Goal: Task Accomplishment & Management: Use online tool/utility

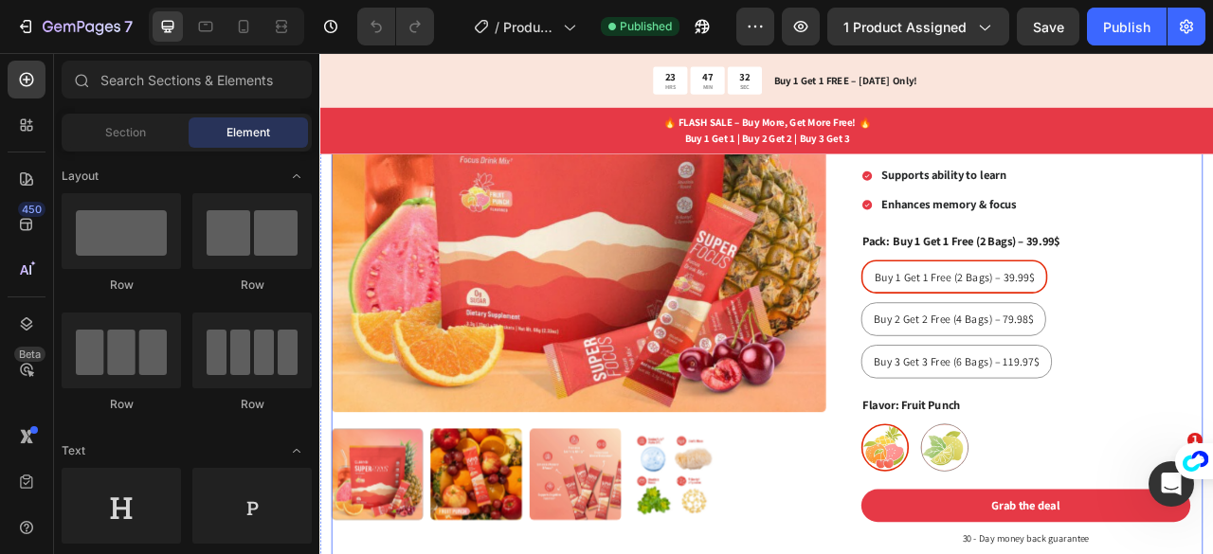
scroll to position [387, 0]
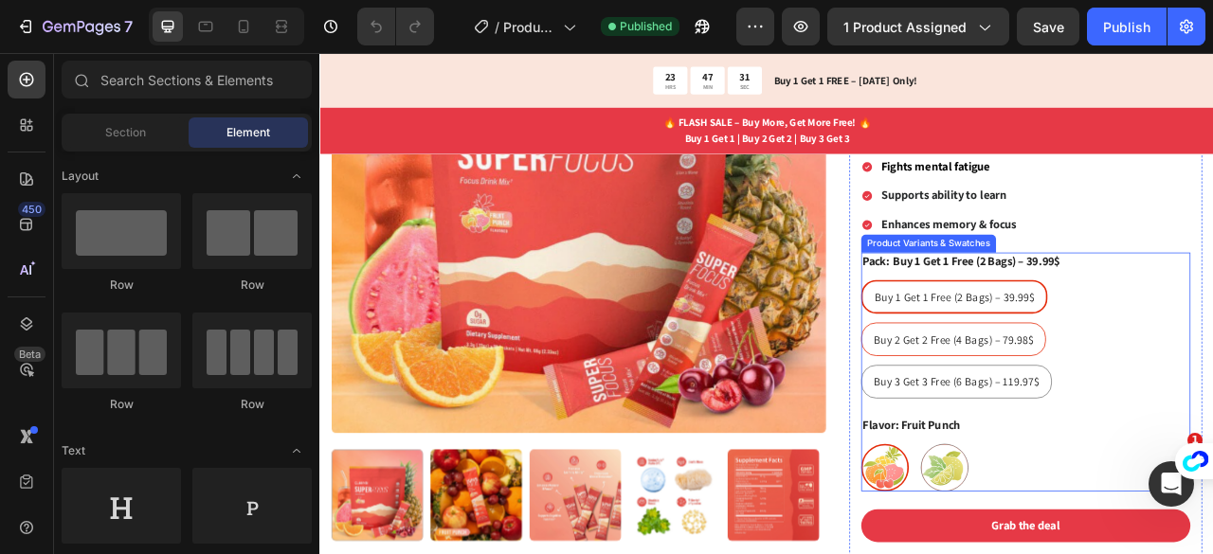
click at [1041, 428] on div "Buy 2 Get 2 Free (4 Bags) – 79.98$" at bounding box center [1126, 417] width 234 height 35
click at [1008, 396] on input "Buy 2 Get 2 Free (4 Bags) – 79.98$ Buy 2 Get 2 Free (4 Bags) – 79.98$ Buy 2 Get…" at bounding box center [1007, 395] width 1 height 1
radio input "true"
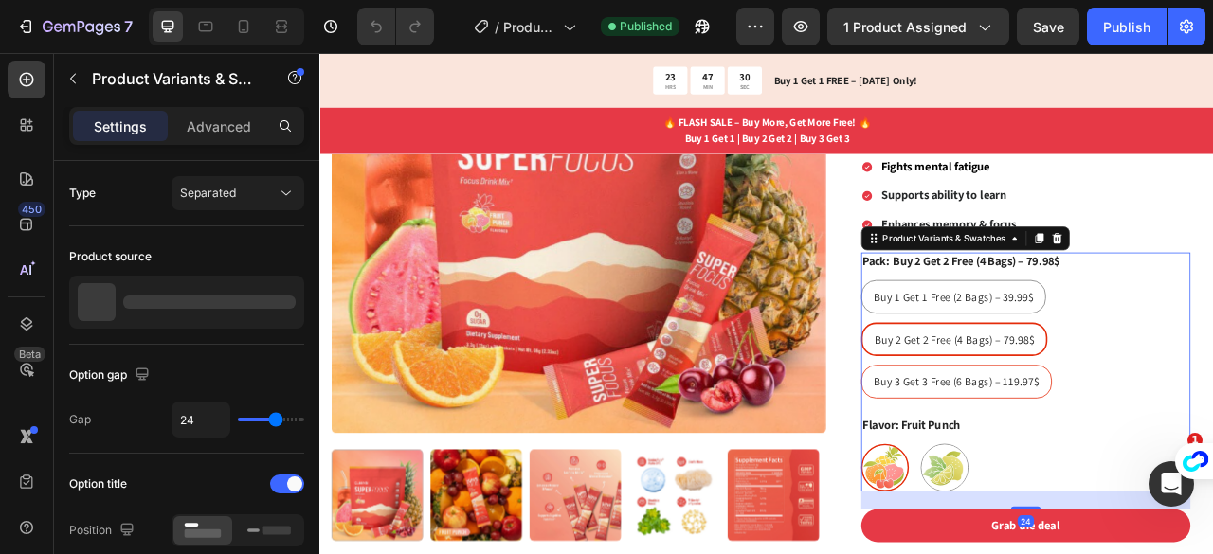
click at [1084, 465] on span "Buy 3 Get 3 Free (6 Bags) – 119.97$" at bounding box center [1129, 471] width 210 height 18
click at [1008, 450] on input "Buy 3 Get 3 Free (6 Bags) – 119.97$ Buy 3 Get 3 Free (6 Bags) – 119.97$ Buy 3 G…" at bounding box center [1007, 449] width 1 height 1
radio input "true"
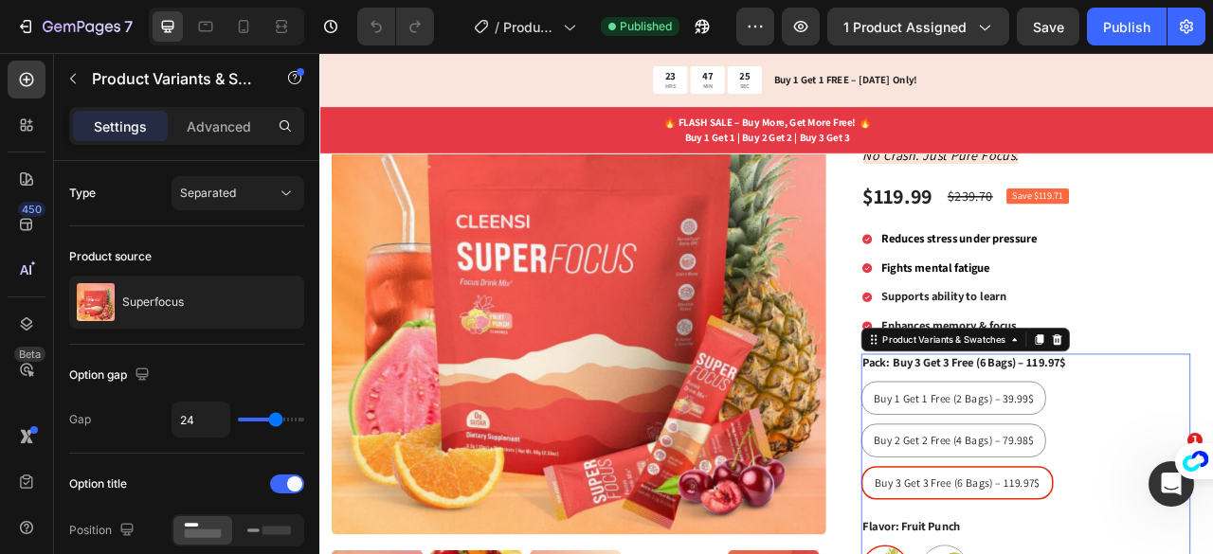
scroll to position [262, 0]
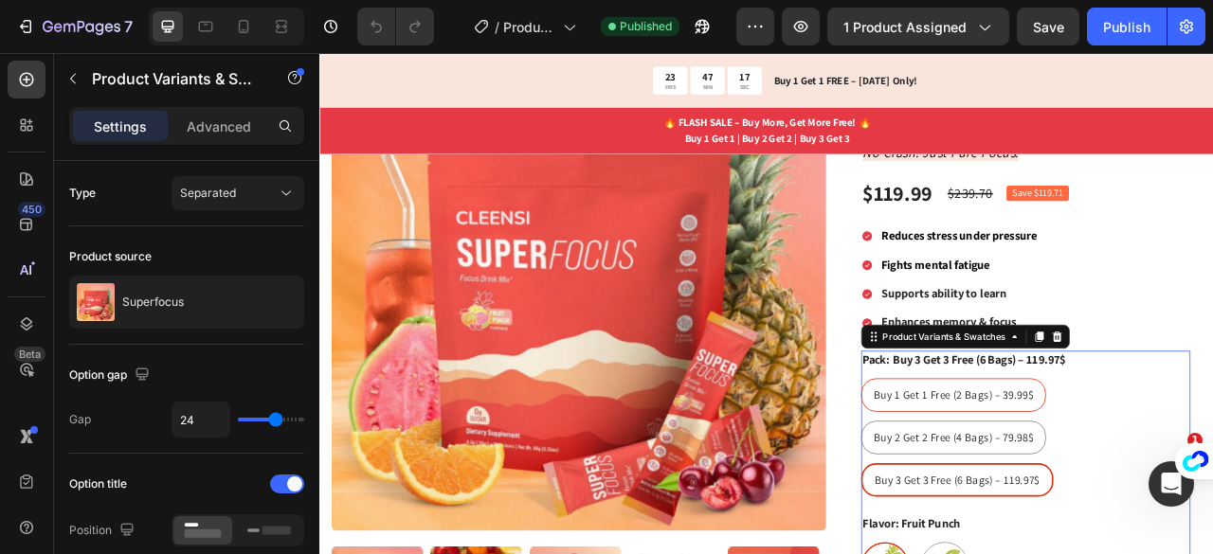
click at [1090, 479] on span "Buy 1 Get 1 Free (2 Bags) – 39.99$" at bounding box center [1126, 488] width 204 height 18
click at [1008, 467] on input "Buy 1 Get 1 Free (2 Bags) – 39.99$ Buy 1 Get 1 Free (2 Bags) – 39.99$ Buy 1 Get…" at bounding box center [1007, 466] width 1 height 1
radio input "true"
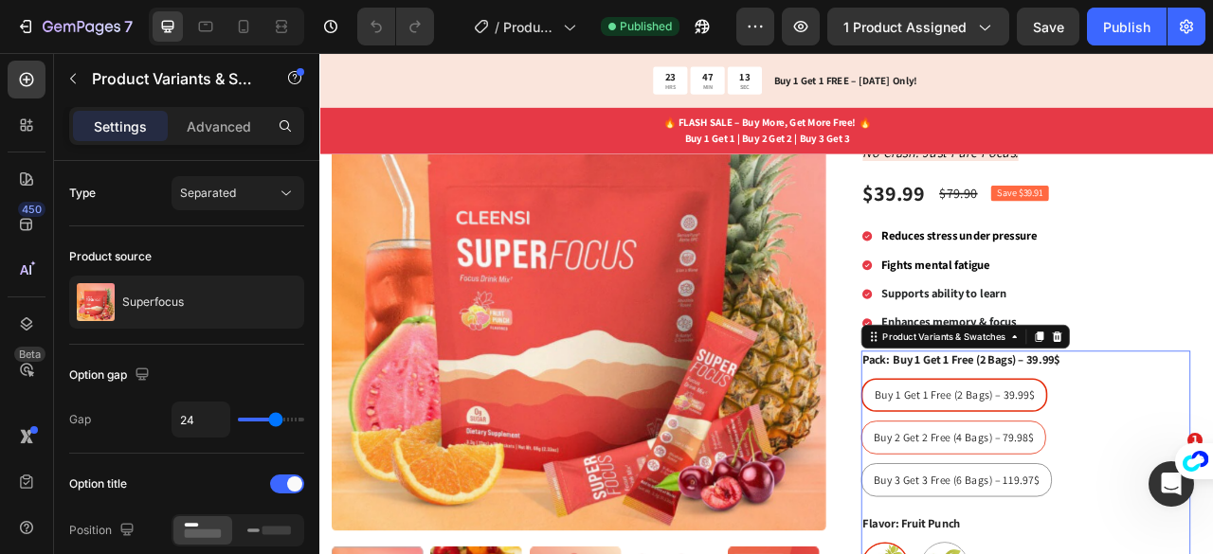
click at [1111, 541] on span "Buy 2 Get 2 Free (4 Bags) – 79.98$" at bounding box center [1126, 542] width 204 height 18
click at [1008, 521] on input "Buy 2 Get 2 Free (4 Bags) – 79.98$ Buy 2 Get 2 Free (4 Bags) – 79.98$ Buy 2 Get…" at bounding box center [1007, 520] width 1 height 1
radio input "true"
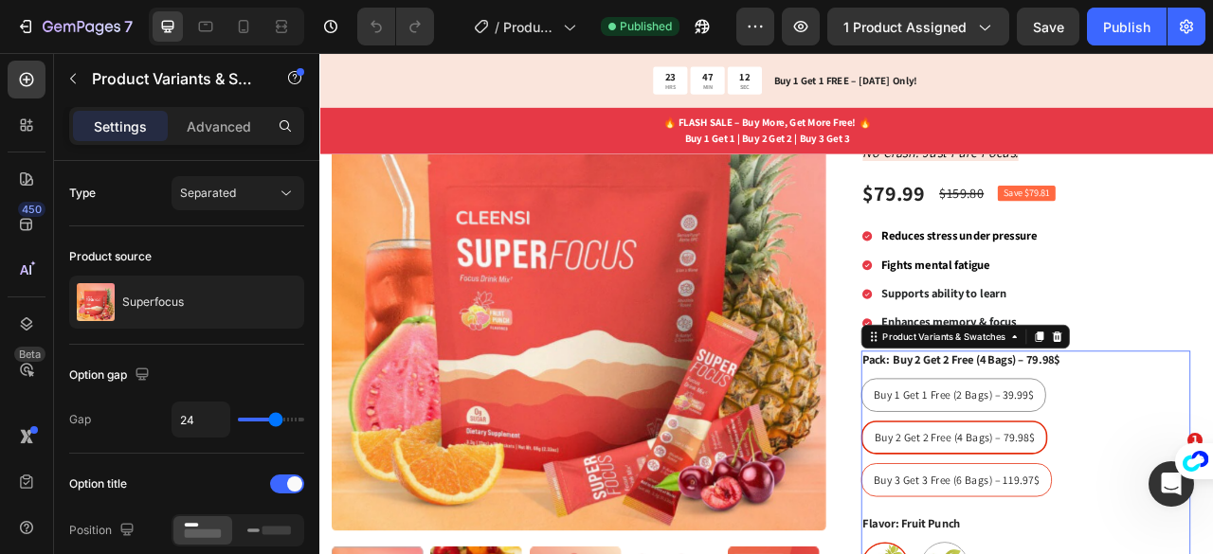
radio input "true"
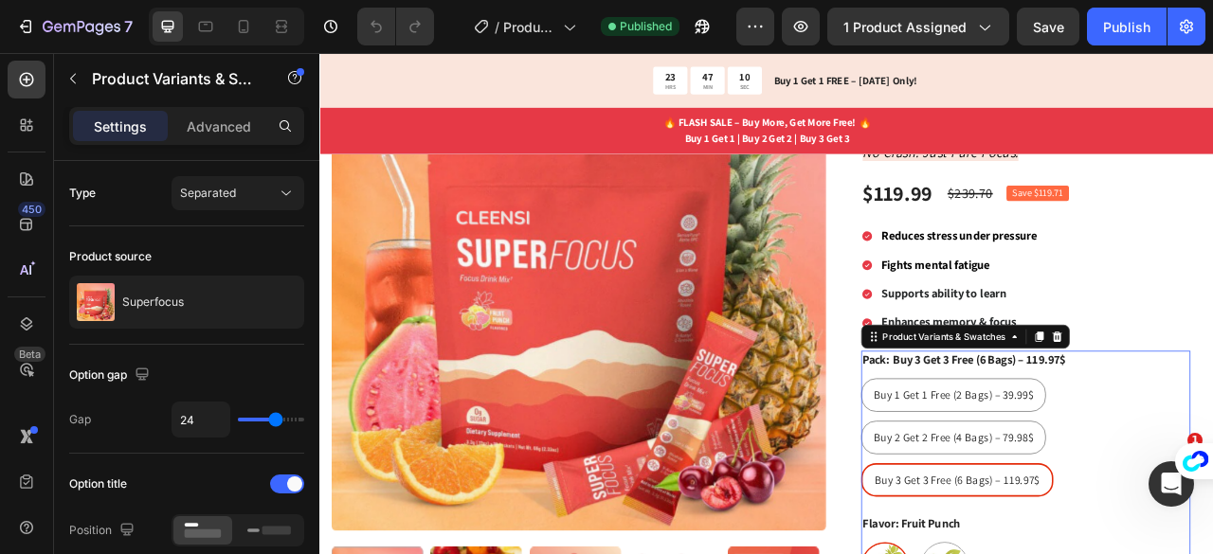
click at [1101, 486] on p "Buy 2 Get 2 Free (4 Bags) – 79.98$" at bounding box center [1125, 491] width 127 height 34
click at [1008, 520] on input "Buy 2 Get 2 Free (4 Bags) – 79.98$ Buy 2 Get 2 Free (4 Bags) – 79.98$ Buy 2 Get…" at bounding box center [1007, 520] width 1 height 1
radio input "true"
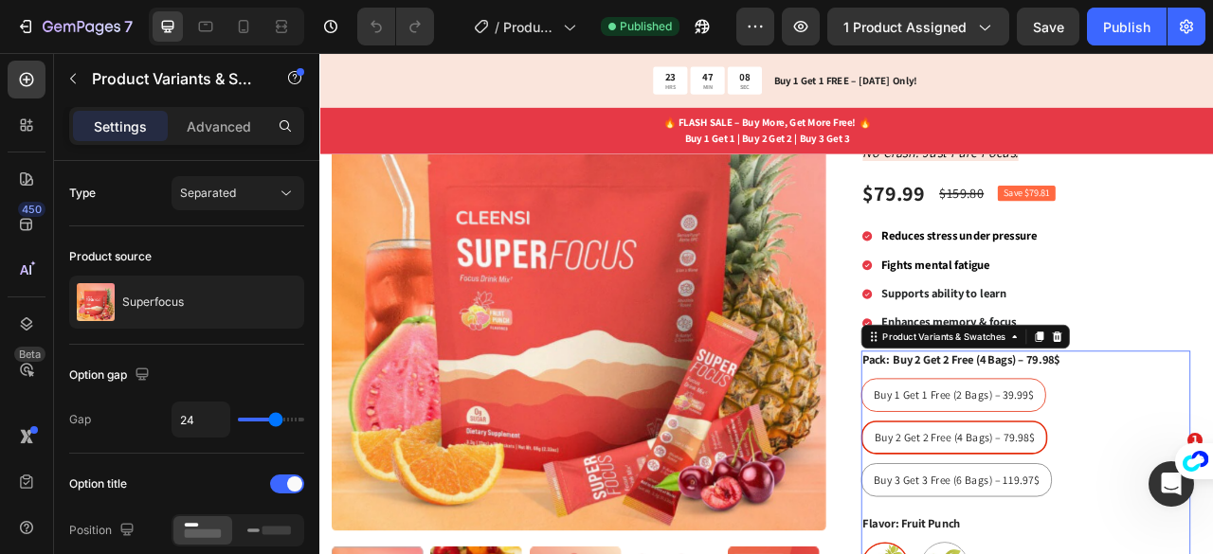
click at [1031, 479] on span "Buy 1 Get 1 Free (2 Bags) – 39.99$" at bounding box center [1126, 488] width 204 height 18
click at [1008, 467] on input "Buy 1 Get 1 Free (2 Bags) – 39.99$ Buy 1 Get 1 Free (2 Bags) – 39.99$ Buy 1 Get…" at bounding box center [1007, 466] width 1 height 1
radio input "true"
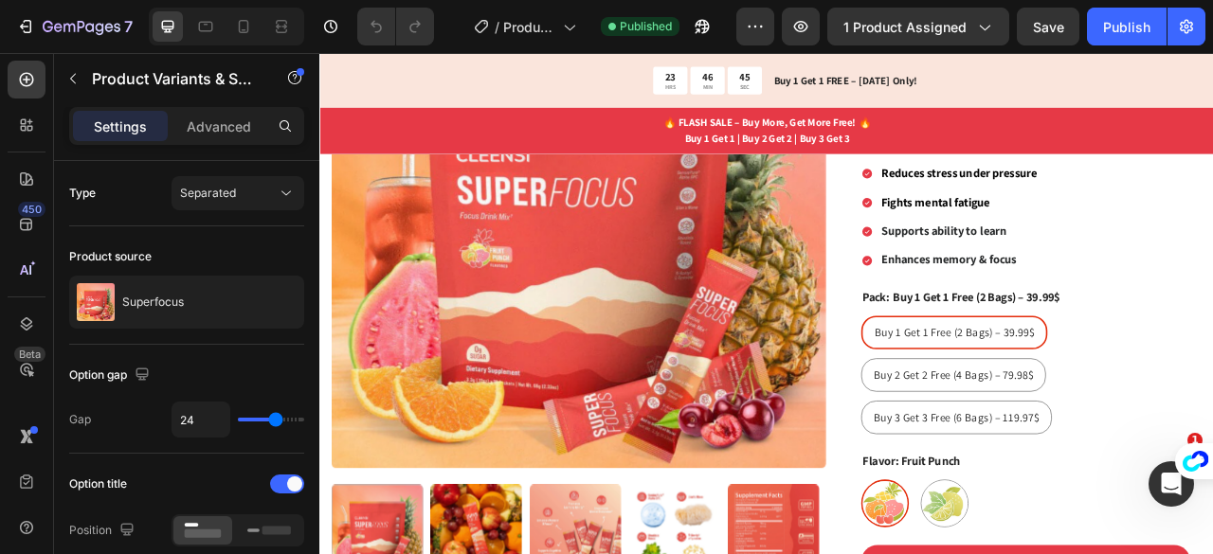
scroll to position [313, 0]
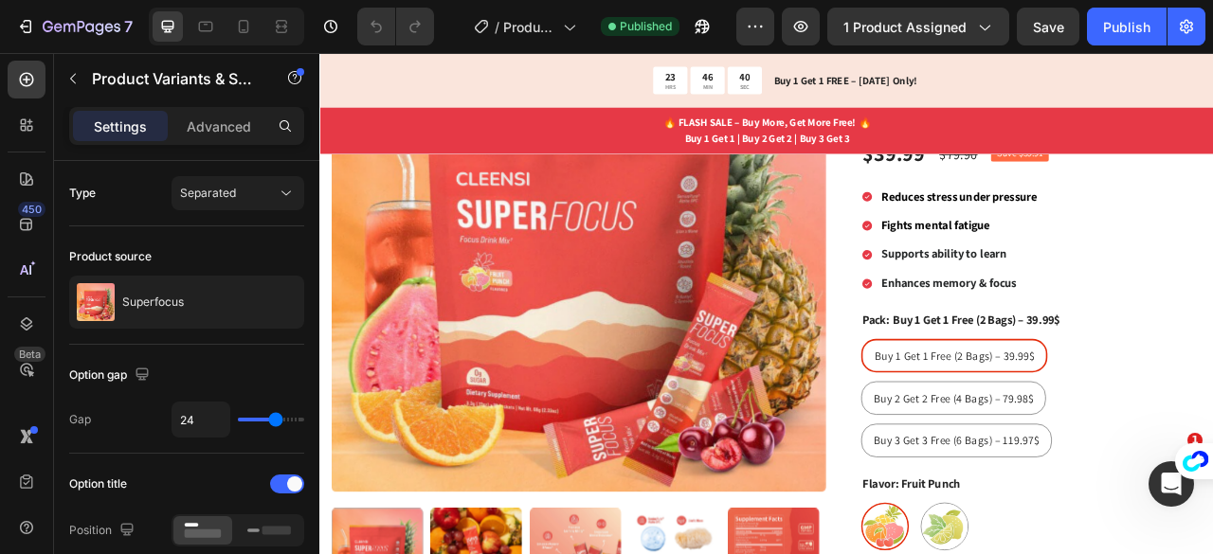
click at [1043, 387] on legend "Pack: Buy 1 Get 1 Free (2 Bags) – 39.99$" at bounding box center [1135, 394] width 255 height 24
click at [1212, 543] on div "Buy 1 Get 1 Free (2 Bags) – 39.99$ Buy 1 Get 1 Free (2 Bags) – 39.99$ Buy 1 Get…" at bounding box center [1217, 492] width 419 height 151
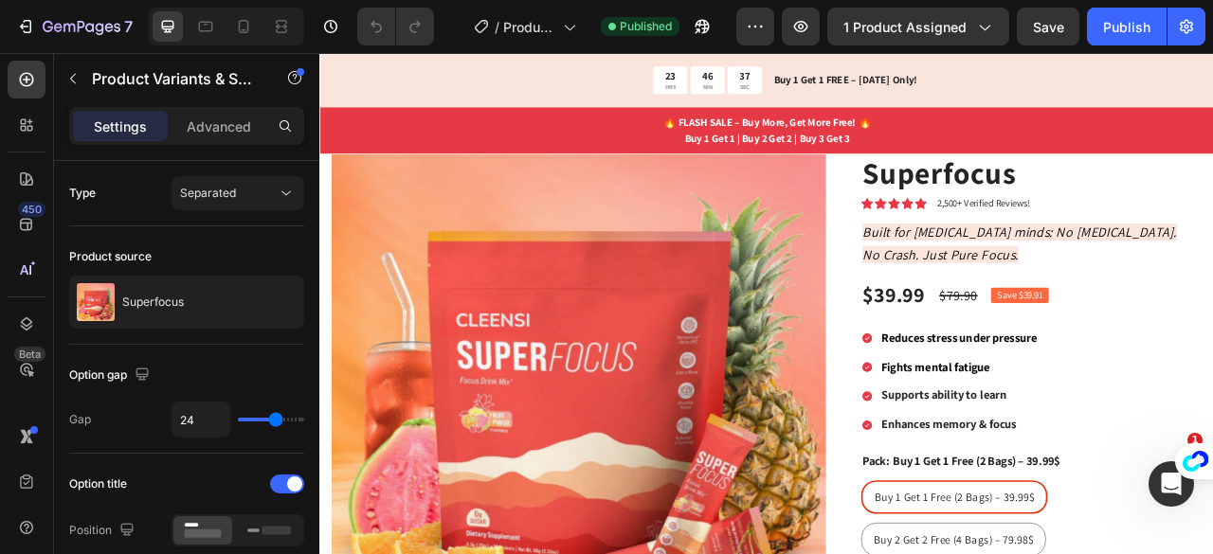
scroll to position [130, 0]
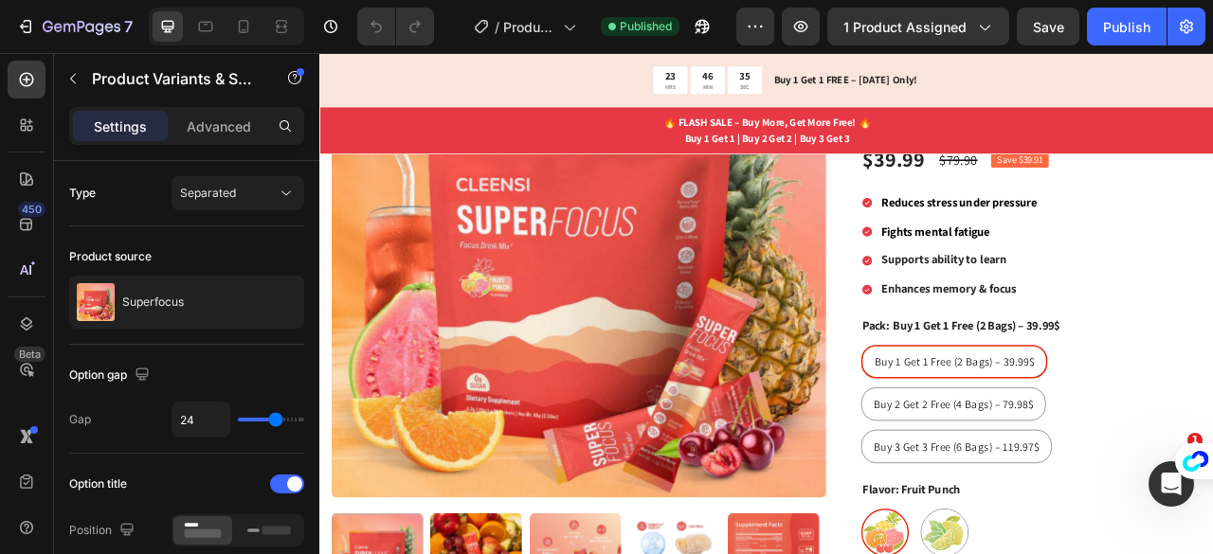
scroll to position [341, 0]
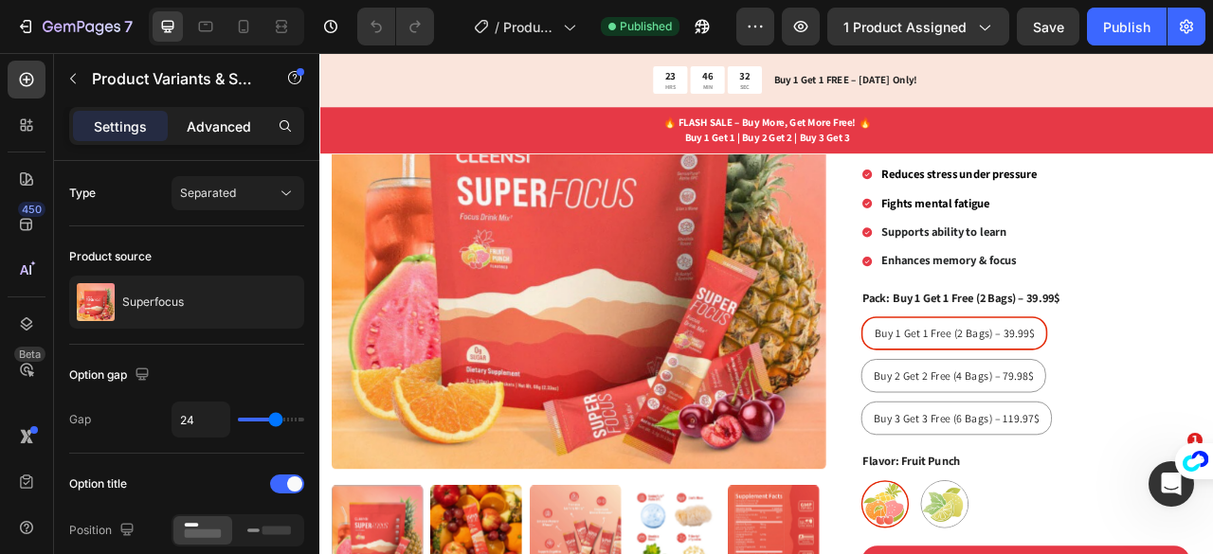
click at [214, 122] on p "Advanced" at bounding box center [219, 127] width 64 height 20
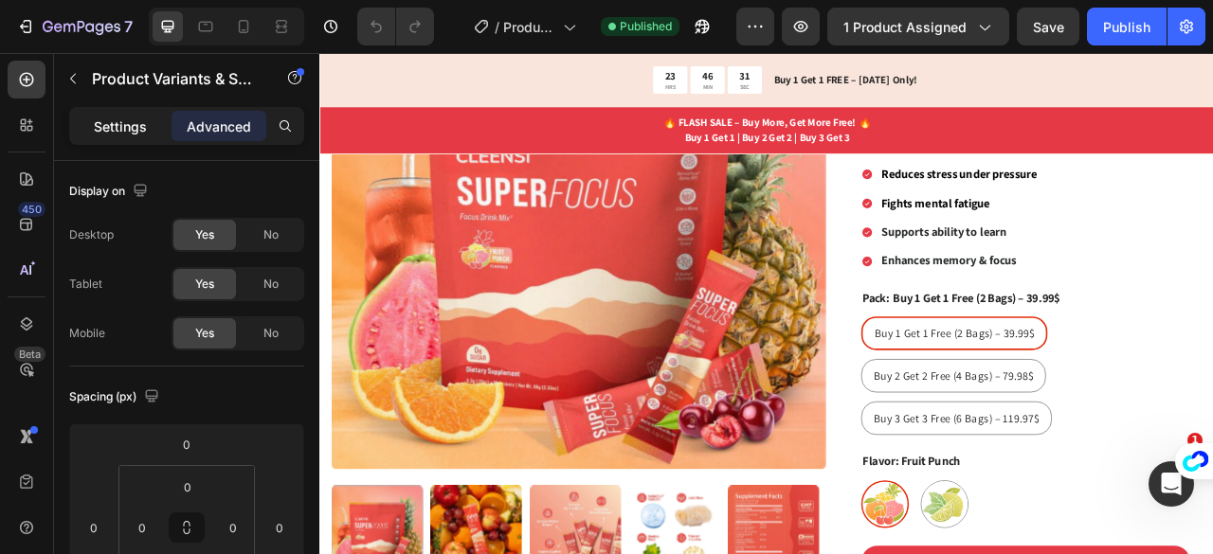
click at [143, 119] on p "Settings" at bounding box center [120, 127] width 53 height 20
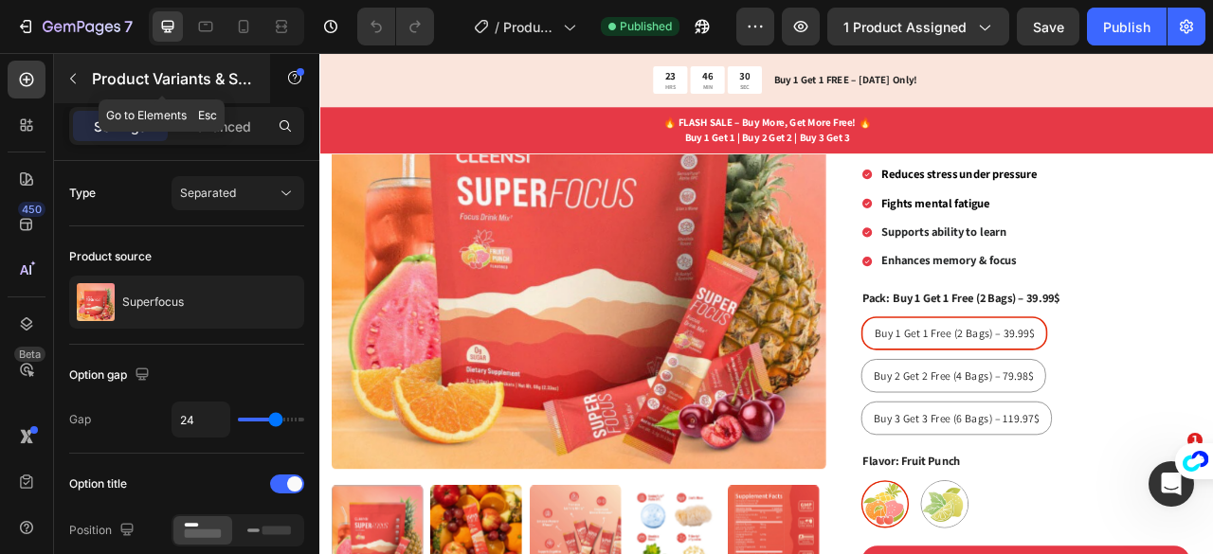
click at [78, 73] on icon "button" at bounding box center [72, 78] width 15 height 15
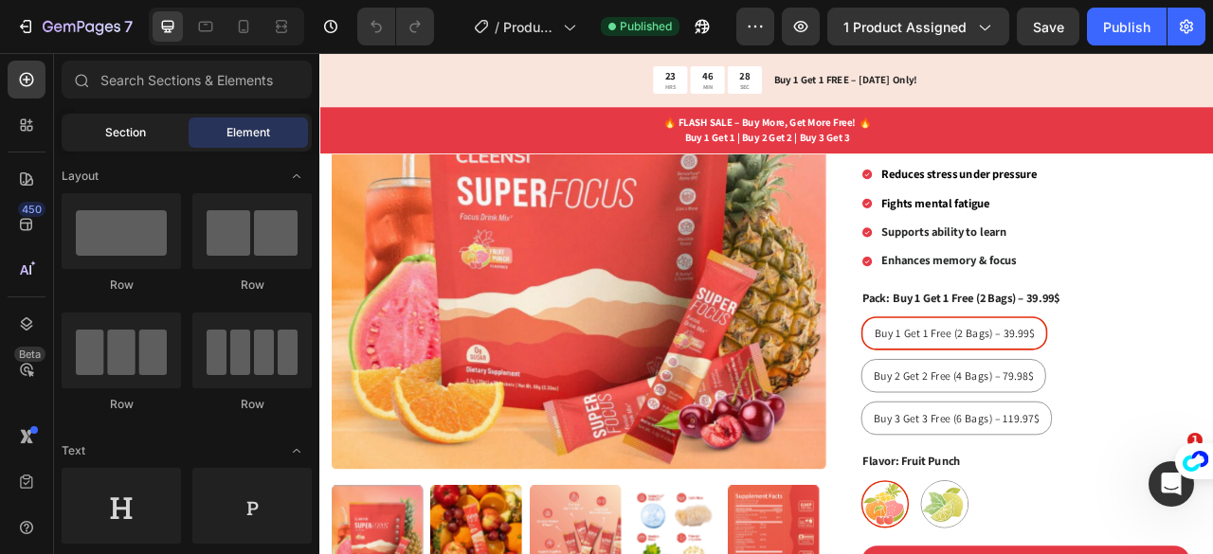
click at [162, 136] on div "Section" at bounding box center [124, 132] width 119 height 30
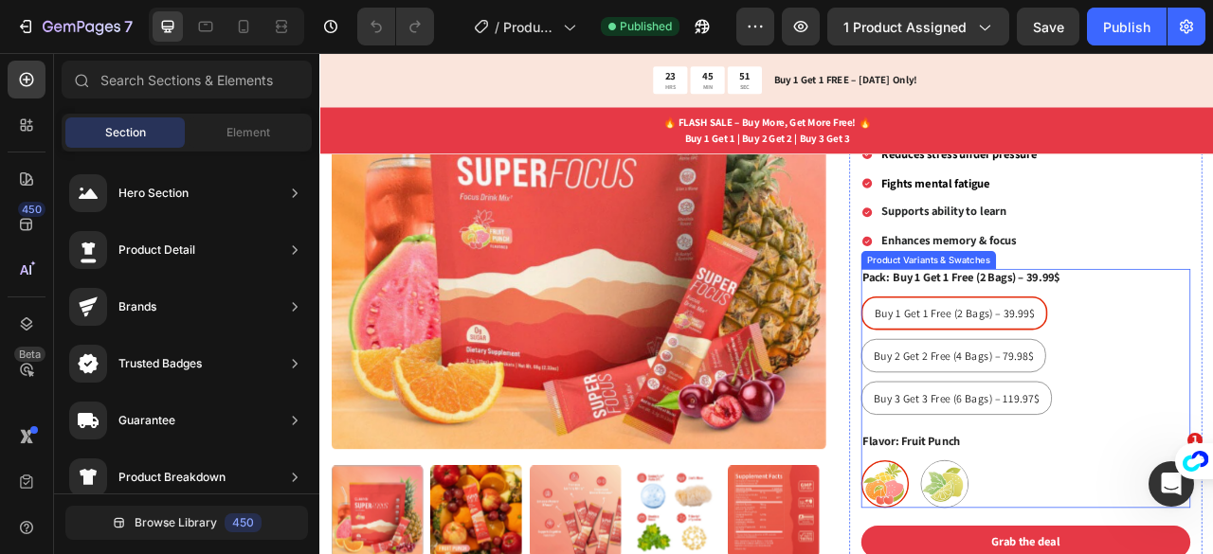
scroll to position [371, 0]
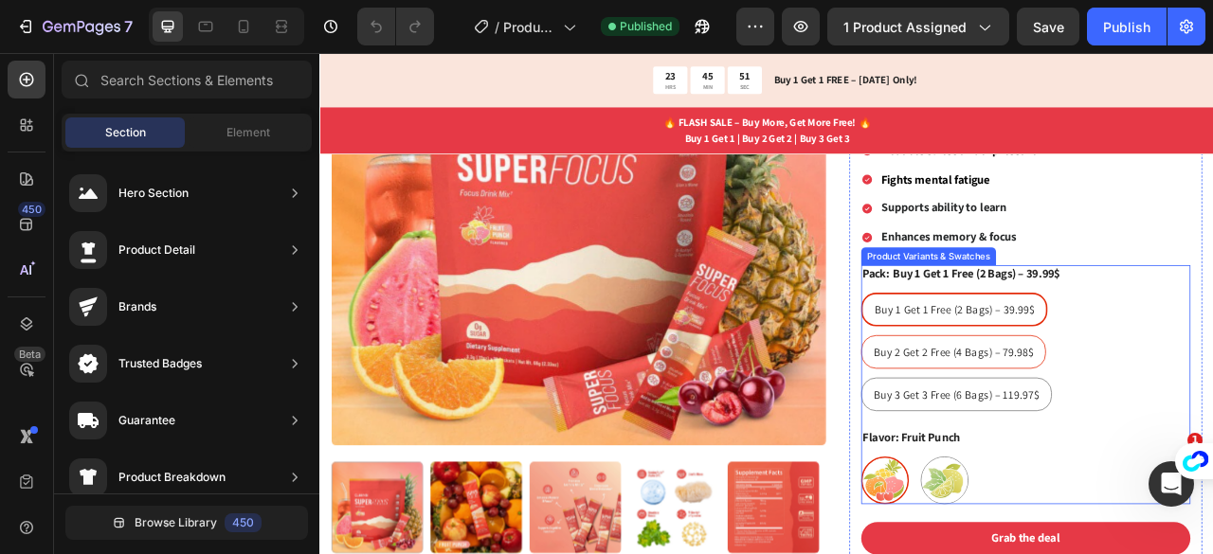
click at [1182, 440] on div "Buy 2 Get 2 Free (4 Bags) – 79.98$" at bounding box center [1126, 433] width 234 height 35
click at [1008, 412] on input "Buy 2 Get 2 Free (4 Bags) – 79.98$ Buy 2 Get 2 Free (4 Bags) – 79.98$ Buy 2 Get…" at bounding box center [1007, 411] width 1 height 1
radio input "true"
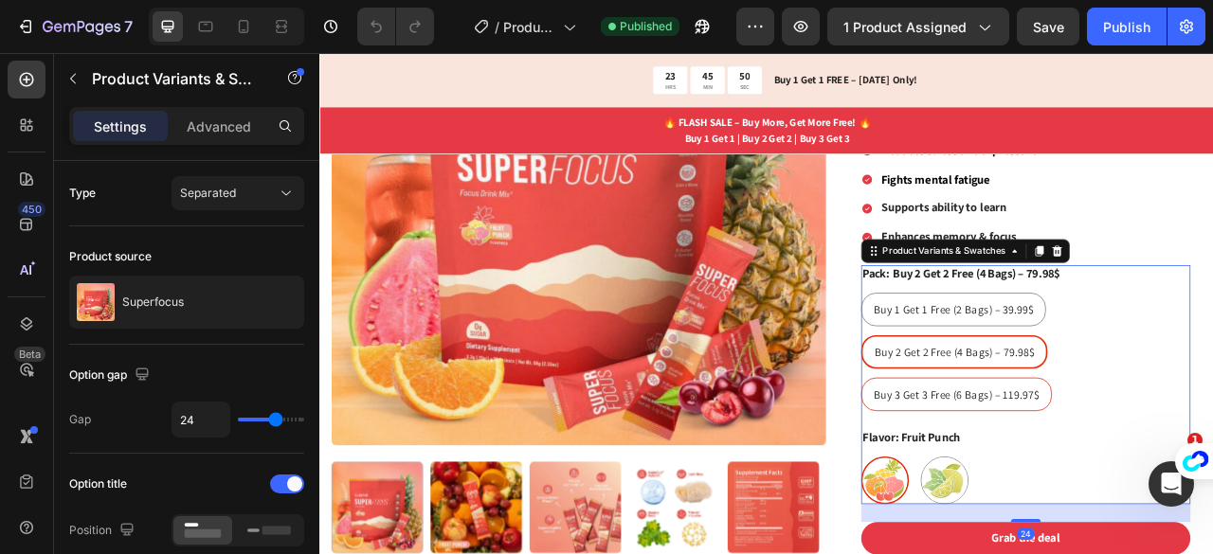
click at [1180, 484] on span "Buy 3 Get 3 Free (6 Bags) – 119.97$" at bounding box center [1129, 487] width 210 height 18
click at [1008, 466] on input "Buy 3 Get 3 Free (6 Bags) – 119.97$ Buy 3 Get 3 Free (6 Bags) – 119.97$ Buy 3 G…" at bounding box center [1007, 465] width 1 height 1
radio input "true"
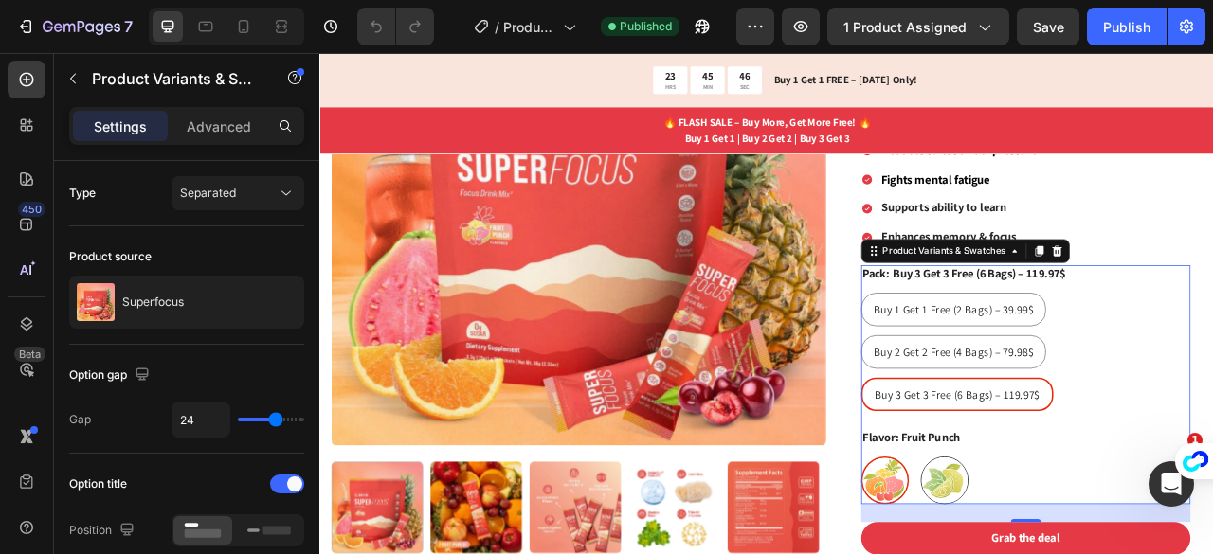
radio input "true"
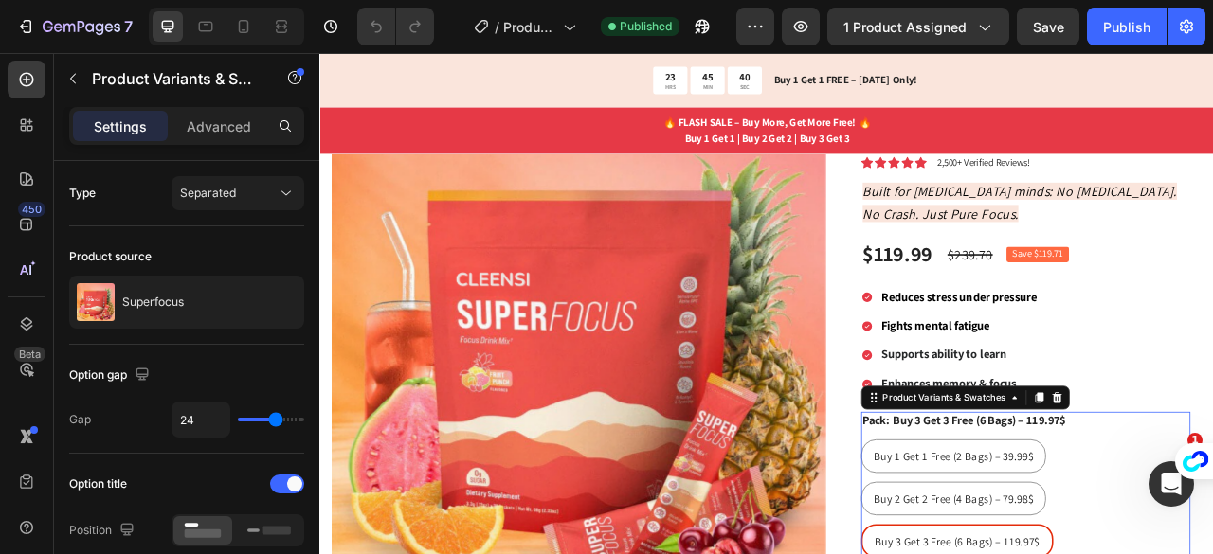
scroll to position [297, 0]
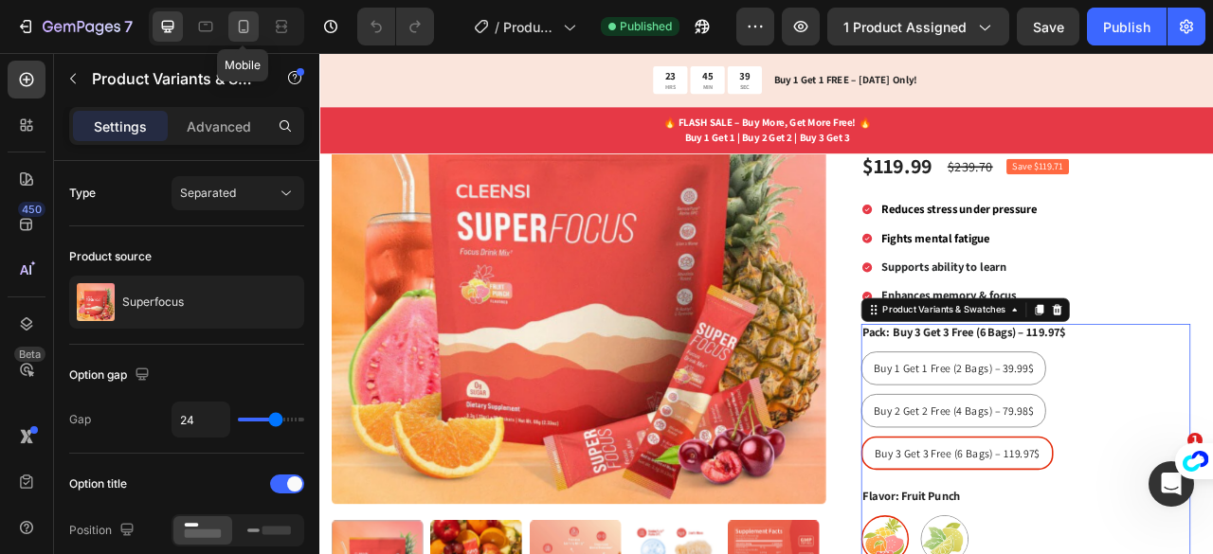
click at [243, 34] on icon at bounding box center [243, 26] width 19 height 19
type input "12"
type input "14"
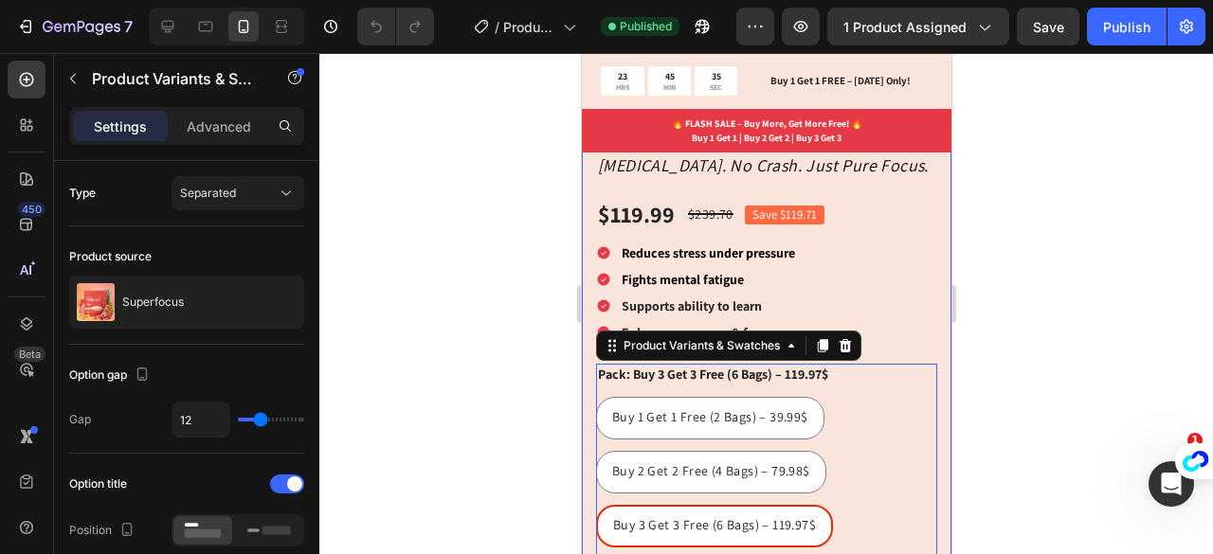
scroll to position [537, 0]
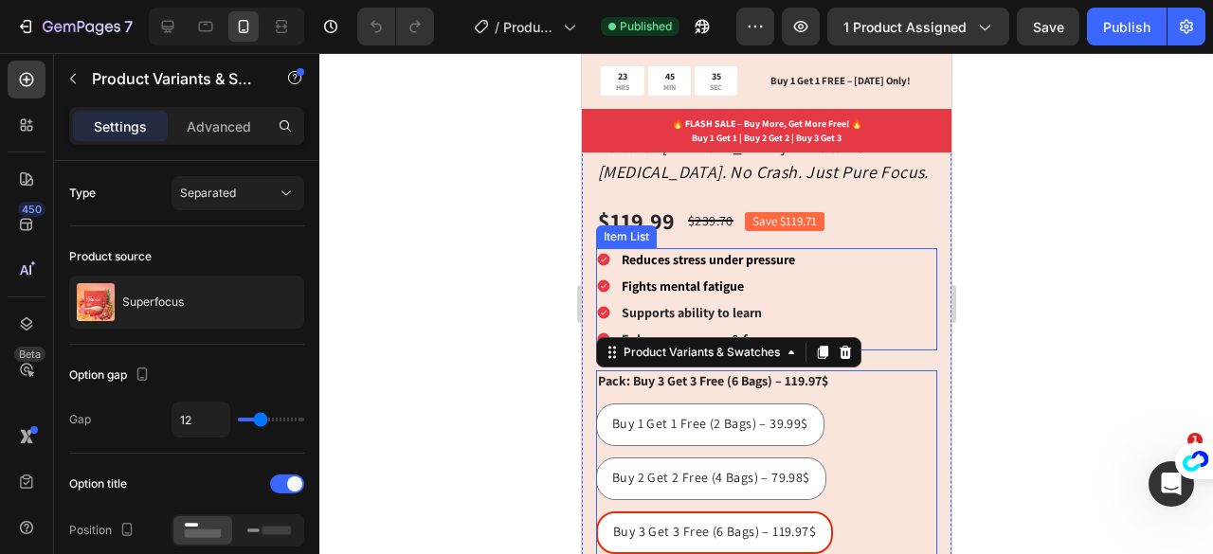
click at [864, 289] on div "Reduces stress under pressure Fights mental fatigue Supports ability to learn E…" at bounding box center [765, 299] width 341 height 103
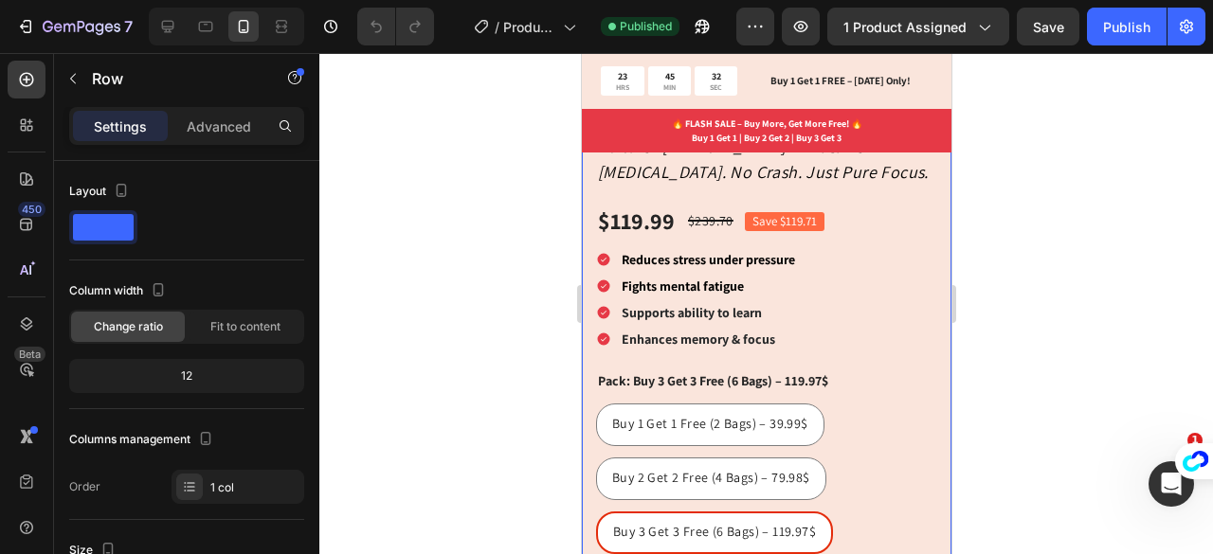
click at [928, 425] on div "Superfocus Product Title Icon Icon Icon Icon Icon Icon List 2,500+ Verified Rev…" at bounding box center [765, 403] width 369 height 680
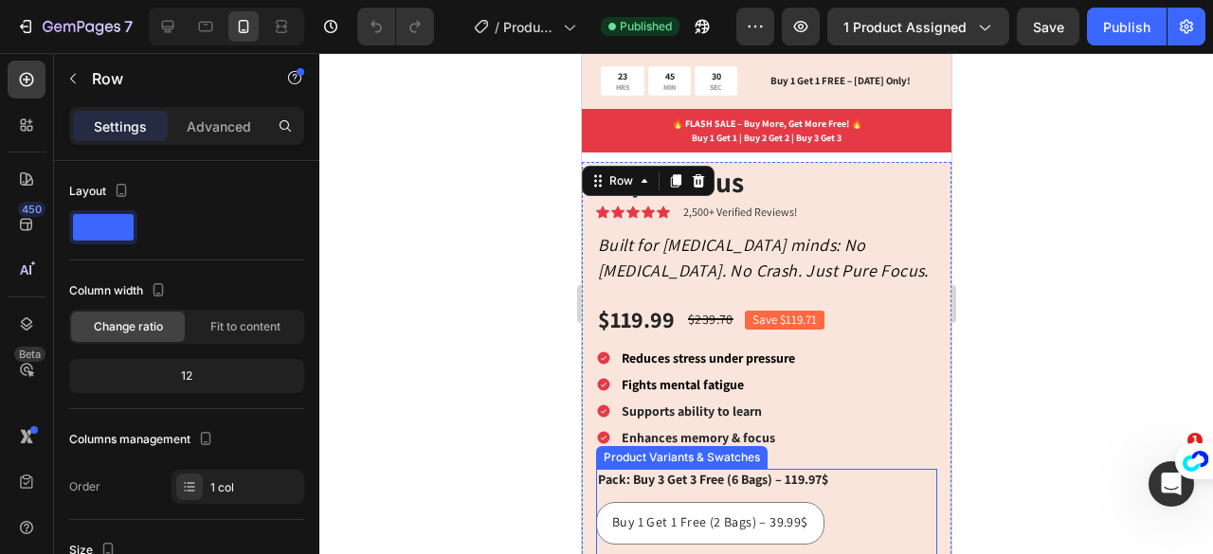
scroll to position [409, 0]
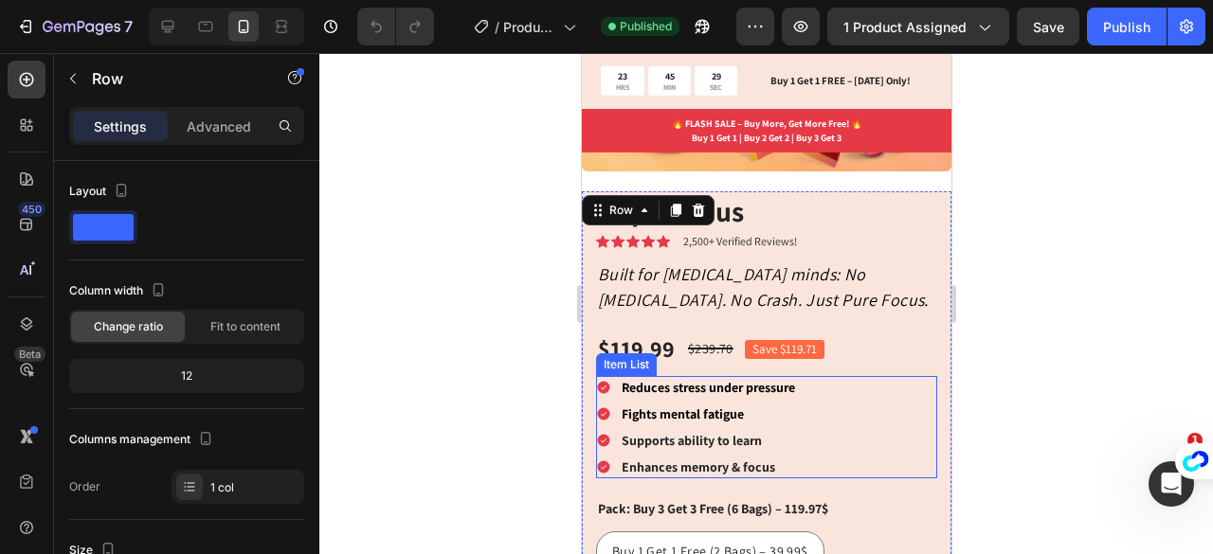
click at [737, 406] on div "Fights mental fatigue" at bounding box center [707, 414] width 179 height 23
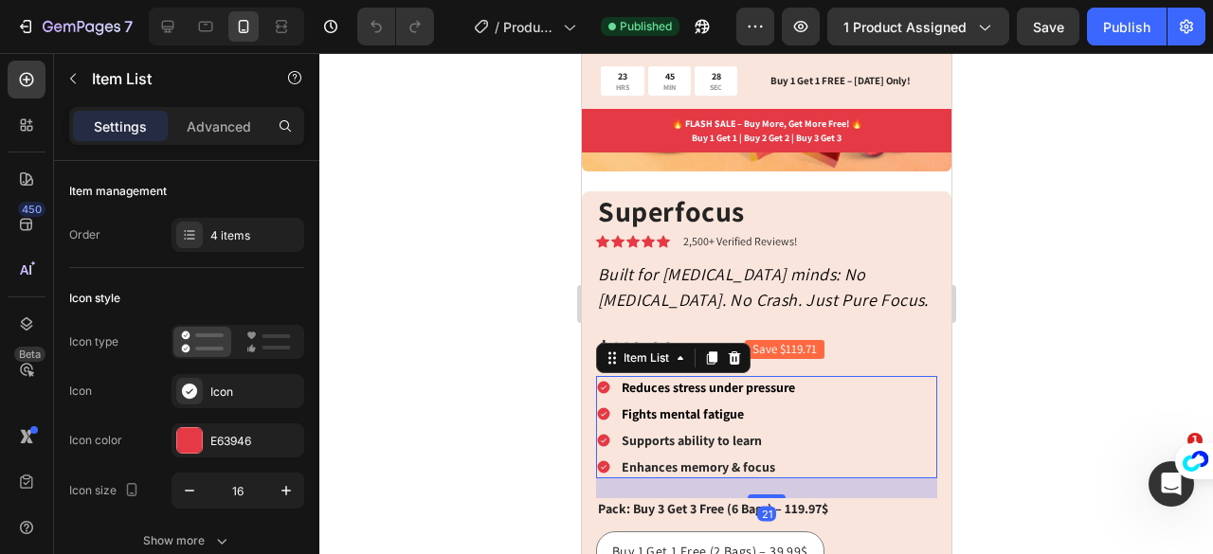
click at [824, 426] on div "Reduces stress under pressure Fights mental fatigue Supports ability to learn E…" at bounding box center [765, 427] width 341 height 103
click at [161, 29] on icon at bounding box center [167, 26] width 19 height 19
type input "16"
type input "12"
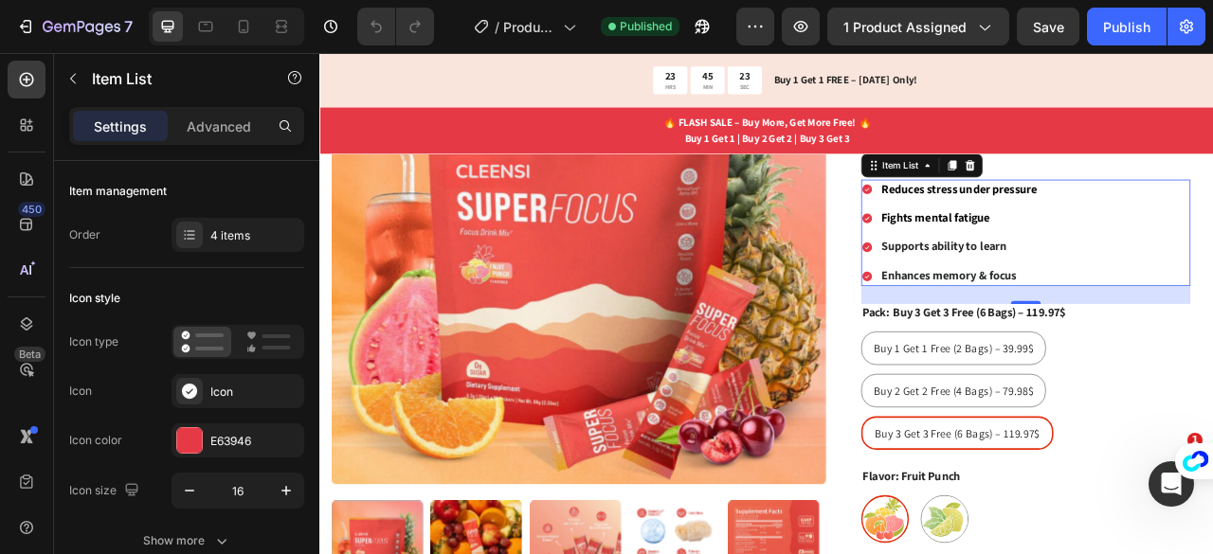
scroll to position [241, 0]
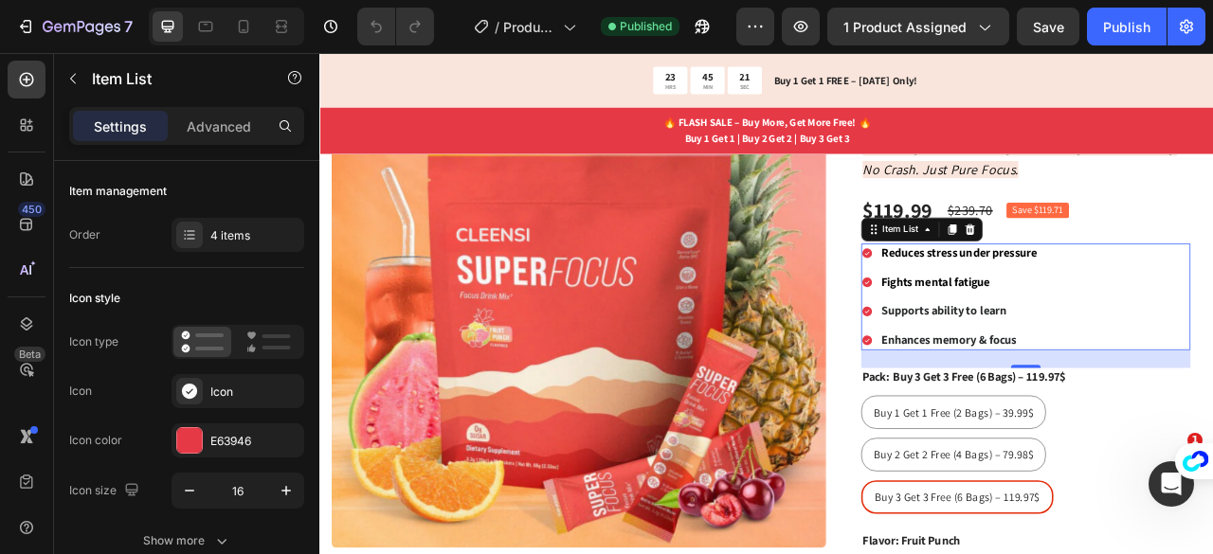
click at [1177, 315] on div "Reduces stress under pressure" at bounding box center [1133, 309] width 204 height 26
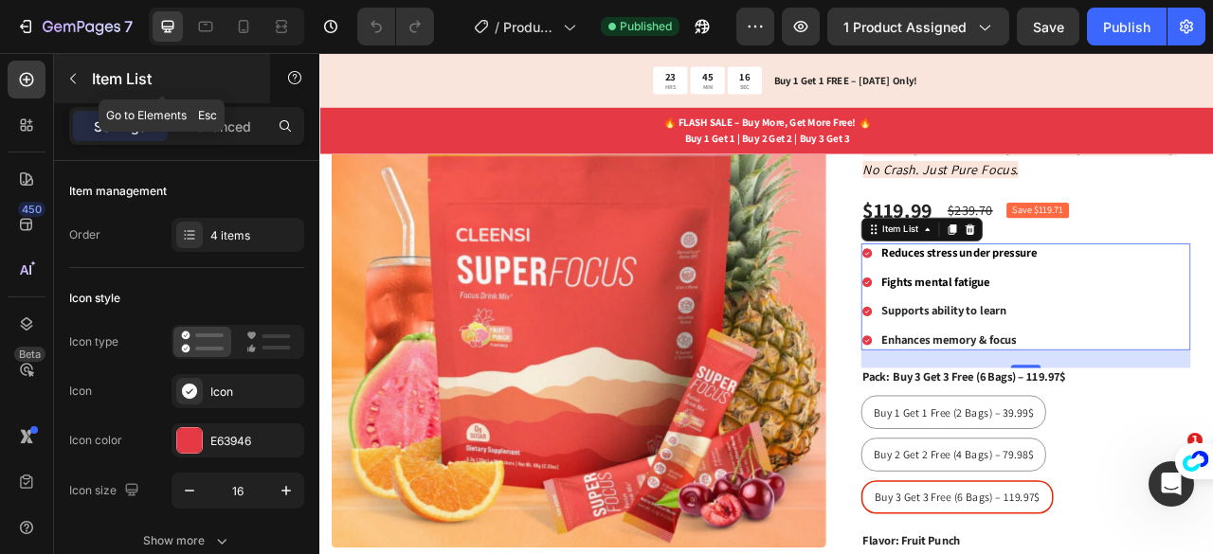
click at [97, 69] on p "Item List" at bounding box center [172, 78] width 161 height 23
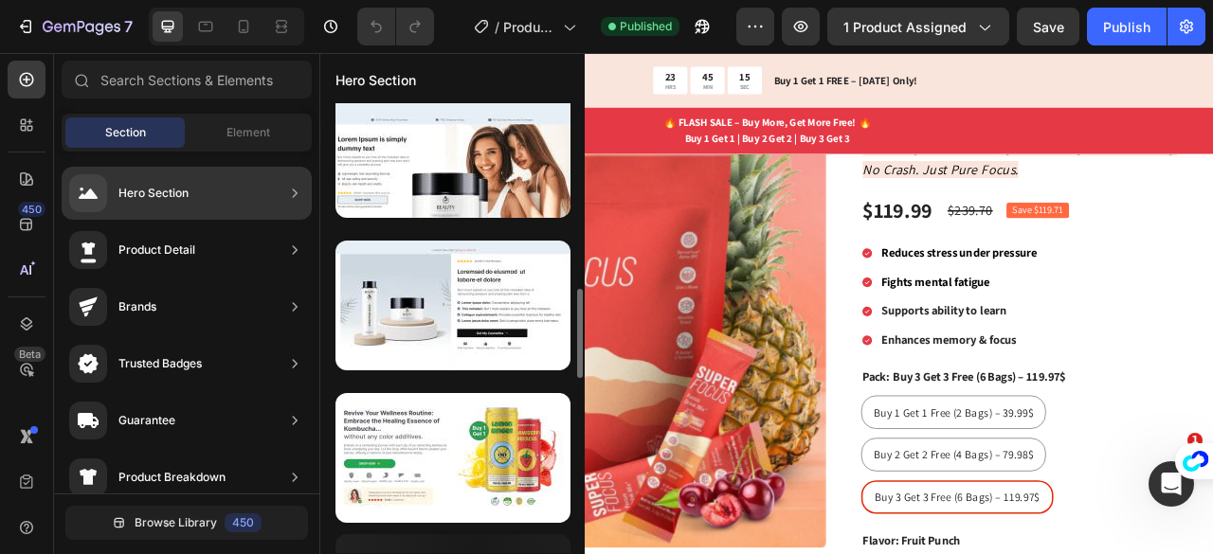
scroll to position [1063, 0]
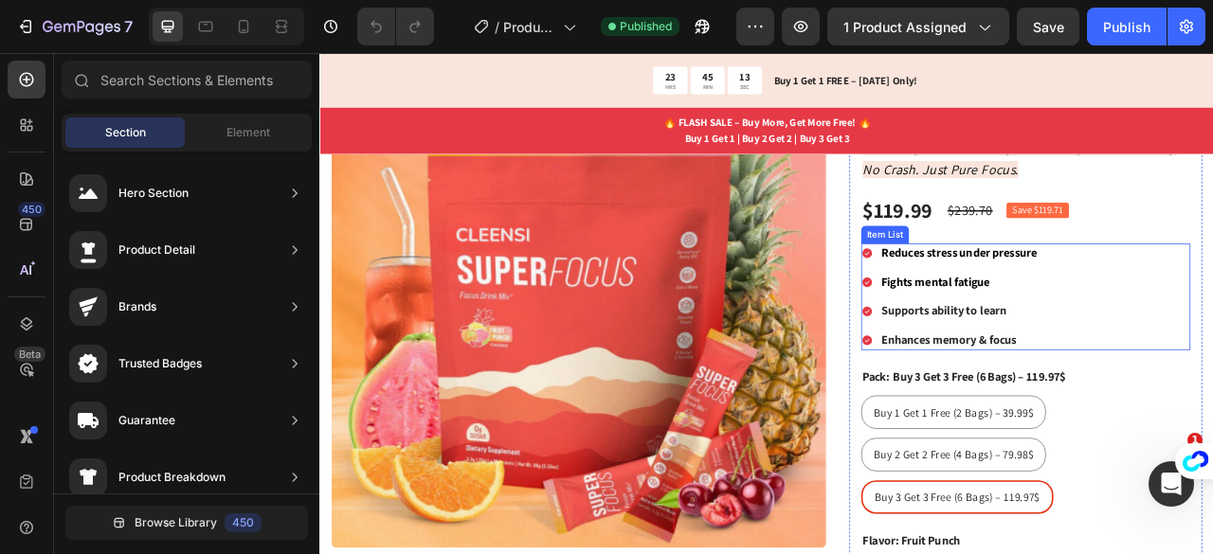
click at [1085, 308] on strong "Reduces stress under pressure" at bounding box center [1133, 307] width 198 height 20
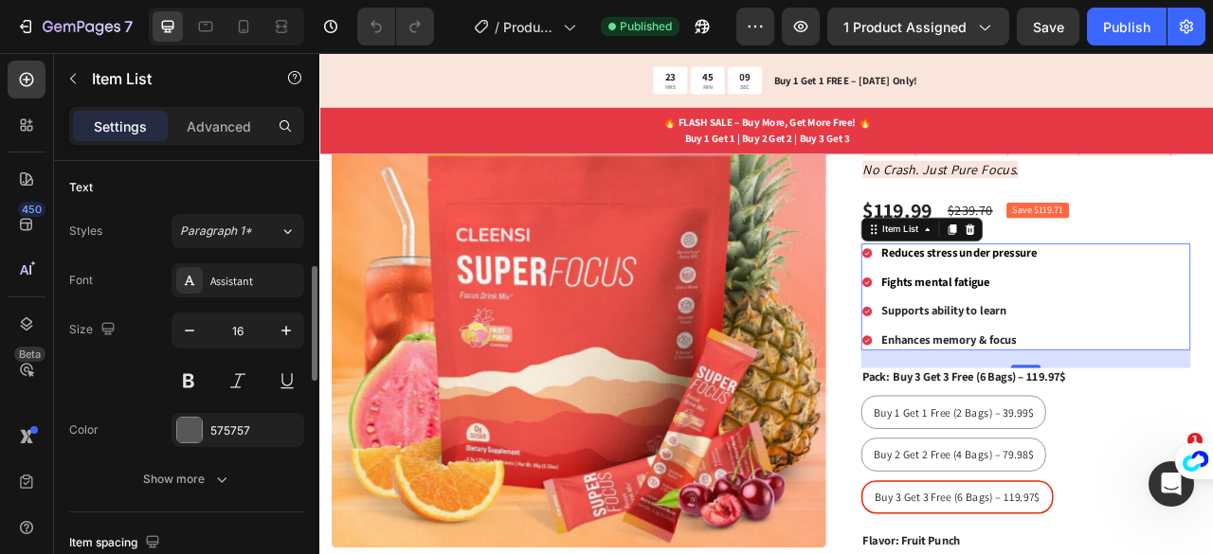
scroll to position [417, 0]
click at [1071, 307] on strong "Reduces stress under pressure" at bounding box center [1133, 307] width 198 height 20
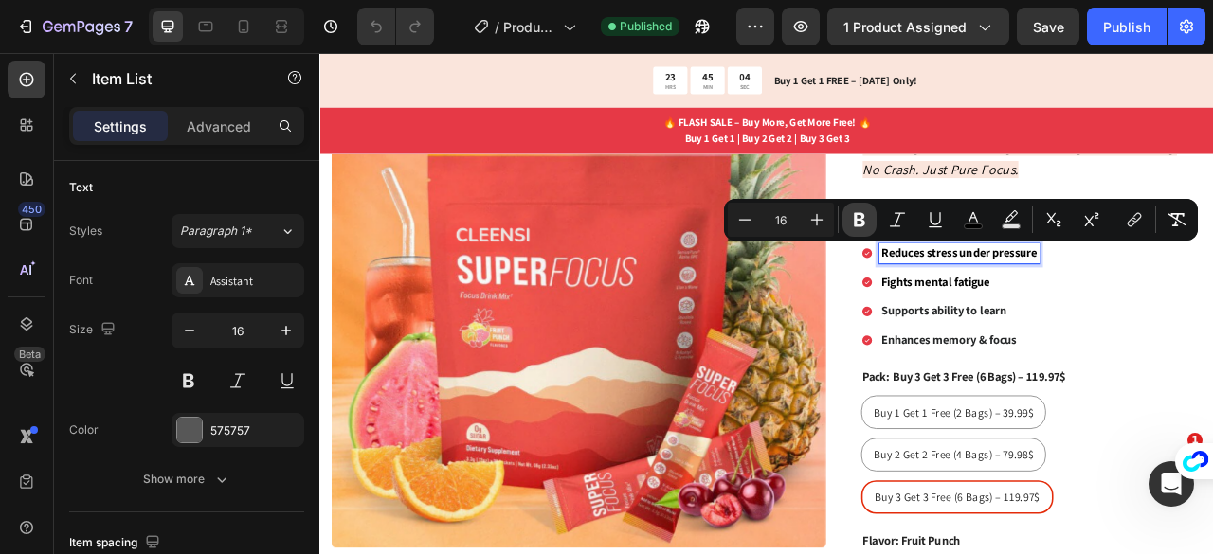
click at [857, 217] on icon "Editor contextual toolbar" at bounding box center [859, 219] width 19 height 19
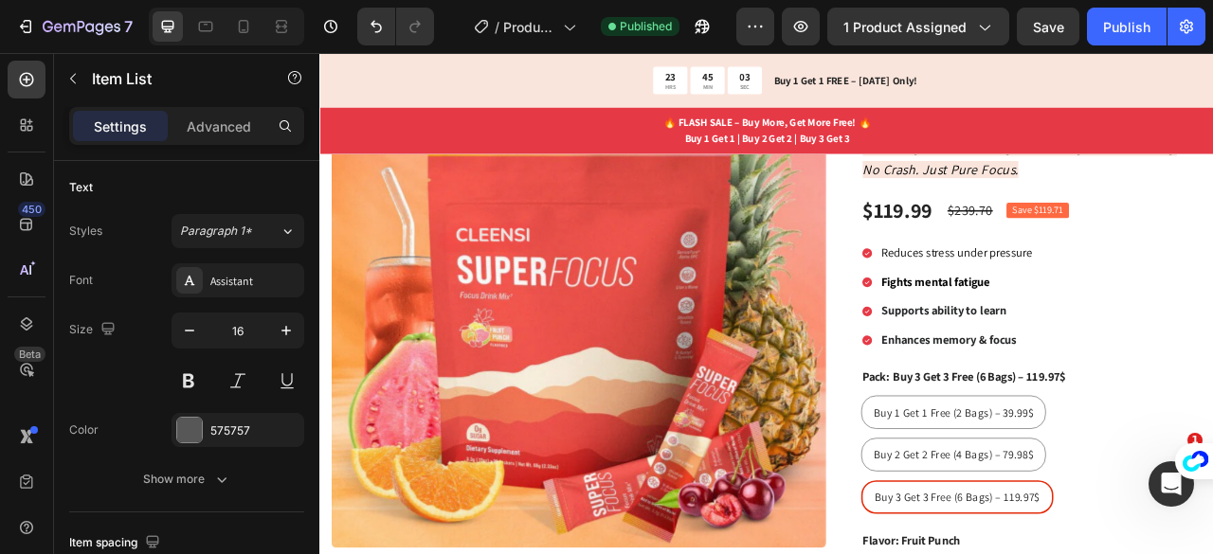
click at [1099, 340] on strong "Fights mental fatigue" at bounding box center [1103, 344] width 138 height 20
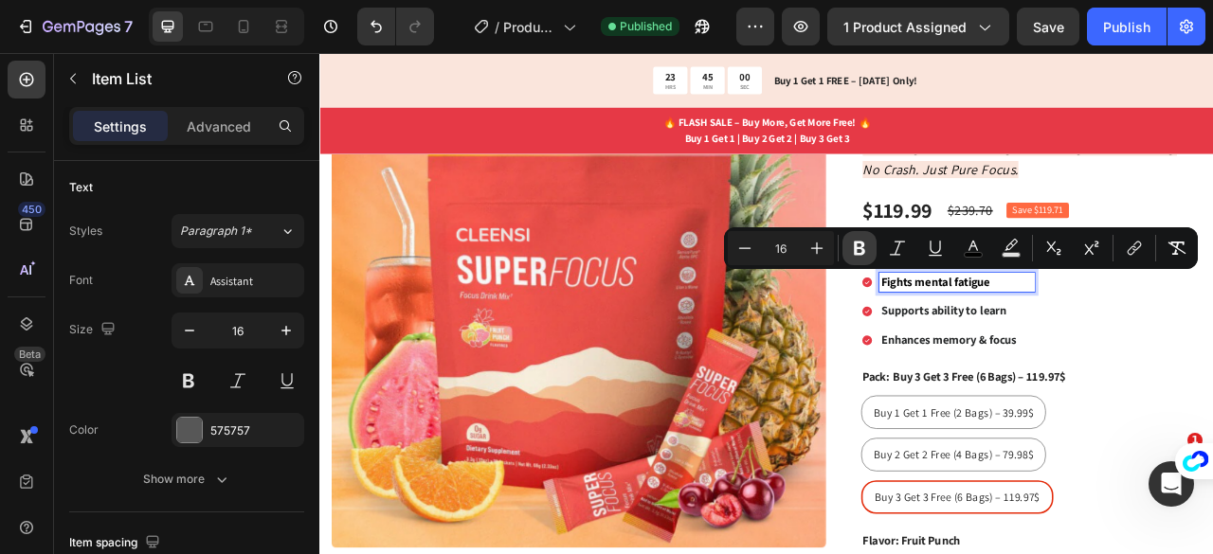
click at [861, 243] on icon "Editor contextual toolbar" at bounding box center [859, 249] width 11 height 14
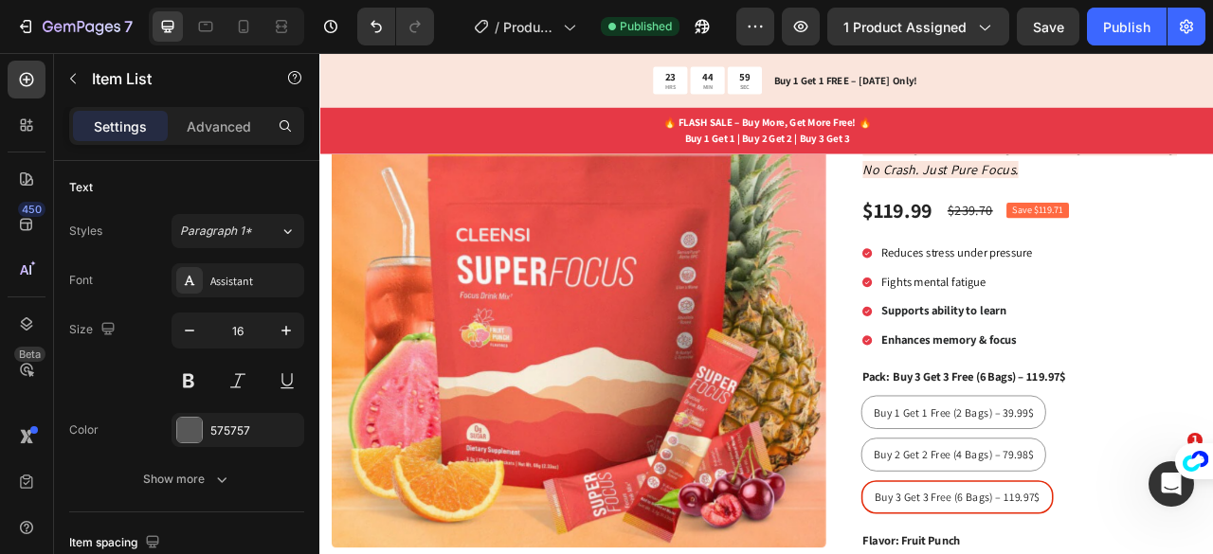
click at [1087, 387] on strong "Supports ability to learn" at bounding box center [1113, 380] width 159 height 20
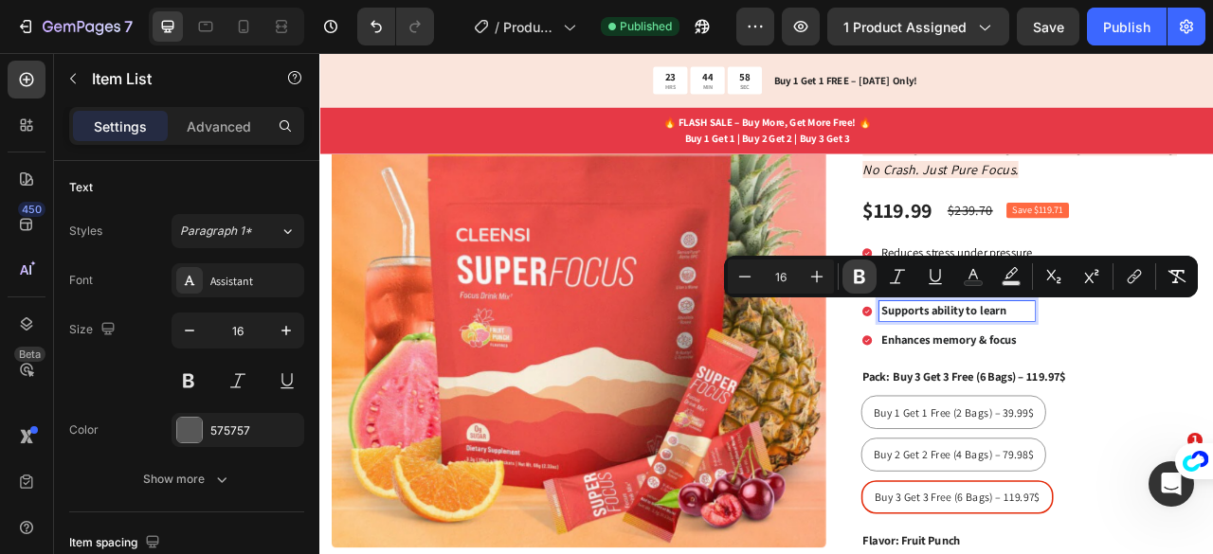
click at [860, 270] on icon "Editor contextual toolbar" at bounding box center [859, 277] width 11 height 14
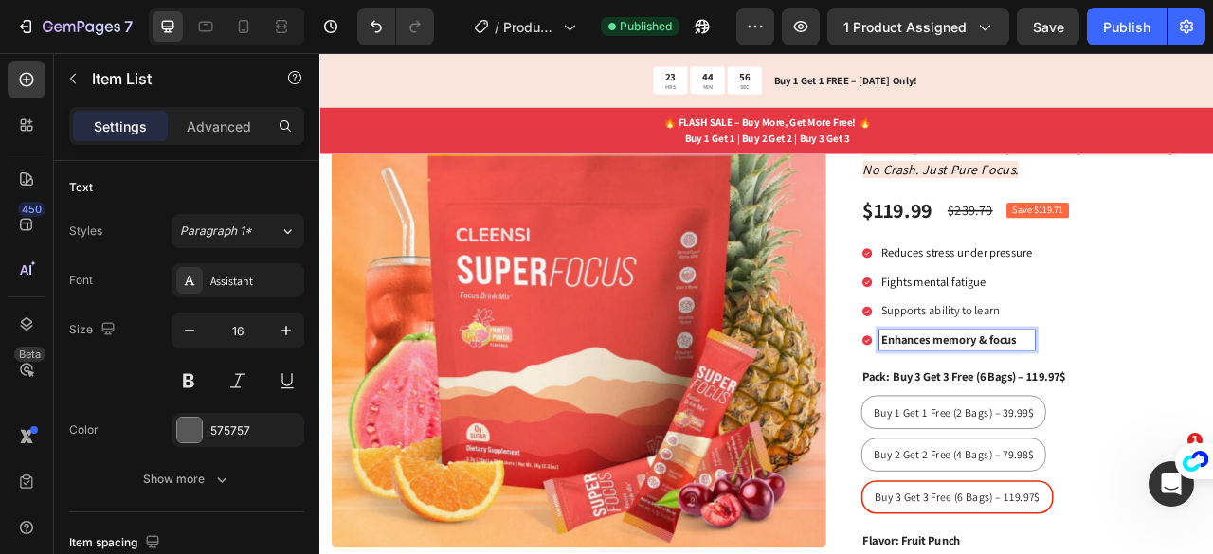
click at [1128, 407] on strong "Enhances memory & focus" at bounding box center [1120, 417] width 172 height 20
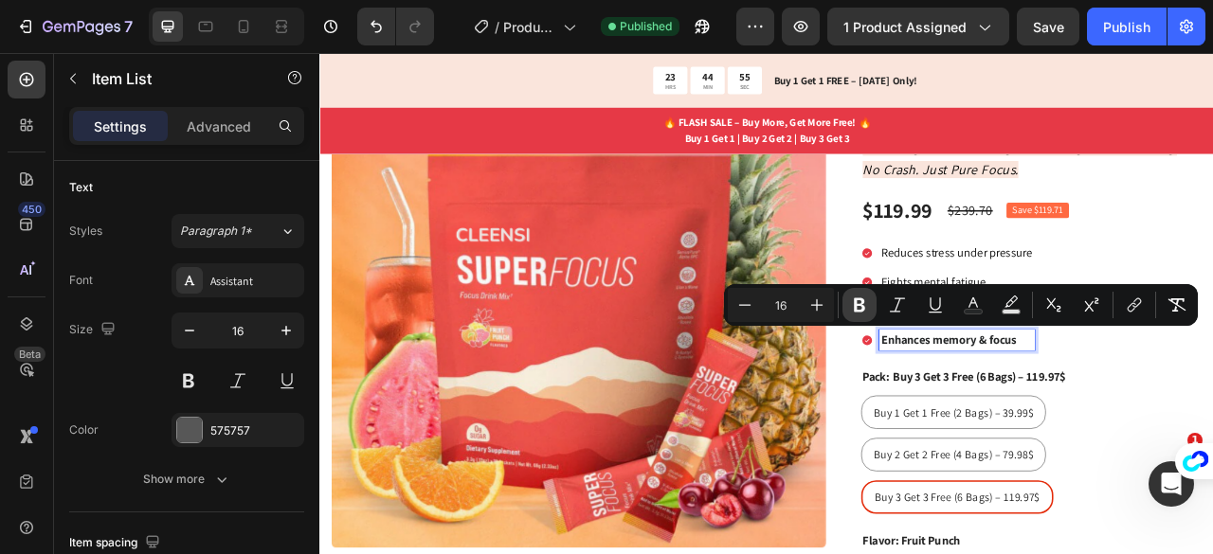
click at [859, 297] on icon "Editor contextual toolbar" at bounding box center [859, 305] width 19 height 19
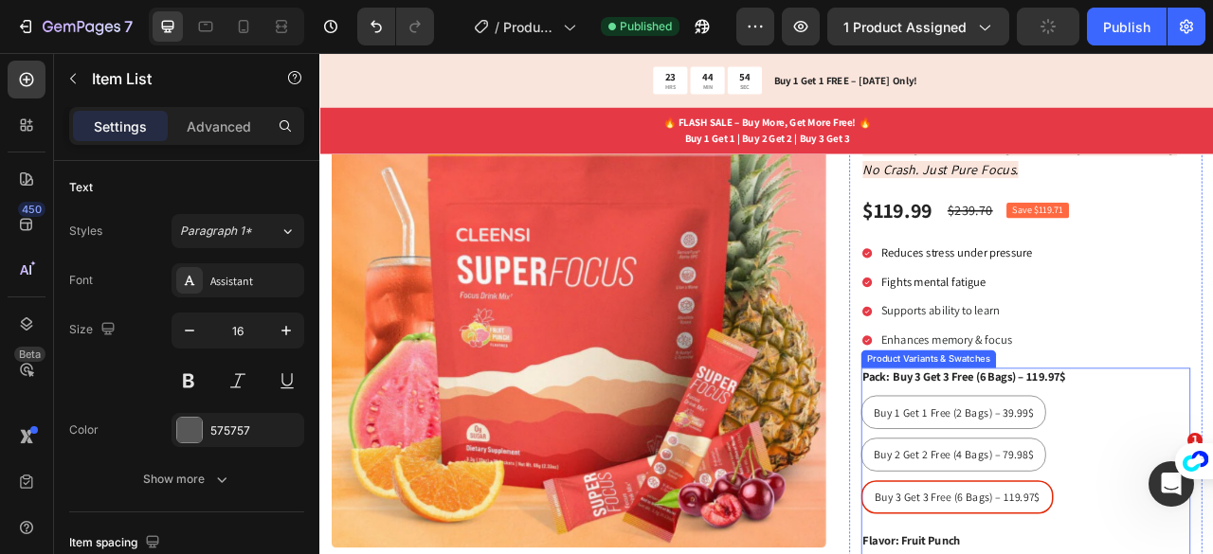
click at [1212, 469] on div "Pack: Buy 3 Get 3 Free (6 Bags) – 119.97$ Buy 1 Get 1 Free (2 Bags) – 39.99$ Bu…" at bounding box center [1217, 547] width 419 height 186
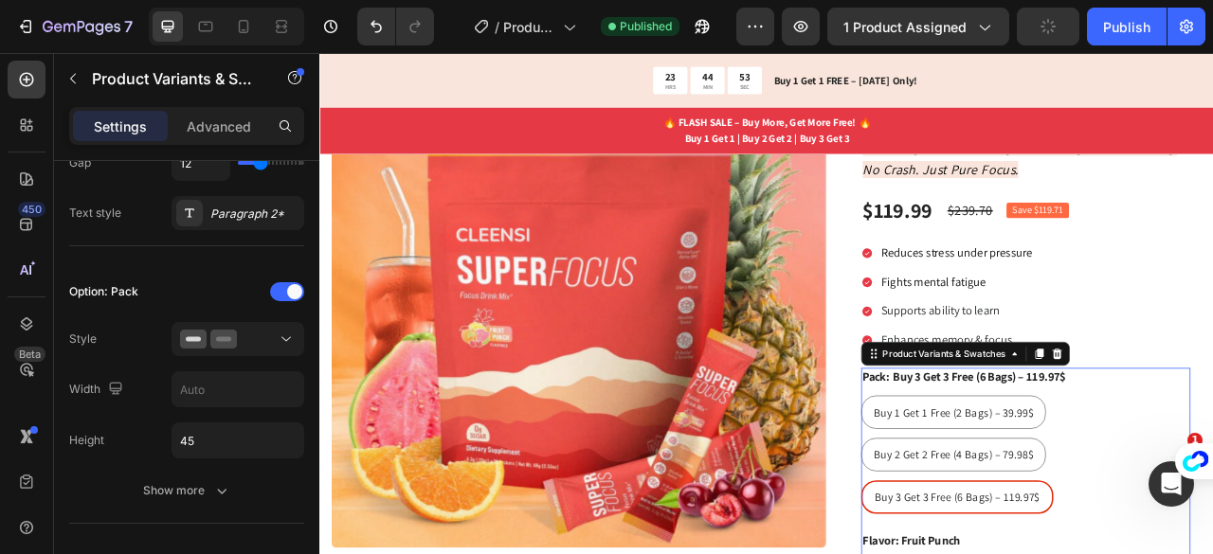
scroll to position [0, 0]
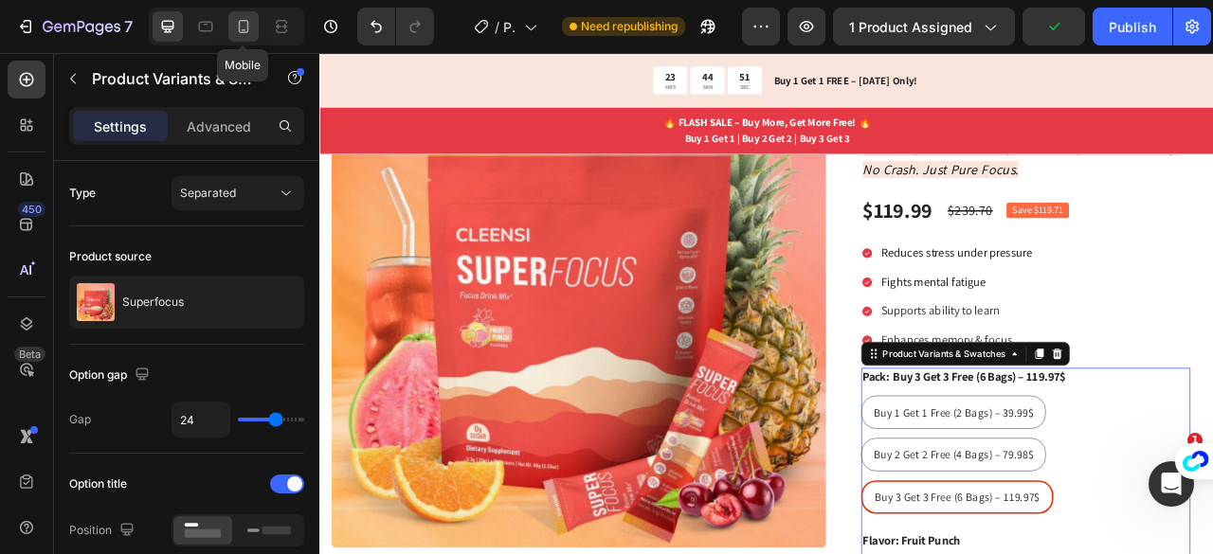
click at [239, 20] on icon at bounding box center [243, 26] width 19 height 19
type input "12"
type input "14"
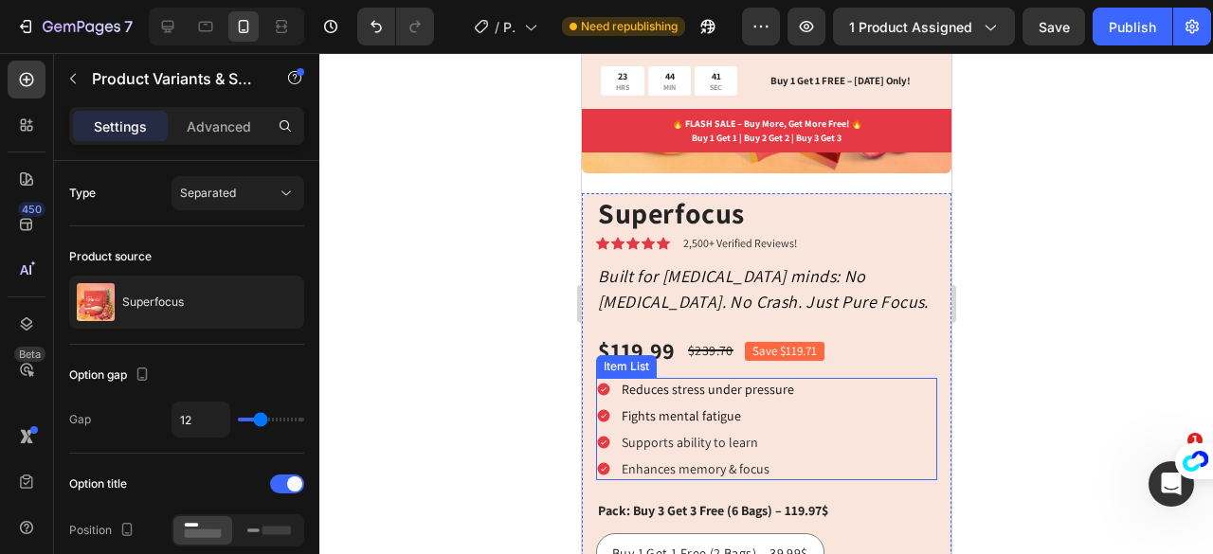
scroll to position [405, 0]
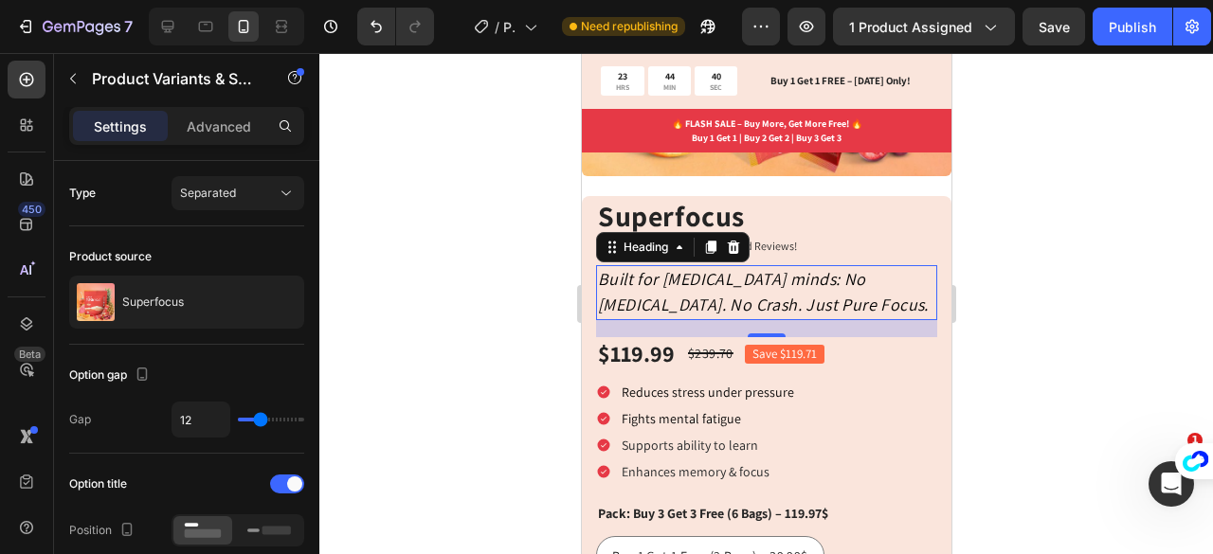
click at [661, 288] on icon "Built for [MEDICAL_DATA] minds: No [MEDICAL_DATA]. No Crash. Just Pure Focus." at bounding box center [762, 291] width 331 height 47
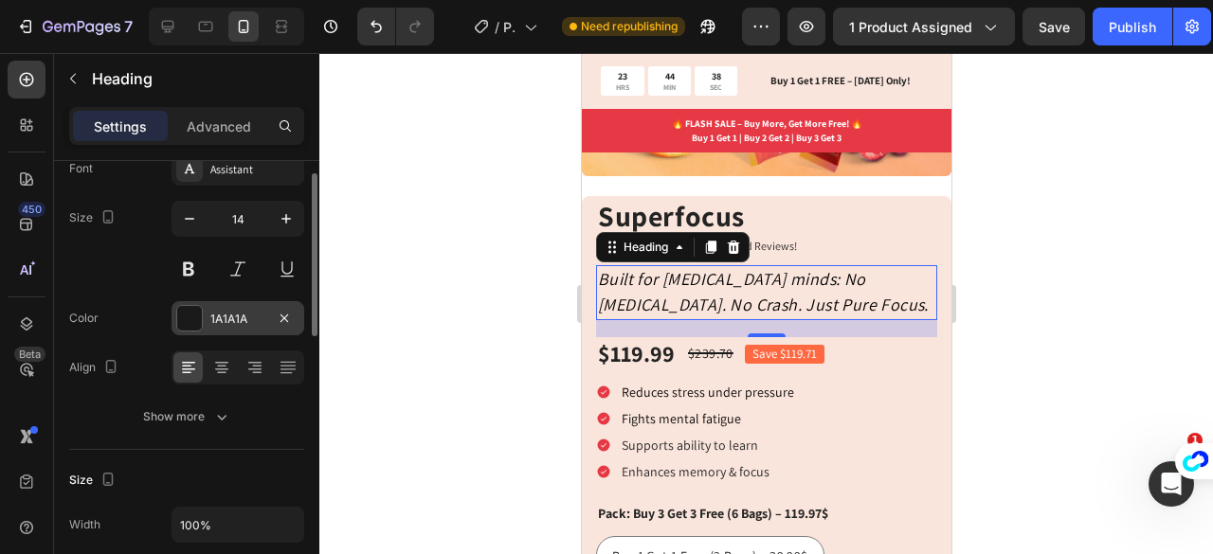
scroll to position [32, 0]
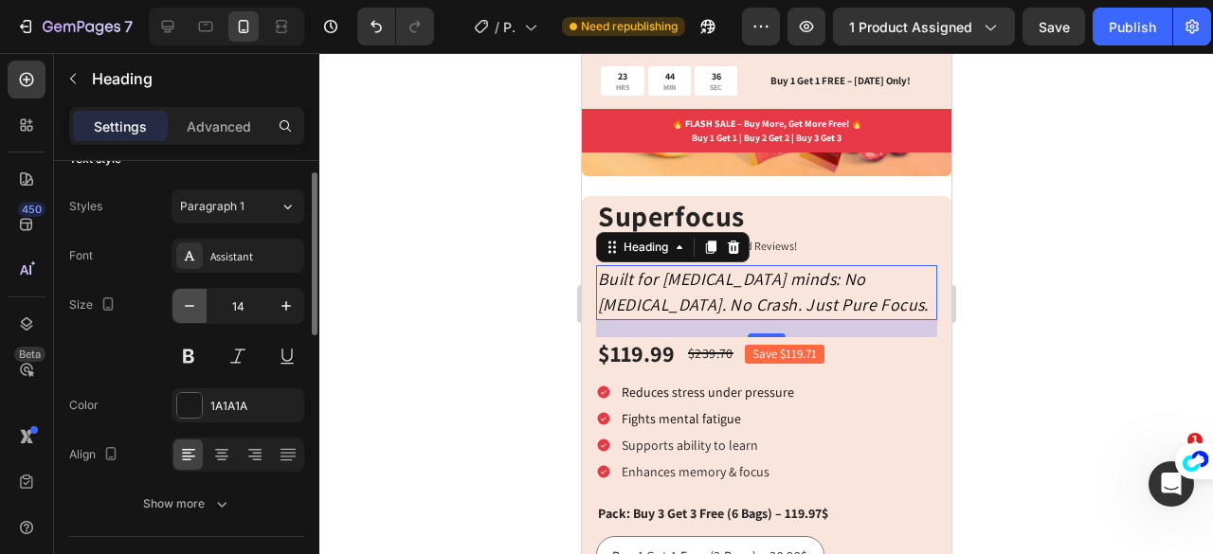
click at [188, 297] on icon "button" at bounding box center [189, 306] width 19 height 19
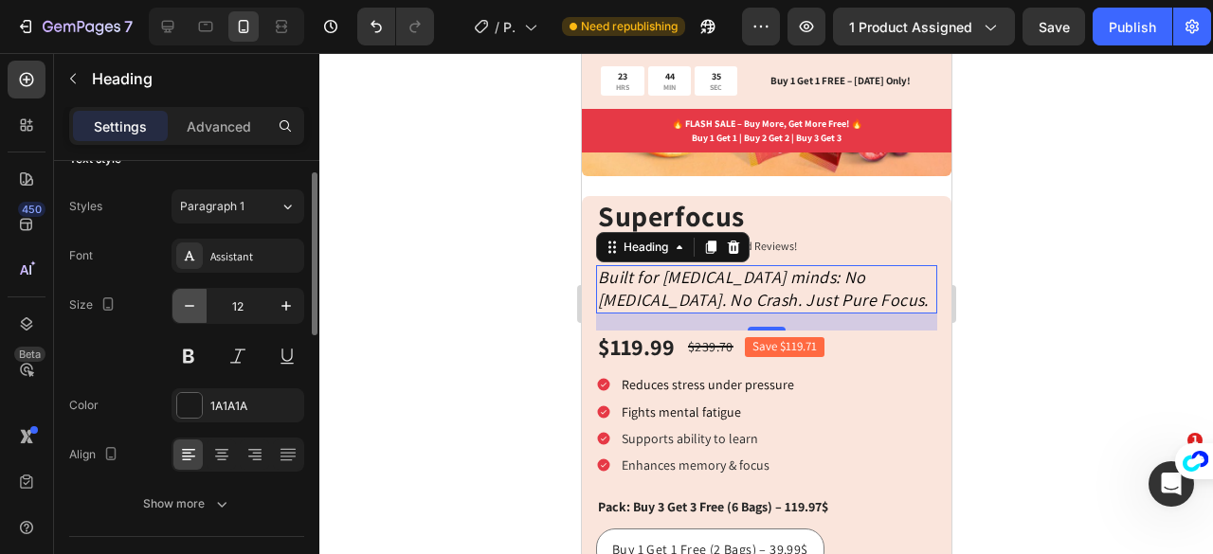
click at [188, 297] on icon "button" at bounding box center [189, 306] width 19 height 19
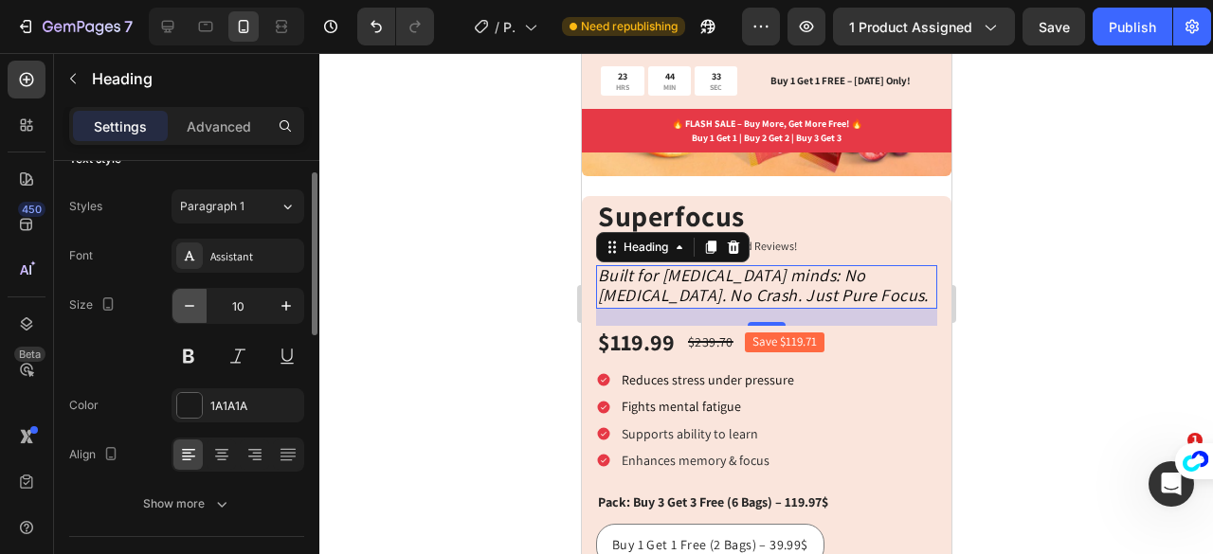
click at [188, 297] on icon "button" at bounding box center [189, 306] width 19 height 19
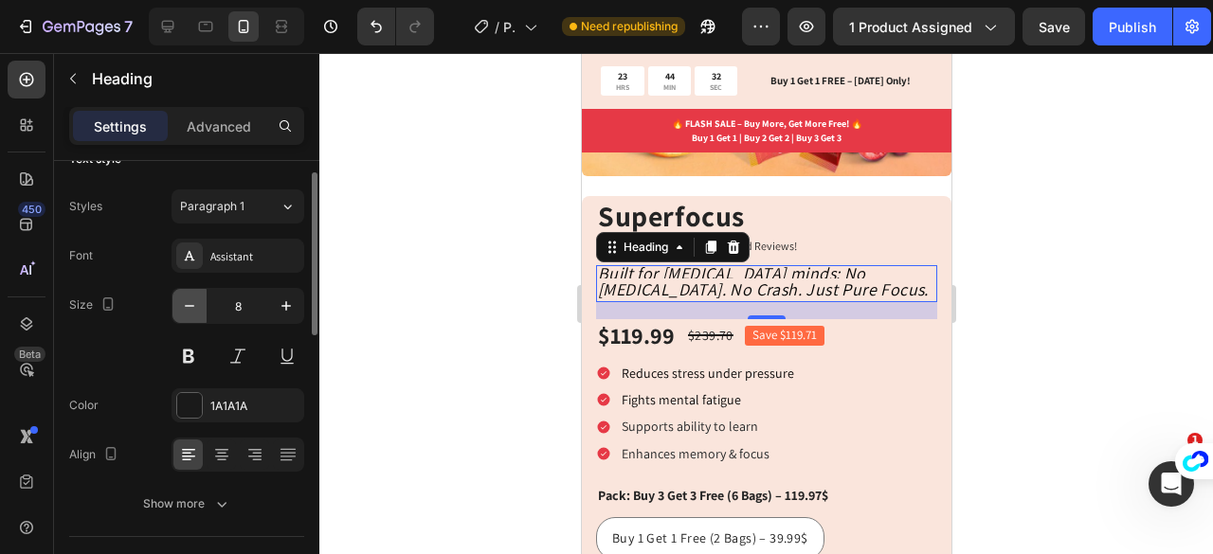
click at [188, 297] on icon "button" at bounding box center [189, 306] width 19 height 19
type input "6"
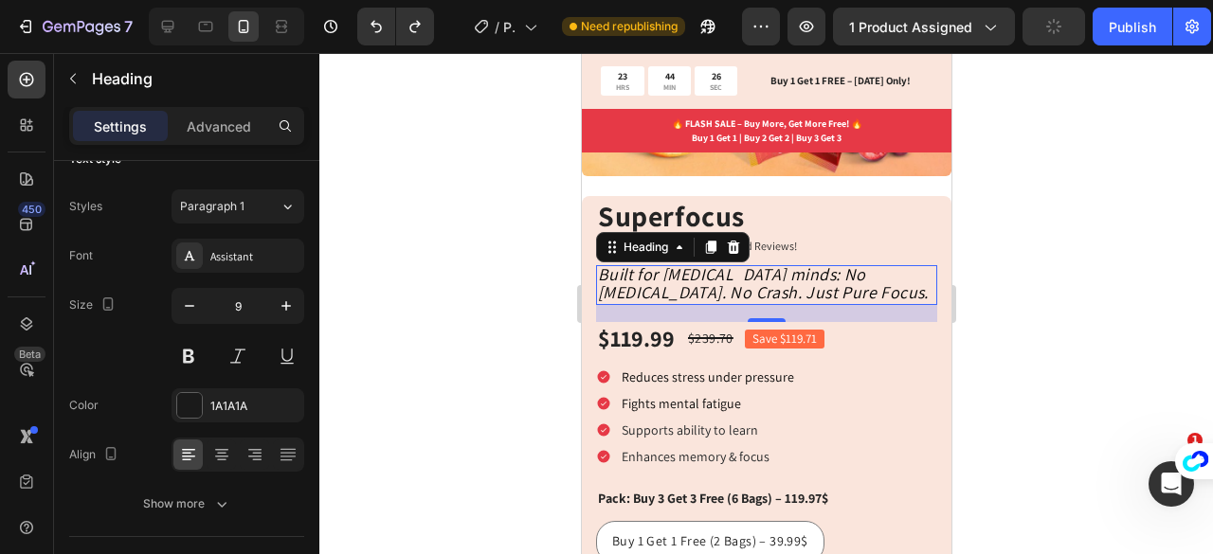
type input "10"
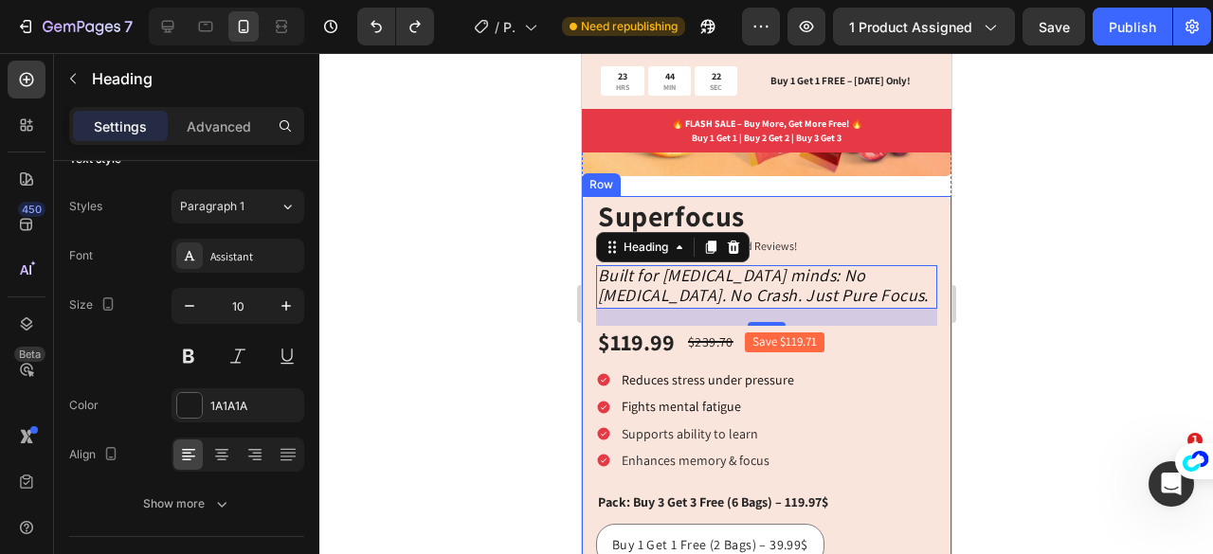
click at [1023, 293] on div at bounding box center [765, 303] width 893 height 501
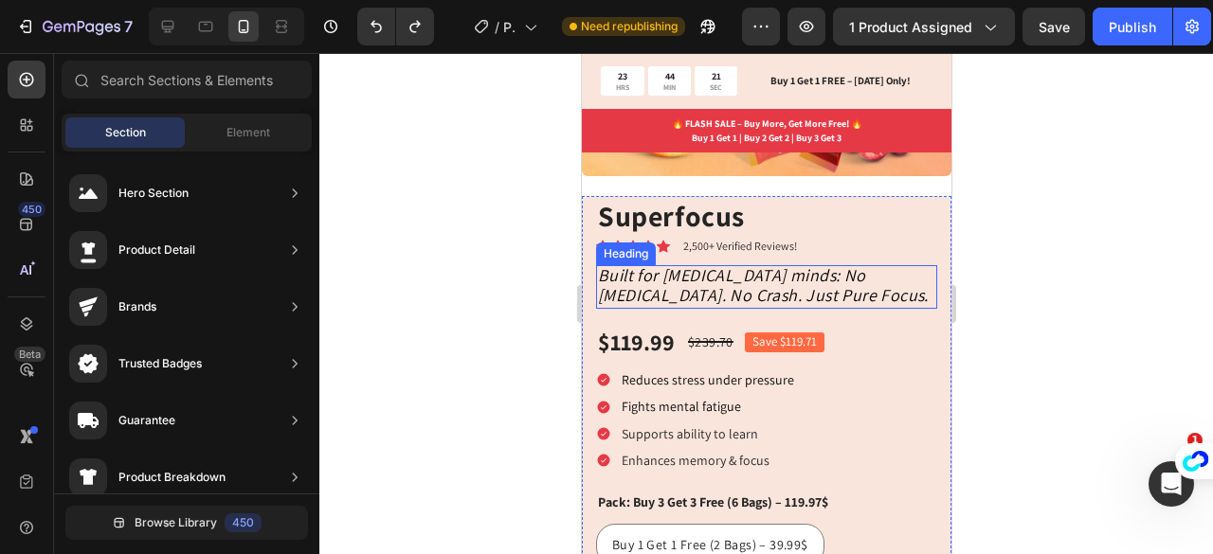
click at [709, 278] on icon "Built for [MEDICAL_DATA] minds: No [MEDICAL_DATA]. No Crash. Just Pure Focus." at bounding box center [762, 285] width 331 height 42
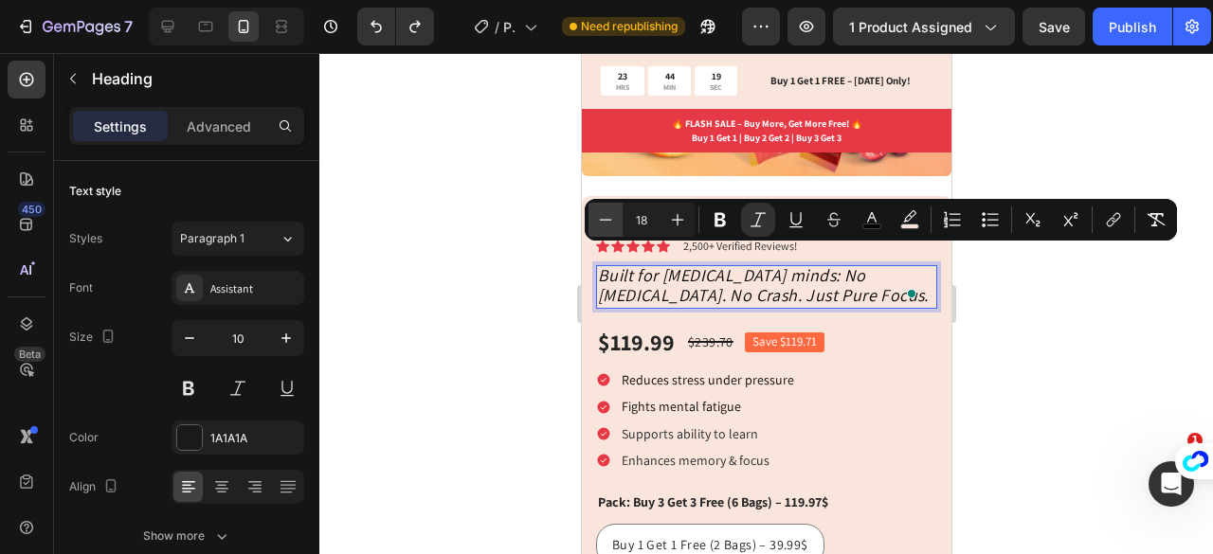
click at [610, 222] on icon "Editor contextual toolbar" at bounding box center [605, 219] width 19 height 19
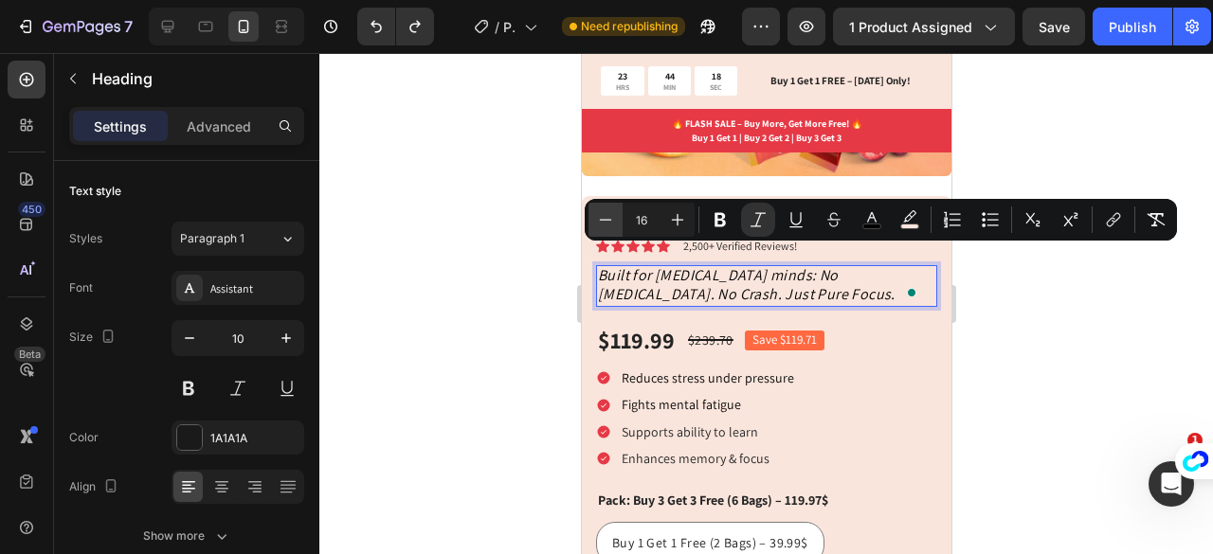
click at [610, 222] on icon "Editor contextual toolbar" at bounding box center [605, 219] width 19 height 19
click at [606, 219] on icon "Editor contextual toolbar" at bounding box center [605, 219] width 19 height 19
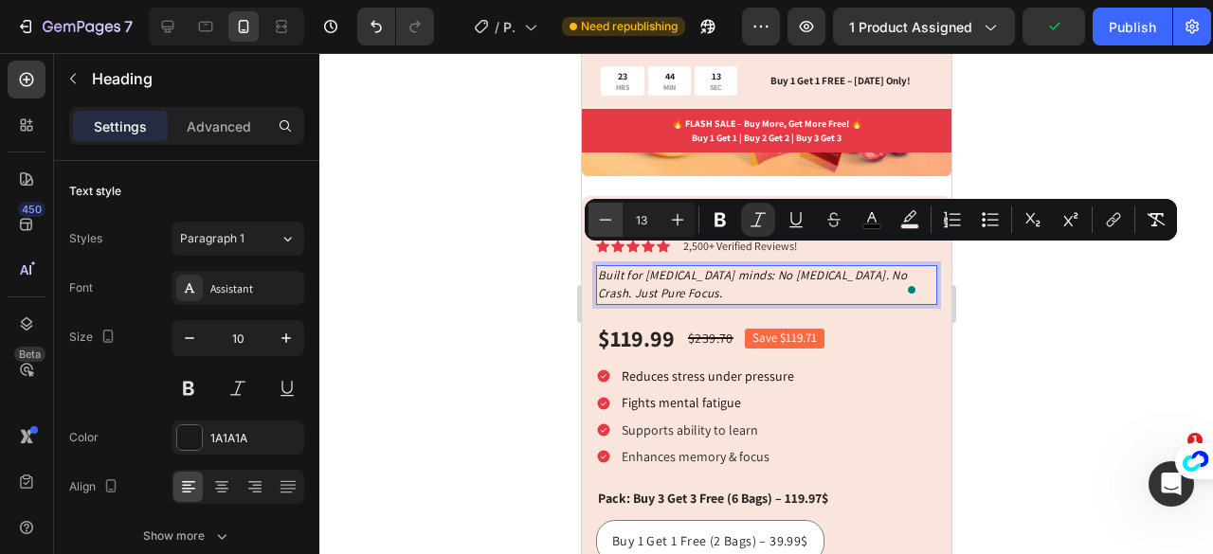
click at [606, 219] on icon "Editor contextual toolbar" at bounding box center [605, 219] width 19 height 19
type input "12"
click at [1035, 346] on div at bounding box center [765, 303] width 893 height 501
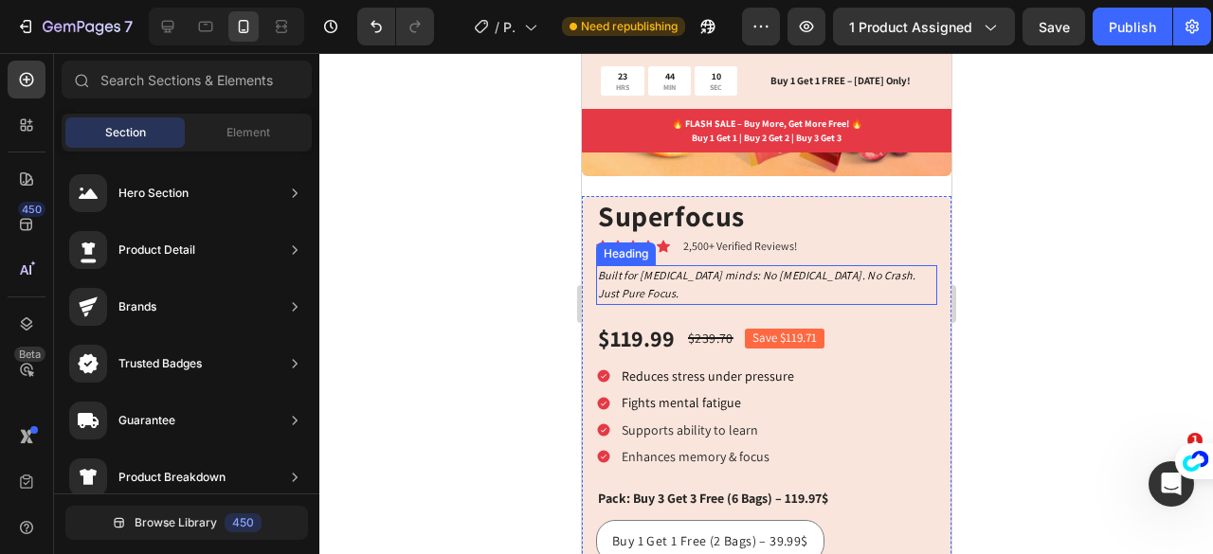
click at [781, 268] on icon "Built for [MEDICAL_DATA] minds: No [MEDICAL_DATA]. No Crash. Just Pure Focus." at bounding box center [755, 284] width 317 height 32
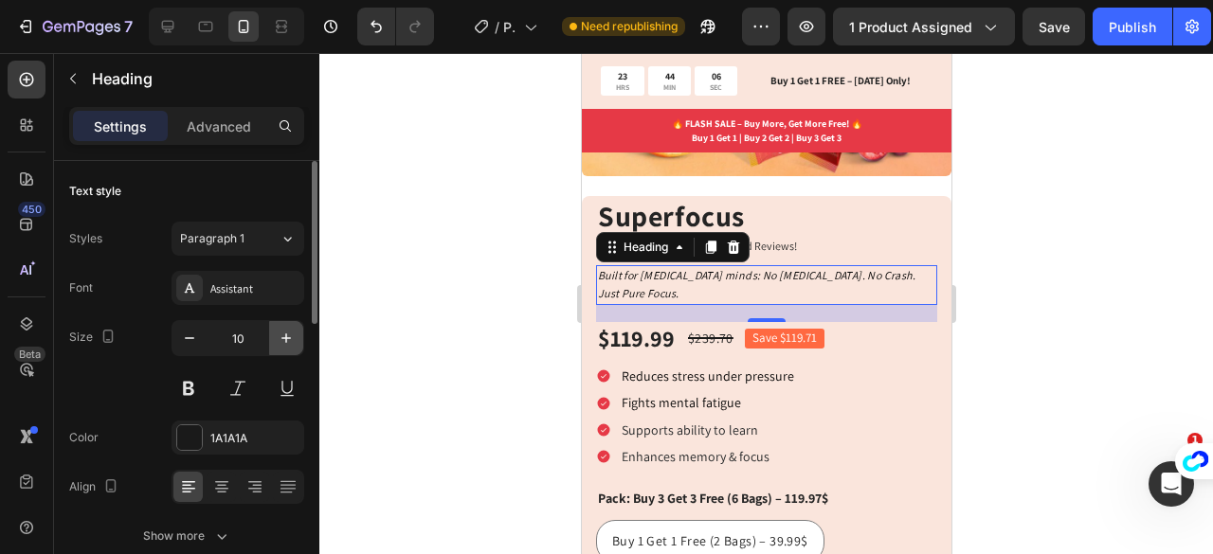
click at [287, 340] on icon "button" at bounding box center [286, 338] width 19 height 19
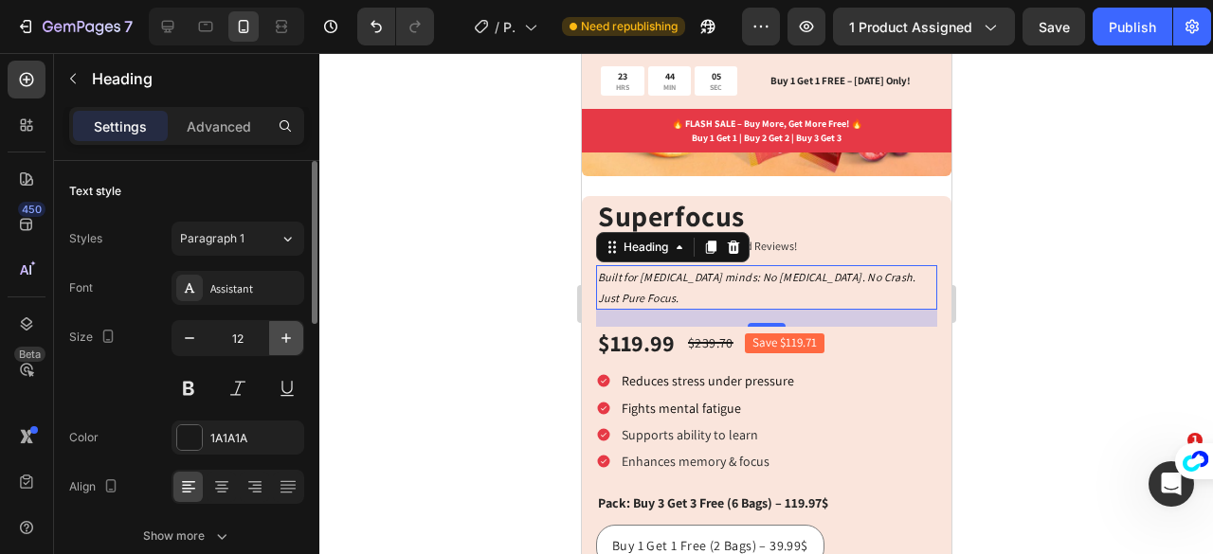
click at [287, 340] on icon "button" at bounding box center [286, 338] width 19 height 19
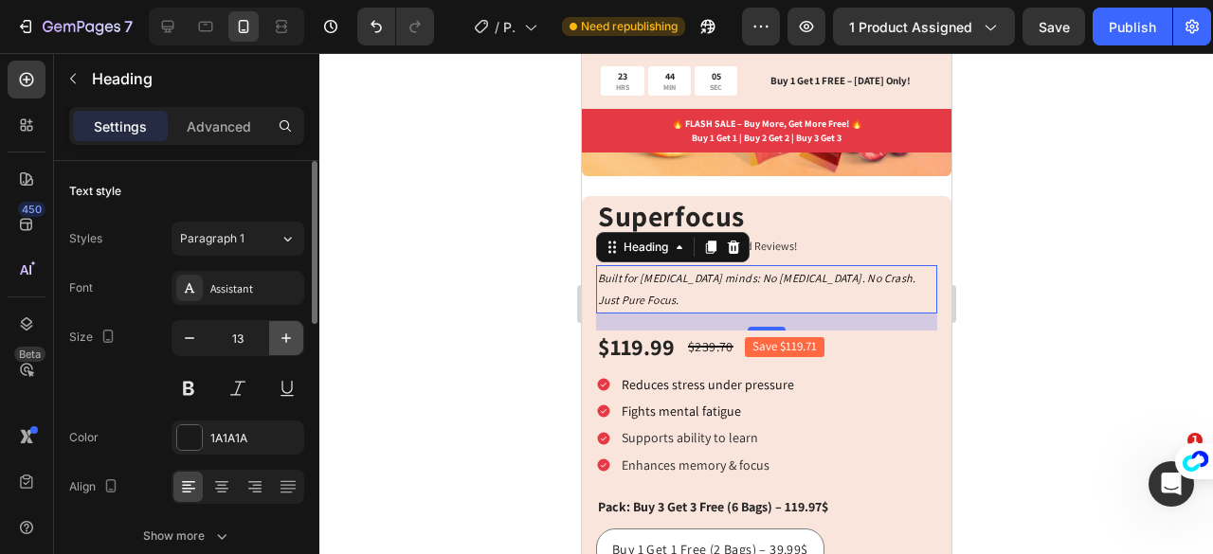
type input "14"
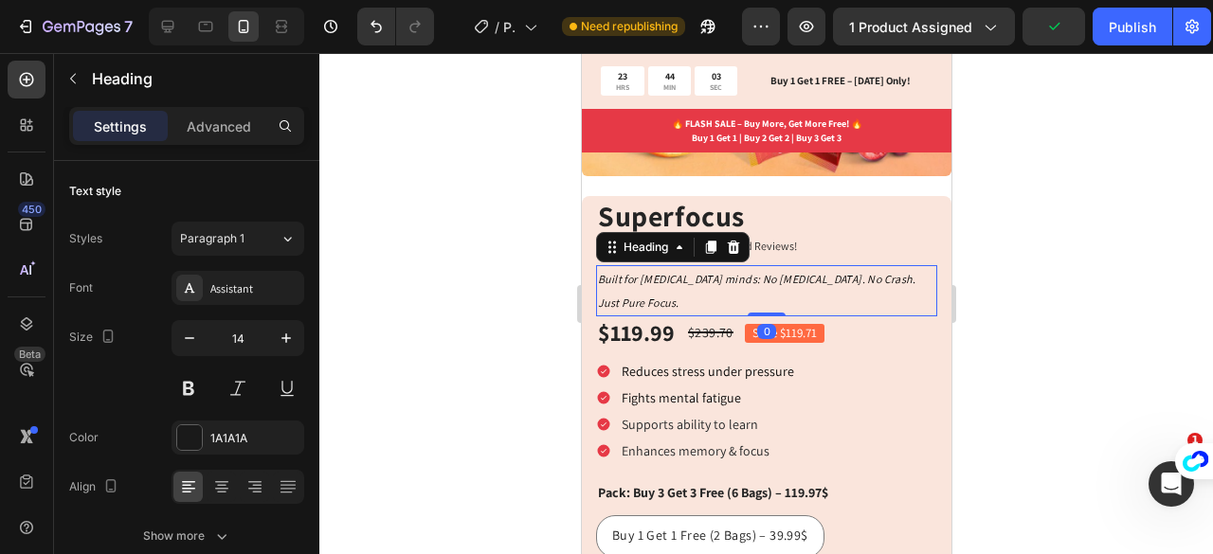
drag, startPoint x: 750, startPoint y: 294, endPoint x: 748, endPoint y: 270, distance: 23.8
click at [748, 270] on div "⁠⁠⁠⁠⁠⁠⁠ Built for [MEDICAL_DATA] minds: No [MEDICAL_DATA]. No Crash. Just Pure …" at bounding box center [765, 290] width 341 height 51
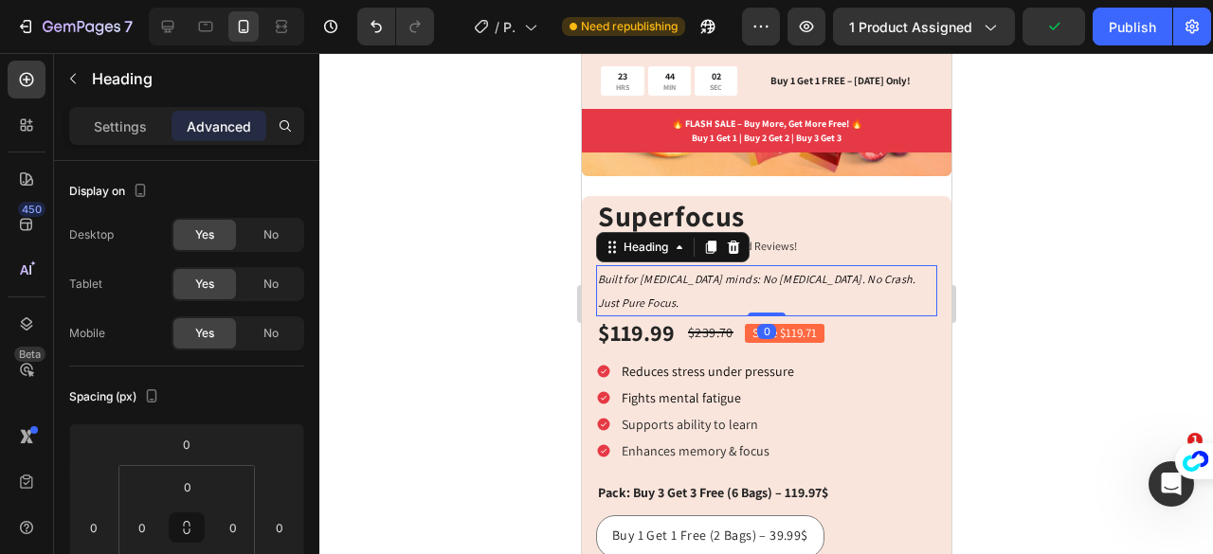
click at [1000, 278] on div at bounding box center [765, 303] width 893 height 501
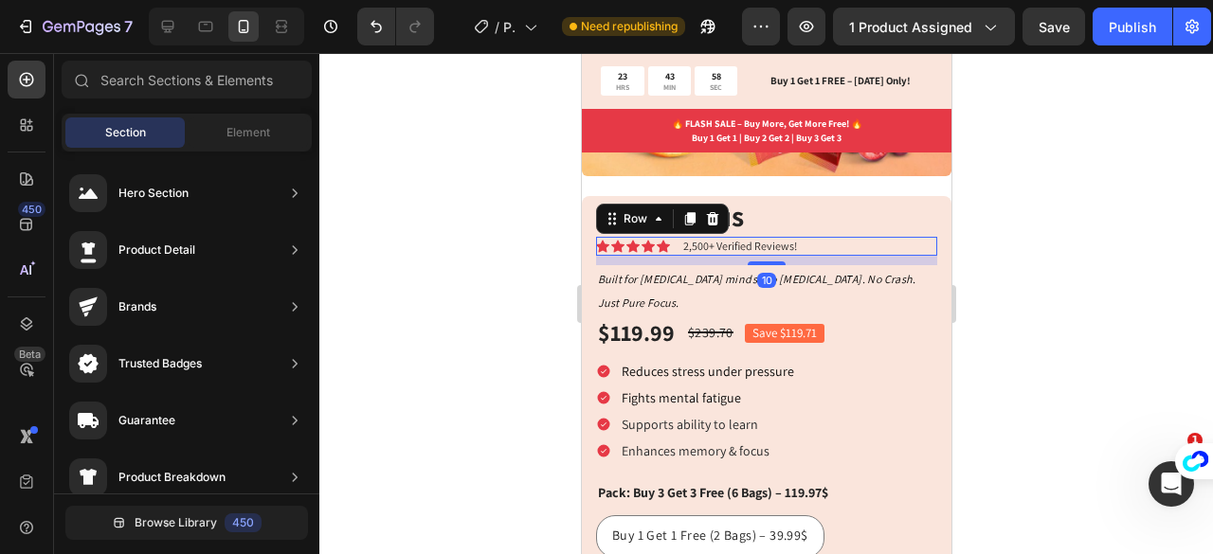
click at [853, 237] on div "Icon Icon Icon Icon Icon Icon List 2,500+ Verified Reviews! Text Block Row 10" at bounding box center [765, 246] width 341 height 19
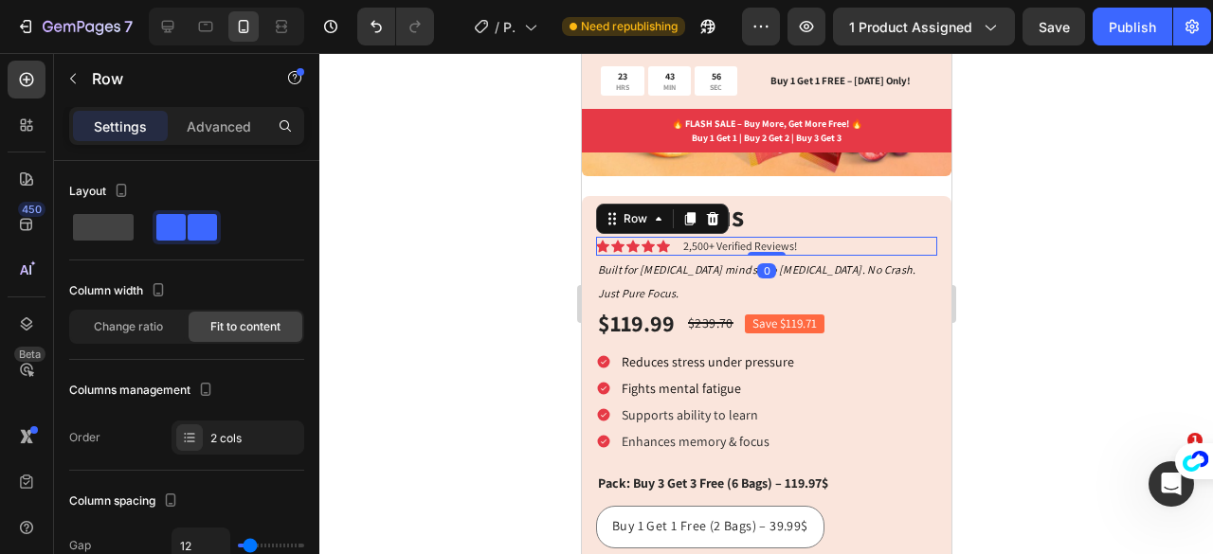
drag, startPoint x: 761, startPoint y: 248, endPoint x: 759, endPoint y: 234, distance: 14.3
click at [759, 237] on div "Icon Icon Icon Icon Icon Icon List 2,500+ Verified Reviews! Text Block Row 0" at bounding box center [765, 246] width 341 height 19
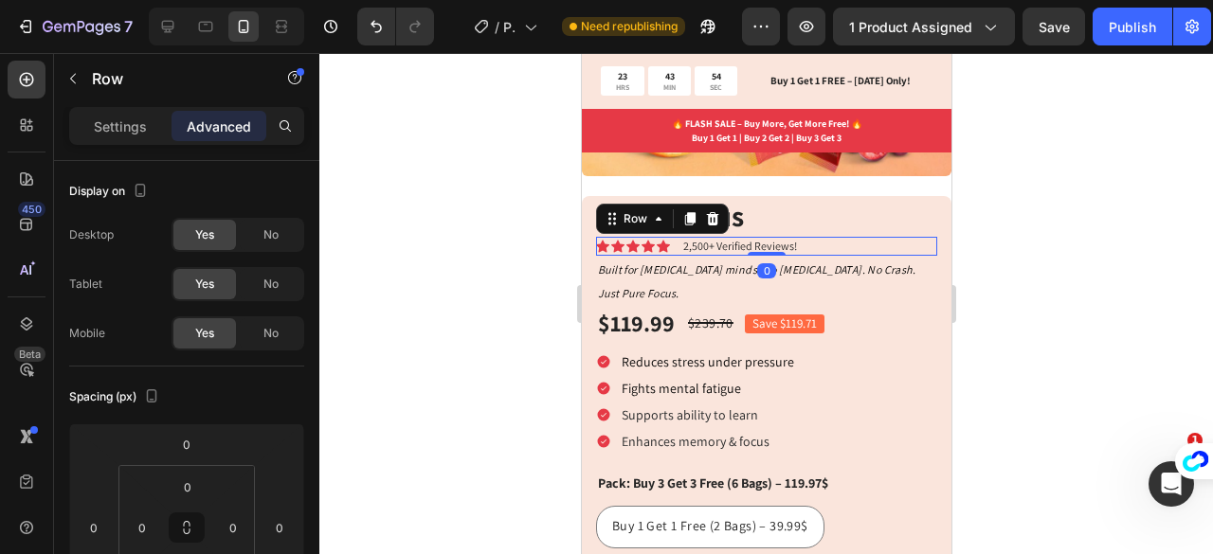
click at [1069, 350] on div at bounding box center [765, 303] width 893 height 501
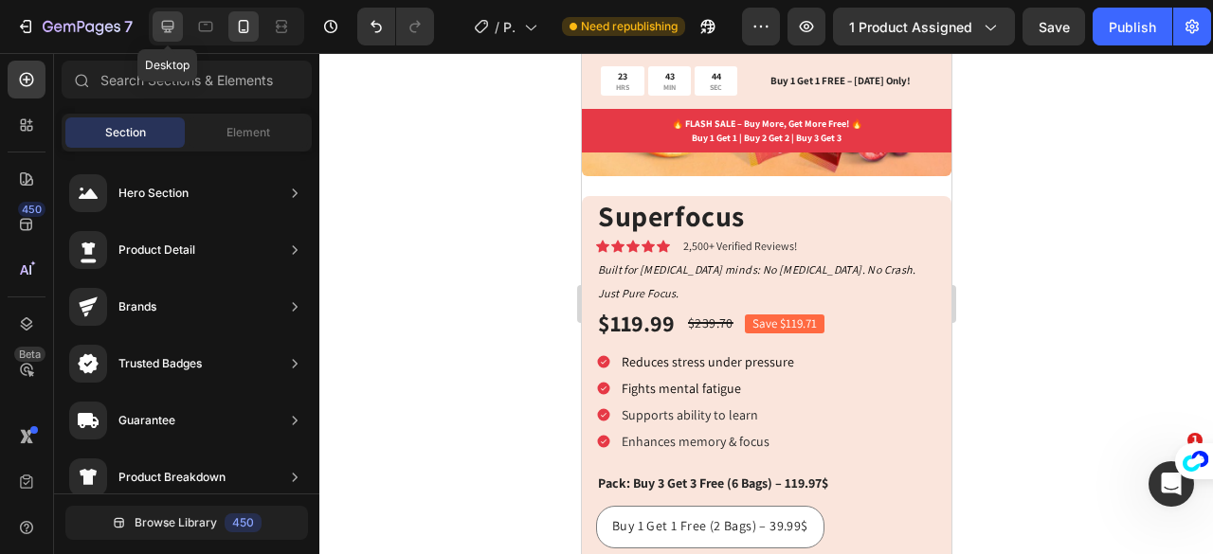
click at [165, 26] on icon at bounding box center [168, 27] width 12 height 12
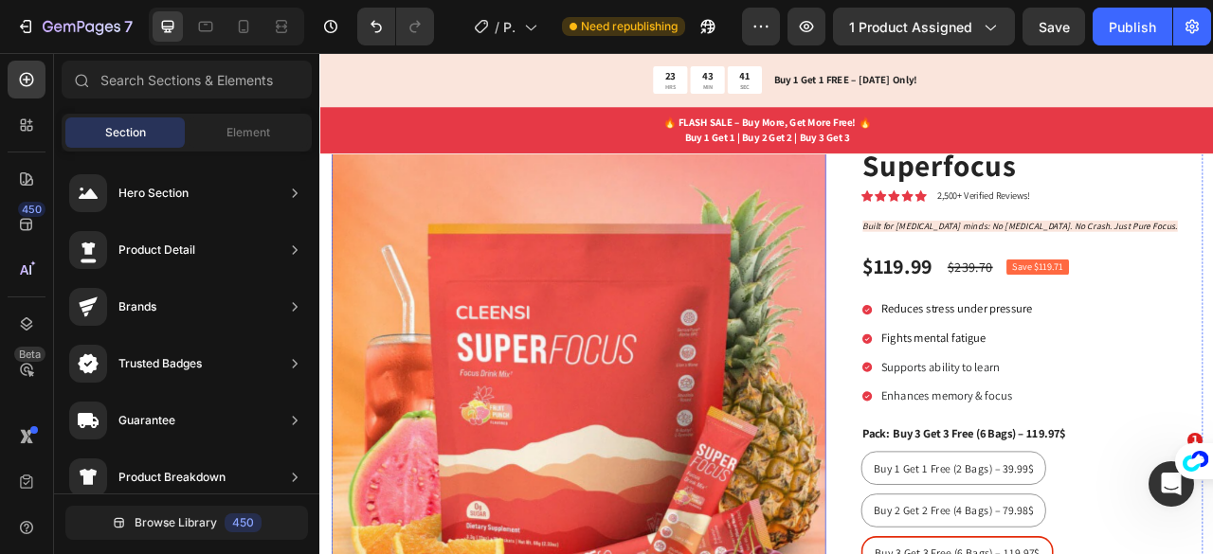
scroll to position [142, 0]
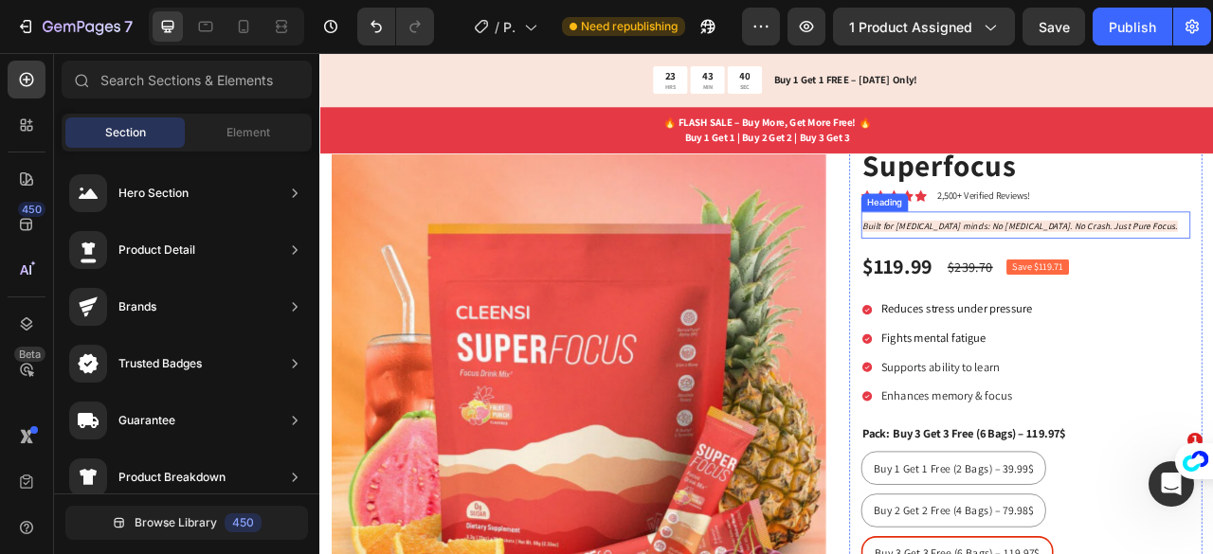
click at [1089, 270] on icon "Built for [MEDICAL_DATA] minds: No [MEDICAL_DATA]. No Crash. Just Pure Focus." at bounding box center [1210, 273] width 401 height 14
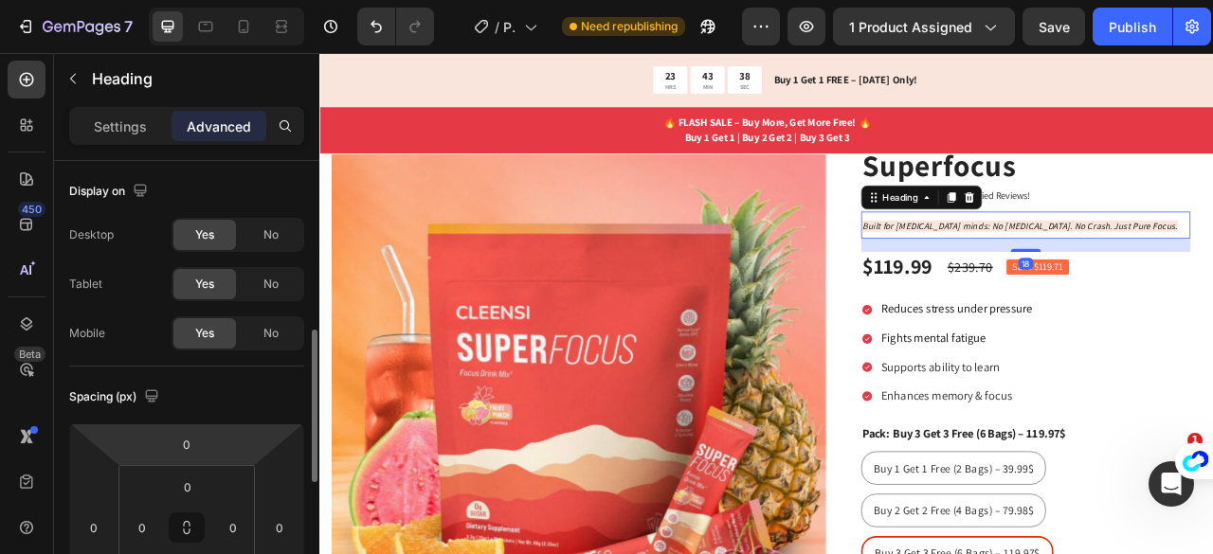
scroll to position [133, 0]
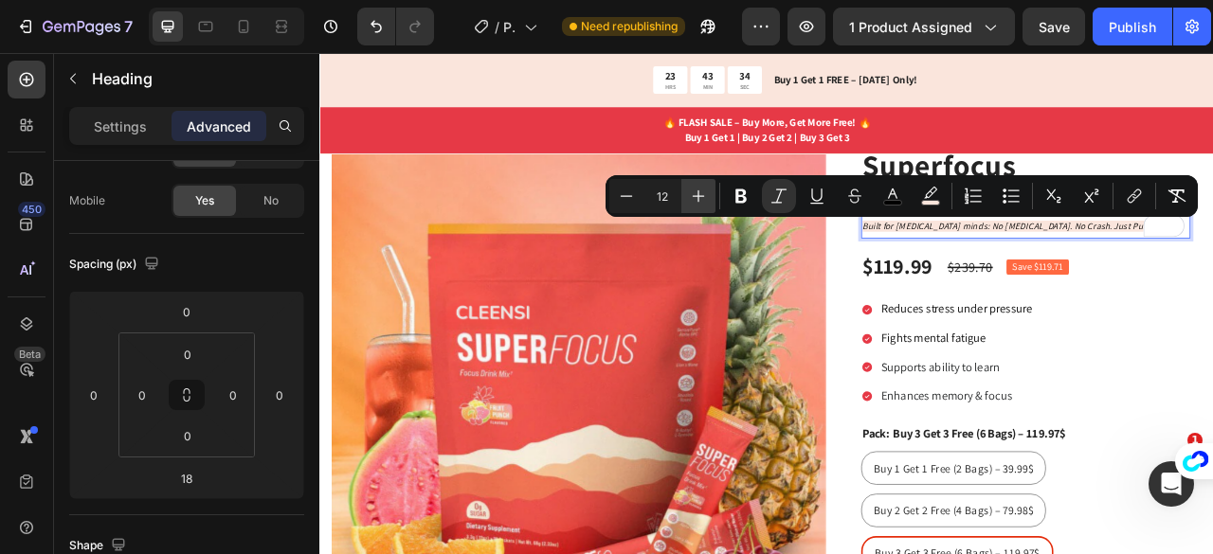
click at [703, 191] on icon "Editor contextual toolbar" at bounding box center [698, 196] width 19 height 19
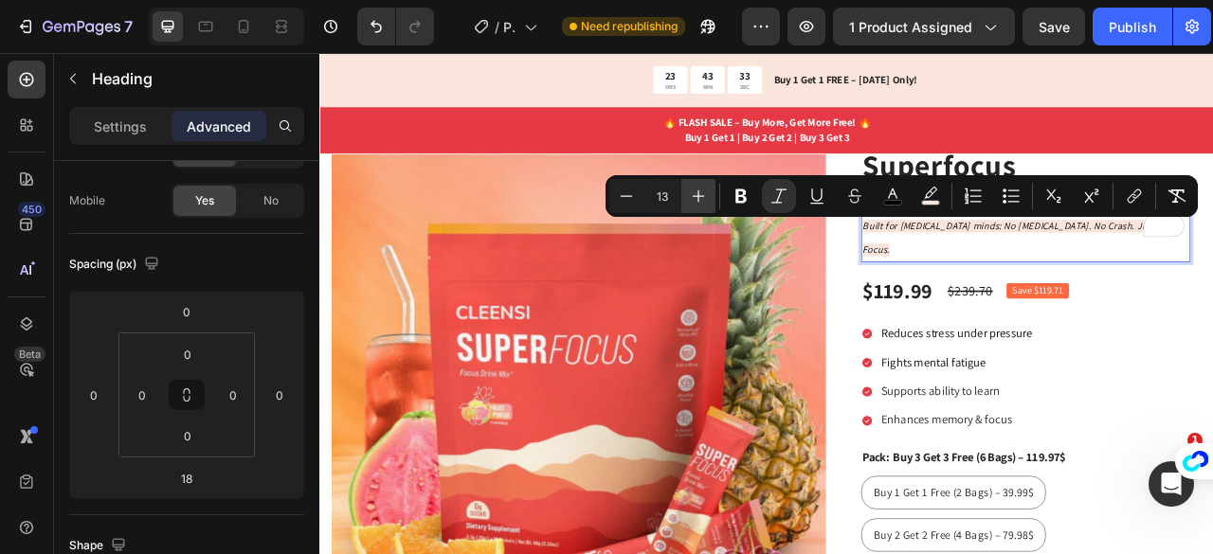
click at [703, 191] on icon "Editor contextual toolbar" at bounding box center [698, 196] width 19 height 19
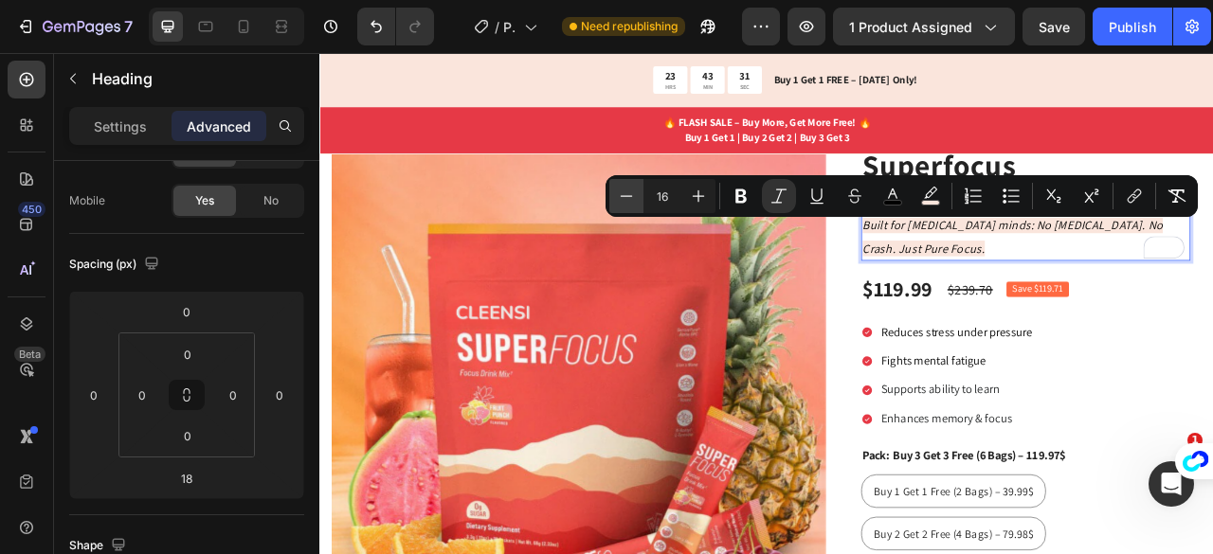
click at [636, 189] on button "Minus" at bounding box center [626, 196] width 34 height 34
type input "15"
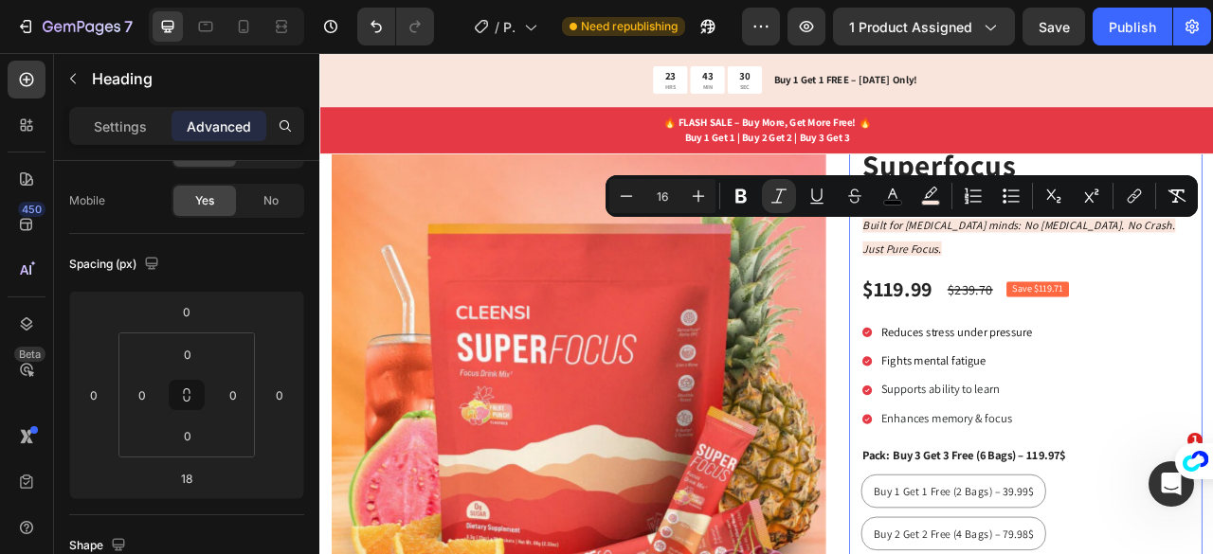
click at [1212, 326] on div "Superfocus Product Title Icon Icon Icon Icon Icon Icon List 2,500+ Verified Rev…" at bounding box center [1217, 561] width 449 height 817
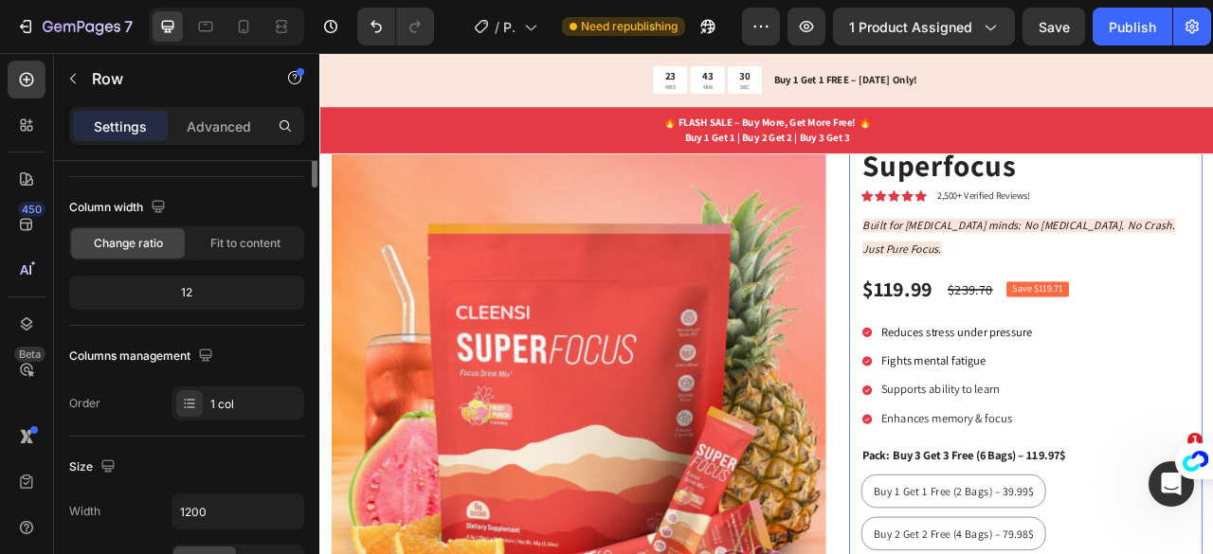
scroll to position [0, 0]
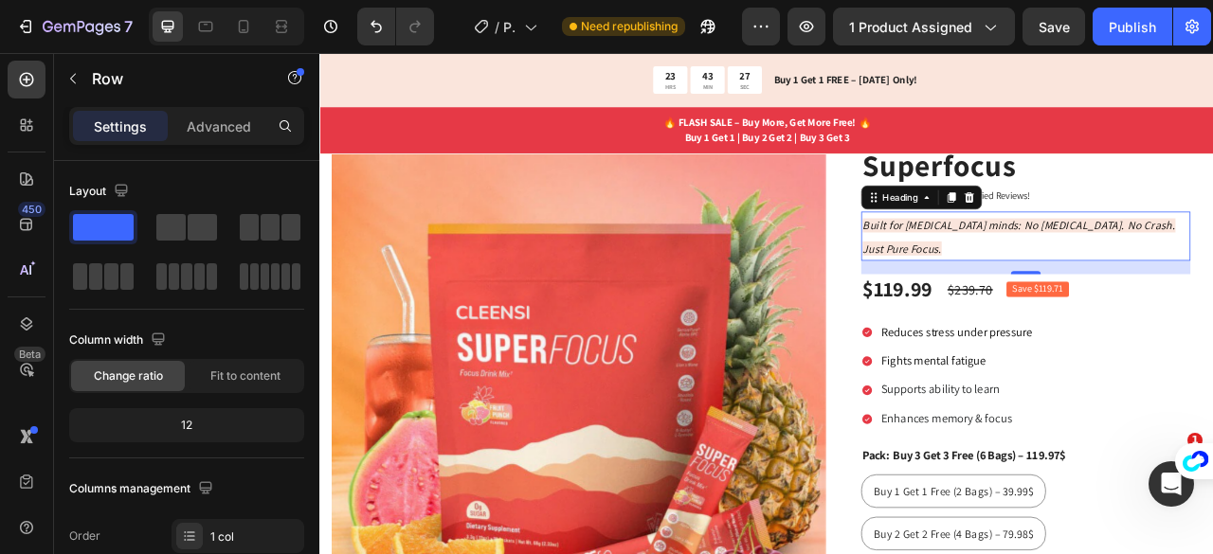
click at [1121, 263] on icon "Built for [MEDICAL_DATA] minds: No [MEDICAL_DATA]. No Crash. Just Pure Focus." at bounding box center [1209, 286] width 398 height 47
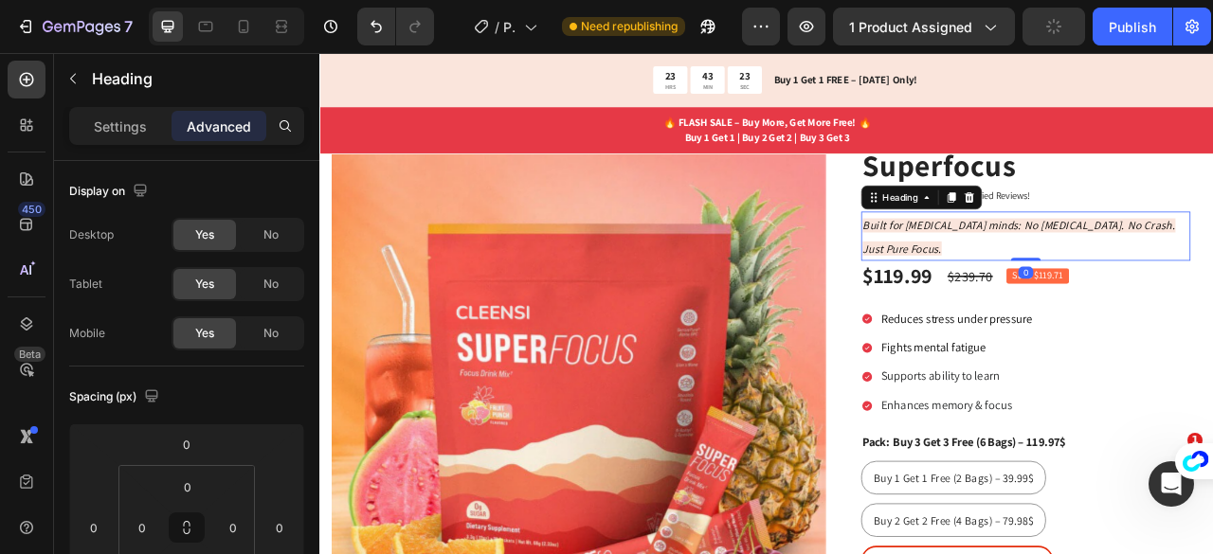
drag, startPoint x: 1194, startPoint y: 303, endPoint x: 1190, endPoint y: 281, distance: 22.1
click at [1190, 281] on div "⁠⁠⁠⁠⁠⁠⁠ Built for [MEDICAL_DATA] minds: No [MEDICAL_DATA]. No Crash. Just Pure …" at bounding box center [1217, 286] width 419 height 63
type input "0"
click at [1212, 442] on div "Reduces stress under pressure Fights mental fatigue Supports ability to learn E…" at bounding box center [1217, 446] width 419 height 135
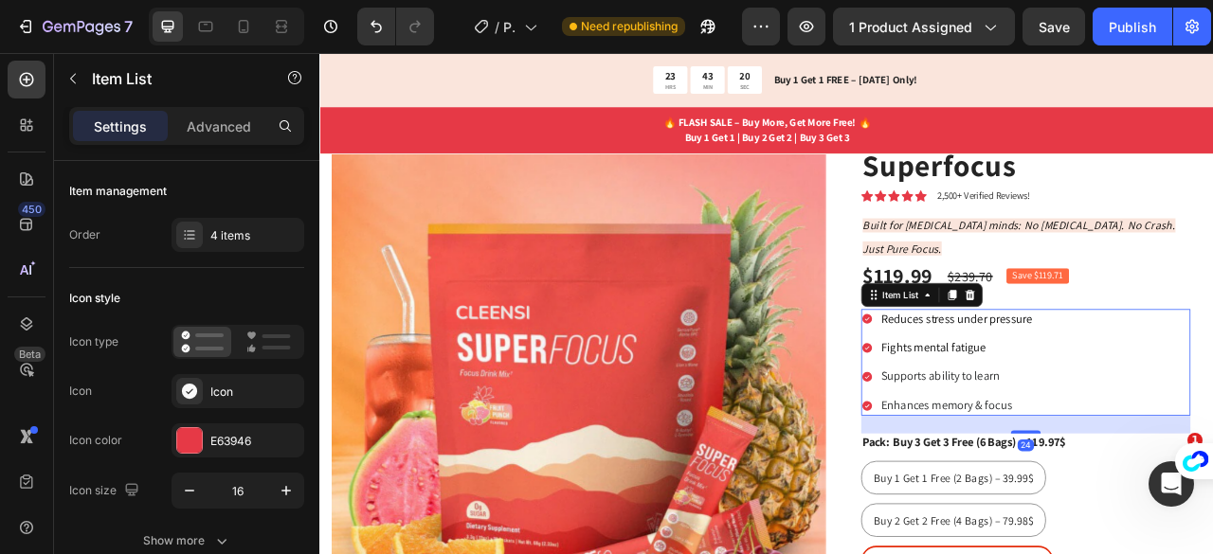
click at [1212, 445] on div "Reduces stress under pressure Fights mental fatigue Supports ability to learn E…" at bounding box center [1217, 446] width 419 height 135
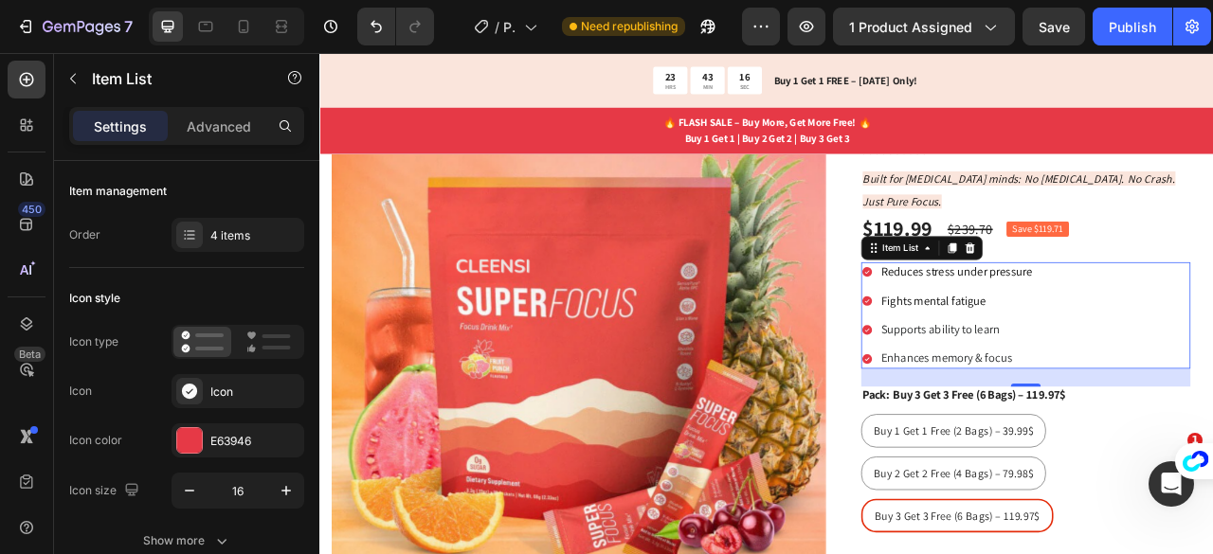
scroll to position [76, 0]
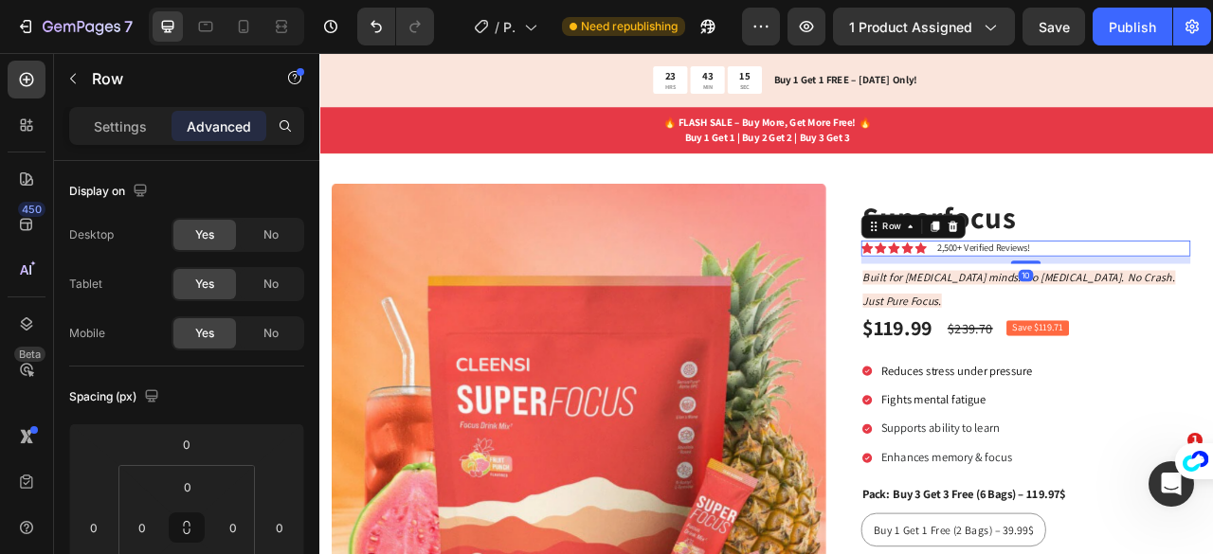
click at [1212, 303] on div "Icon Icon Icon Icon Icon Icon List 2,500+ Verified Reviews! Text Block Row 10" at bounding box center [1217, 302] width 419 height 20
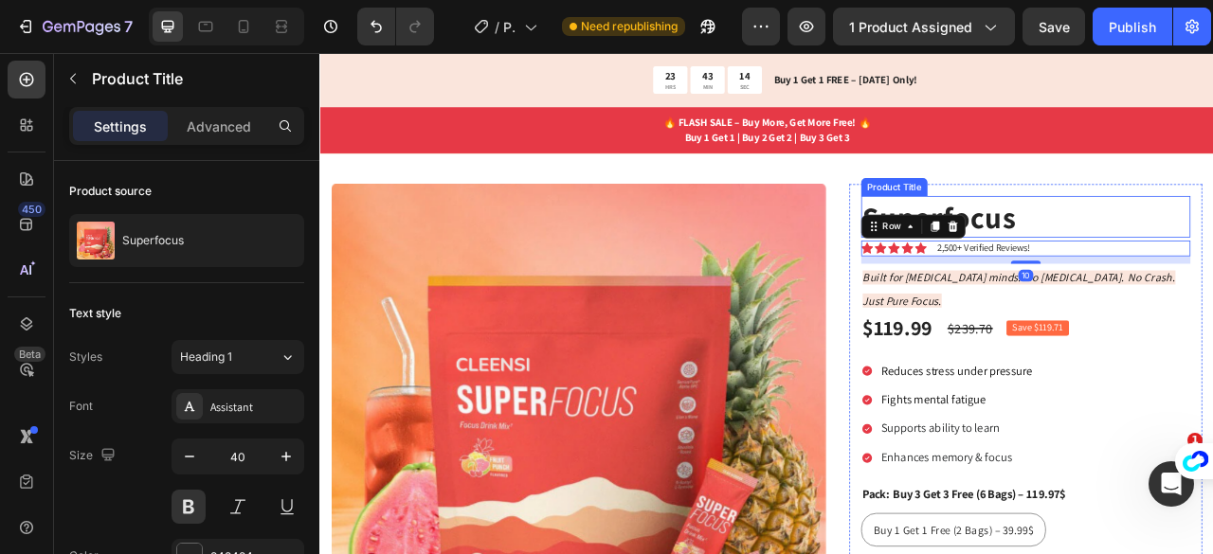
click at [1212, 257] on h1 "Superfocus" at bounding box center [1217, 261] width 419 height 53
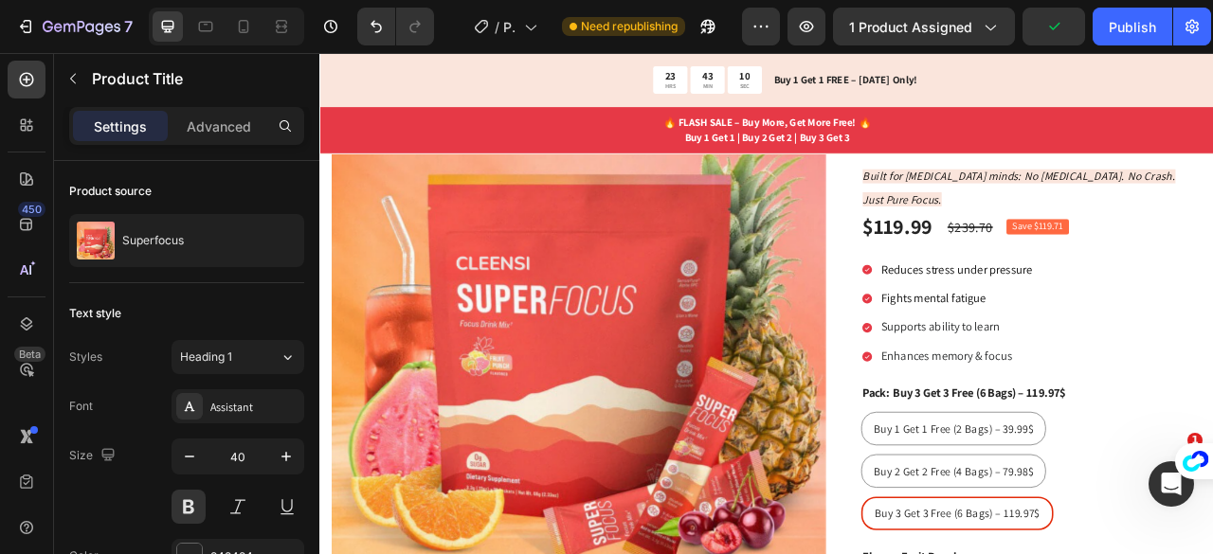
scroll to position [207, 0]
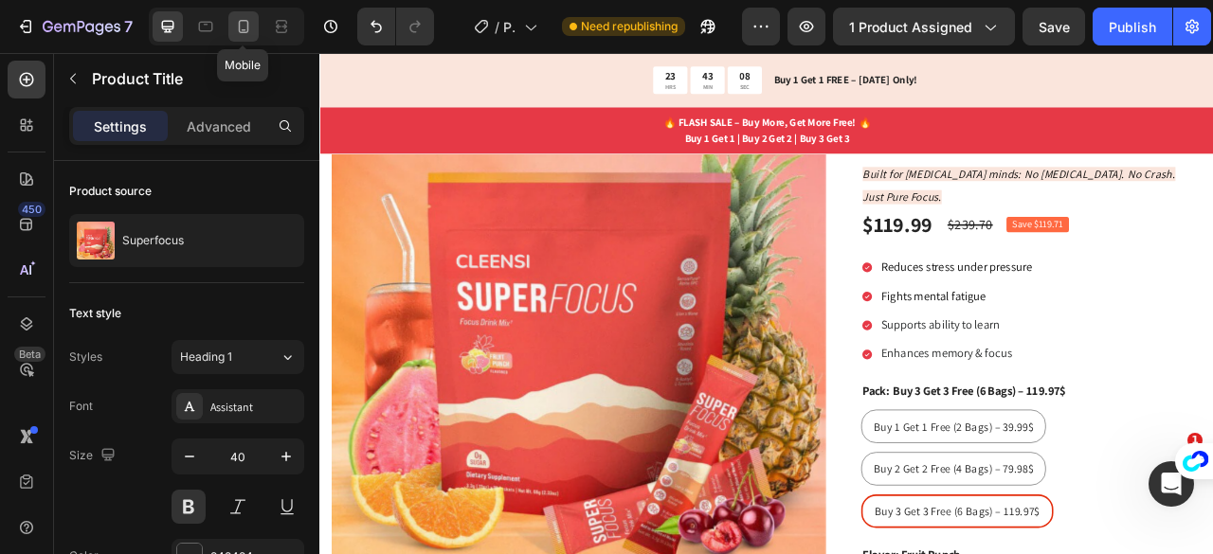
click at [237, 27] on icon at bounding box center [243, 26] width 19 height 19
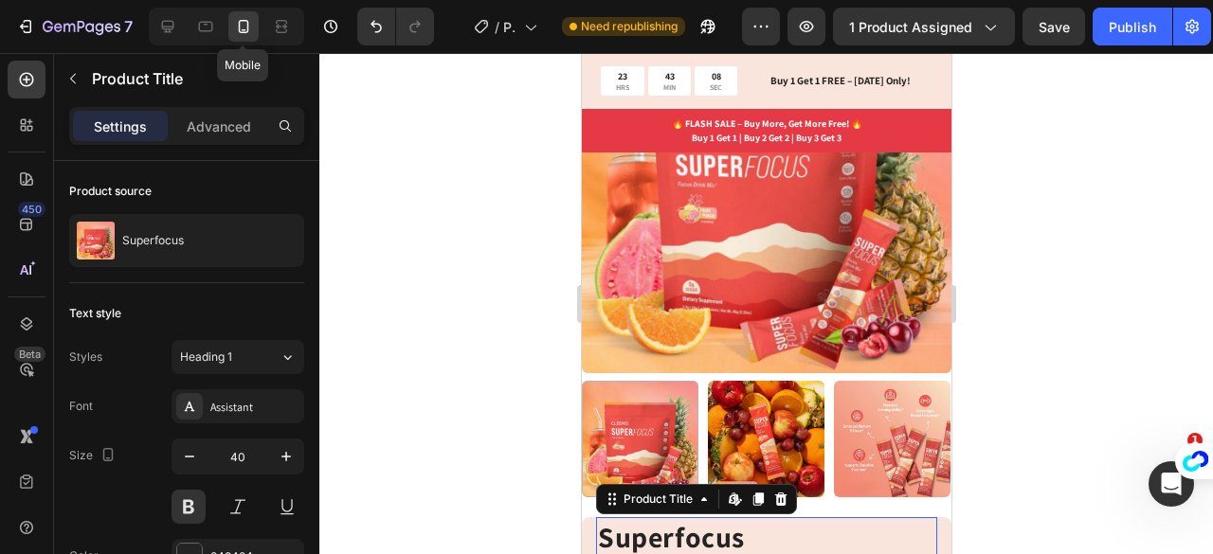
type input "30"
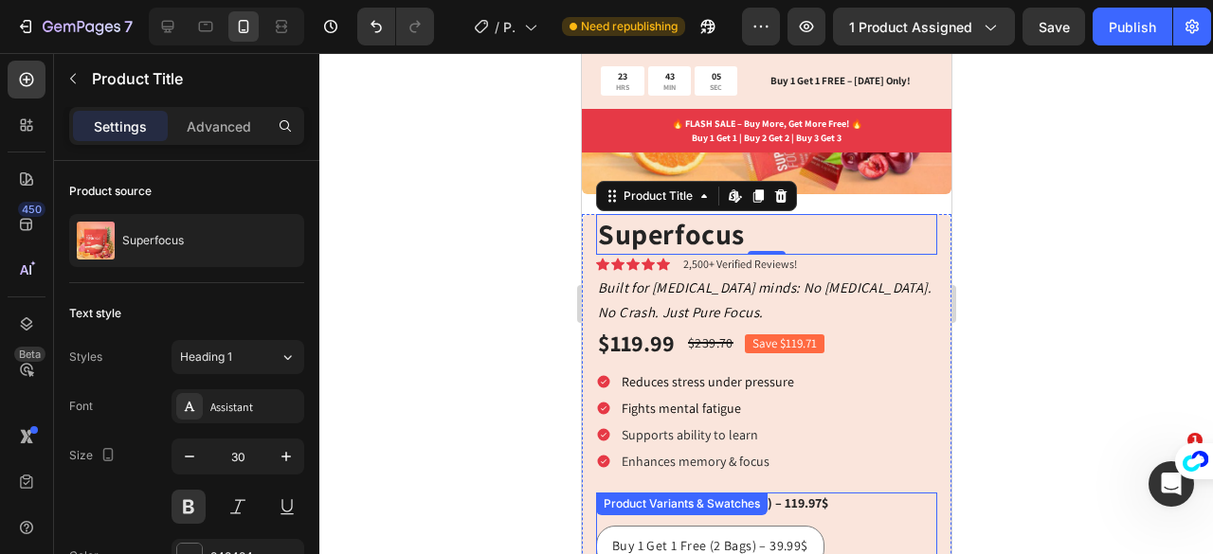
scroll to position [373, 0]
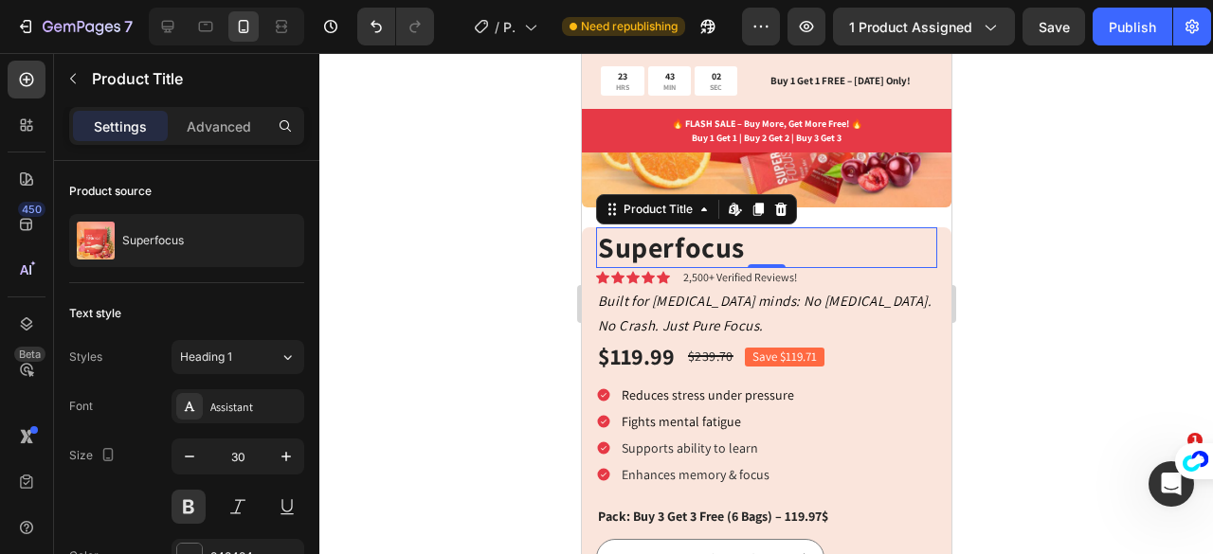
click at [1055, 290] on div at bounding box center [765, 303] width 893 height 501
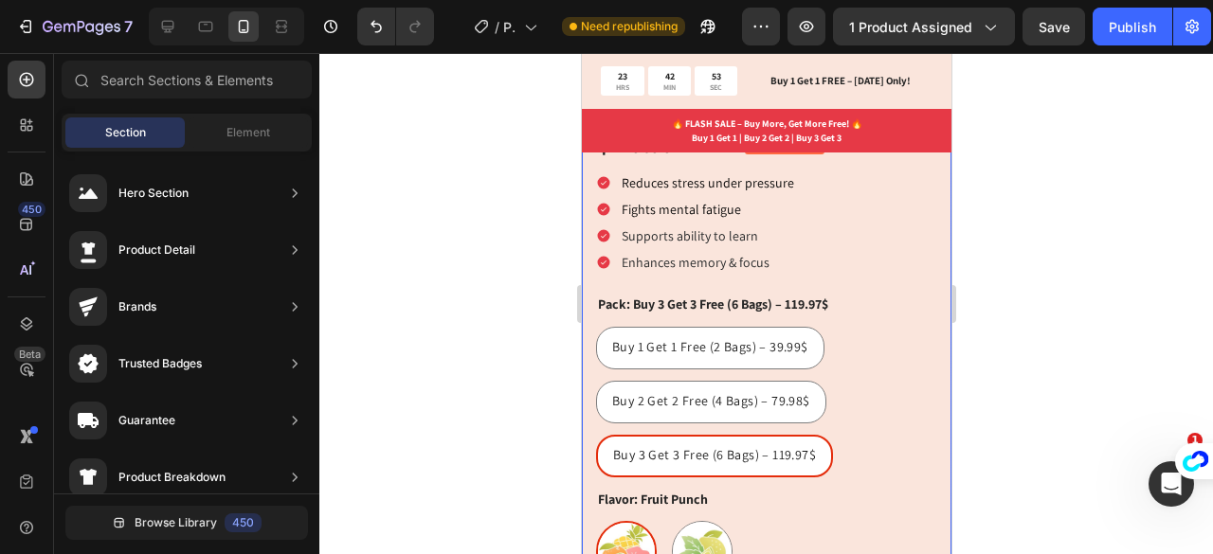
scroll to position [490, 0]
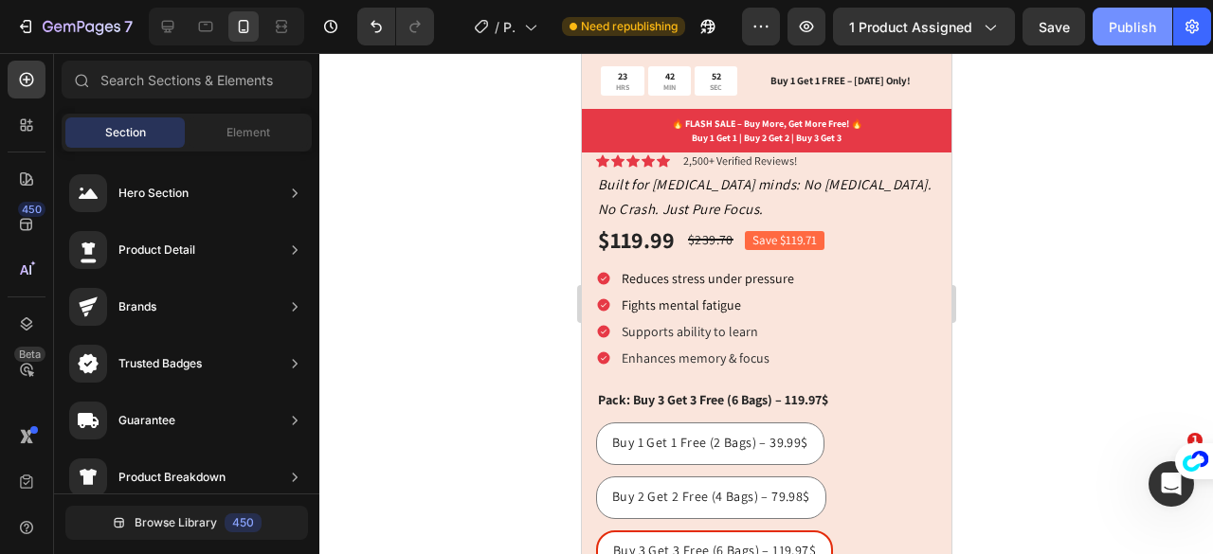
click at [1144, 16] on button "Publish" at bounding box center [1132, 27] width 80 height 38
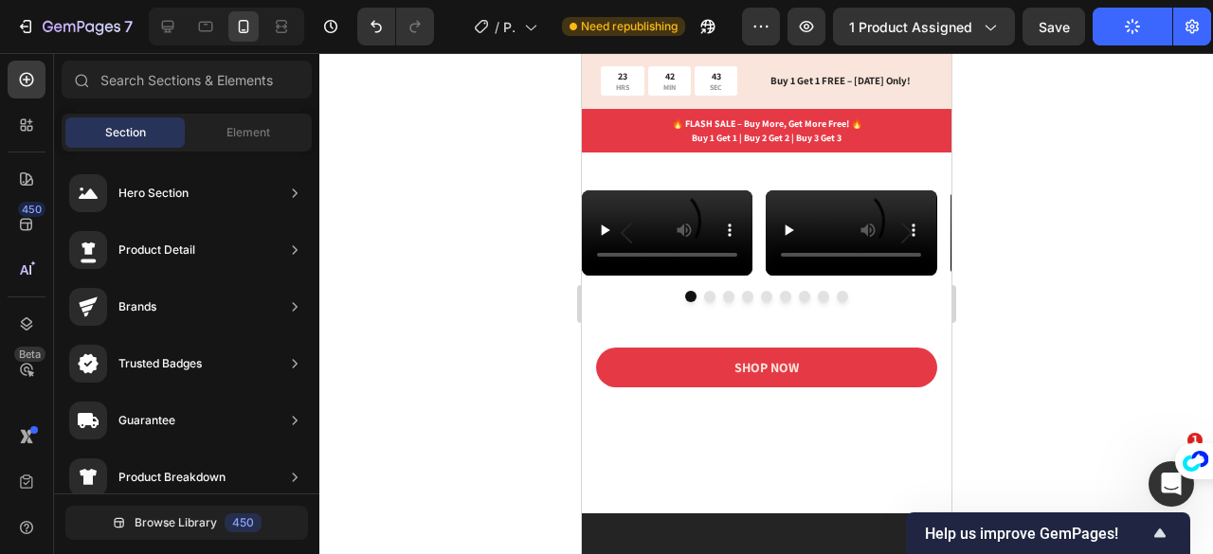
scroll to position [3858, 0]
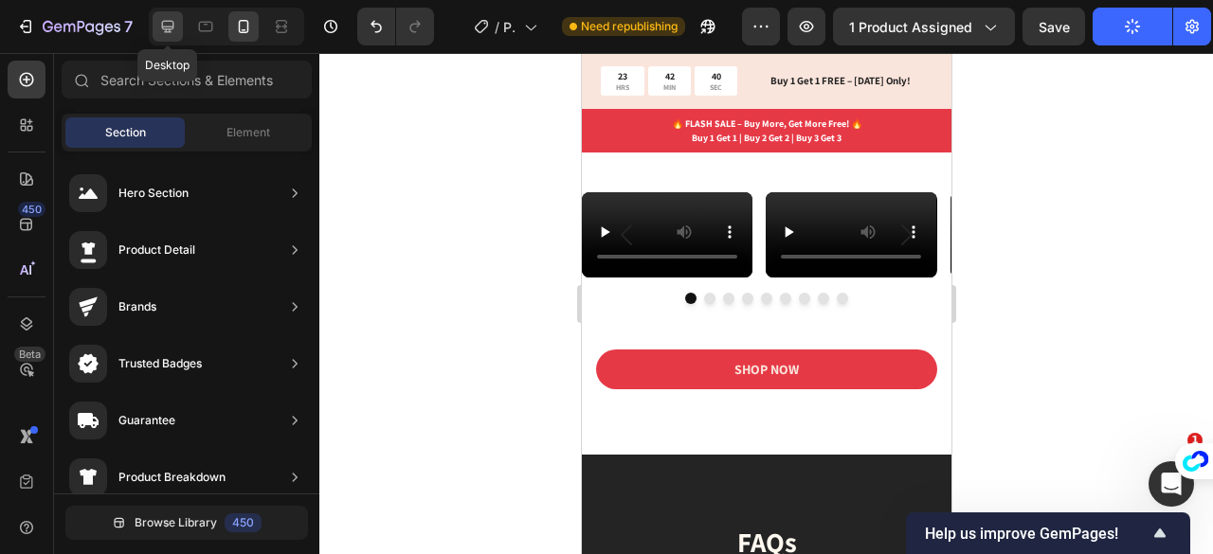
click at [163, 20] on icon at bounding box center [167, 26] width 19 height 19
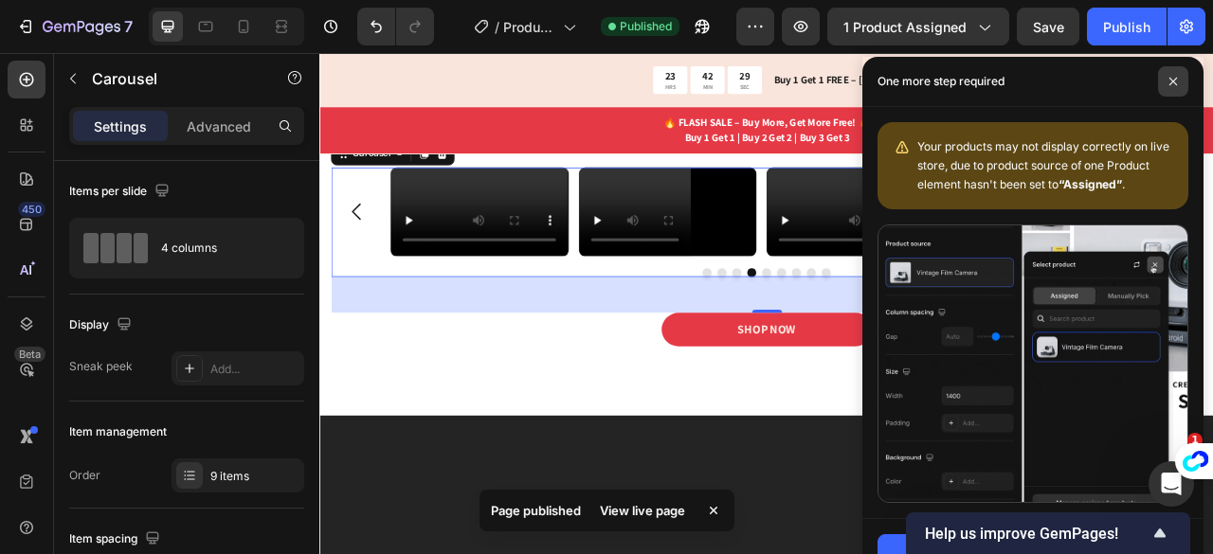
click at [1165, 84] on span at bounding box center [1173, 81] width 30 height 30
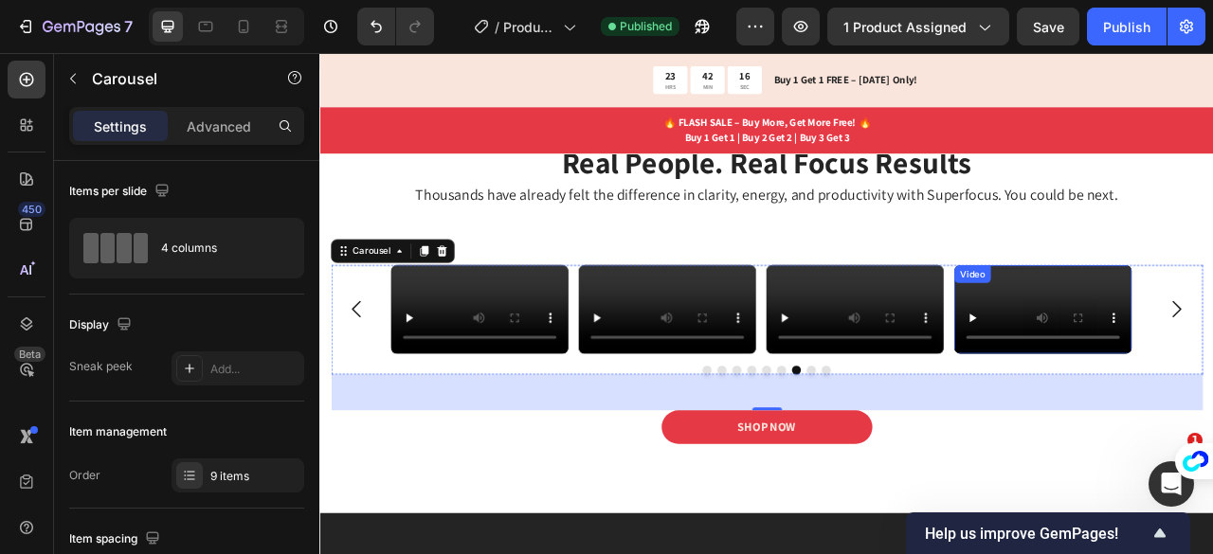
scroll to position [3771, 0]
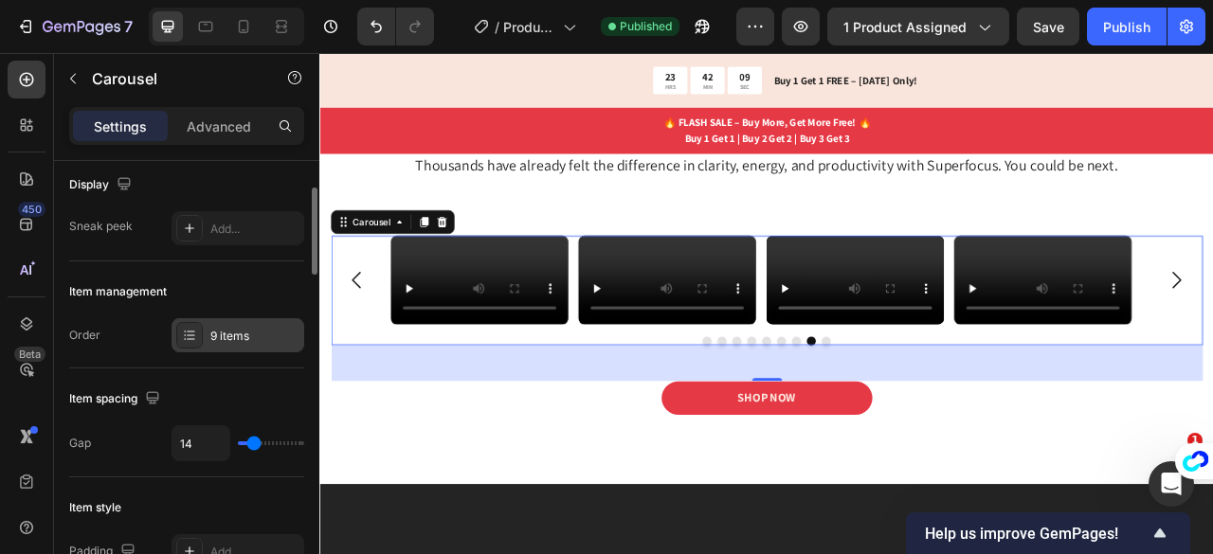
click at [254, 334] on div "9 items" at bounding box center [254, 336] width 89 height 17
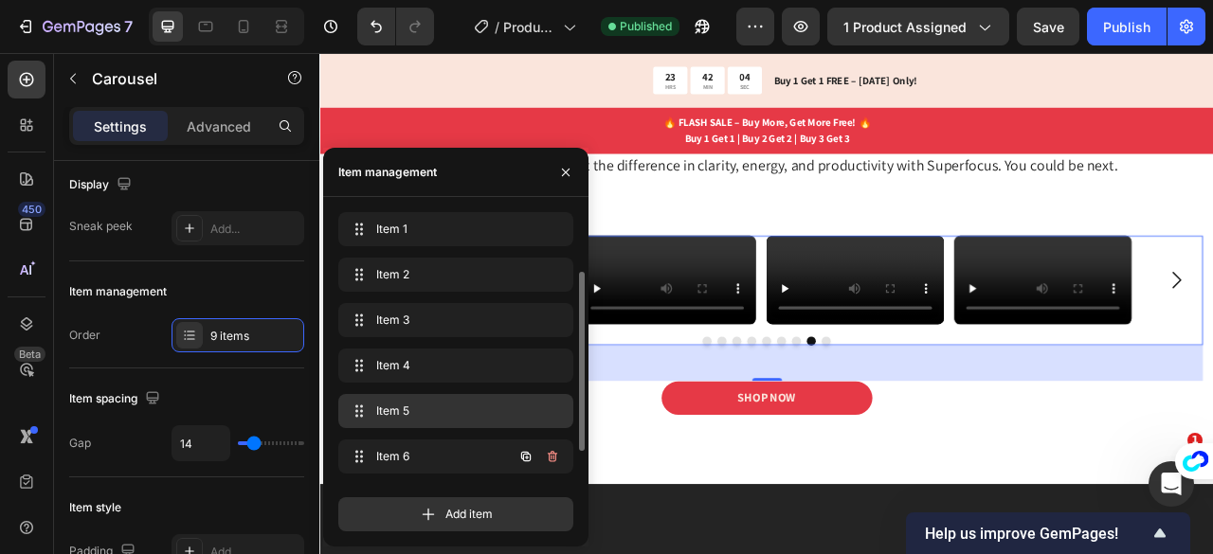
scroll to position [135, 0]
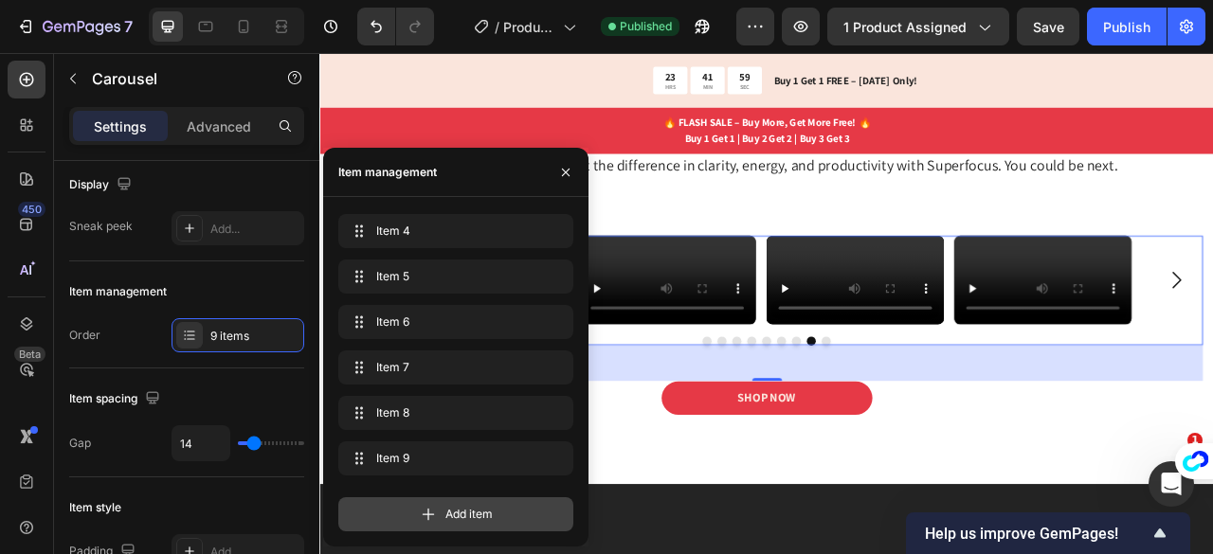
click at [408, 512] on div "Add item" at bounding box center [455, 514] width 235 height 34
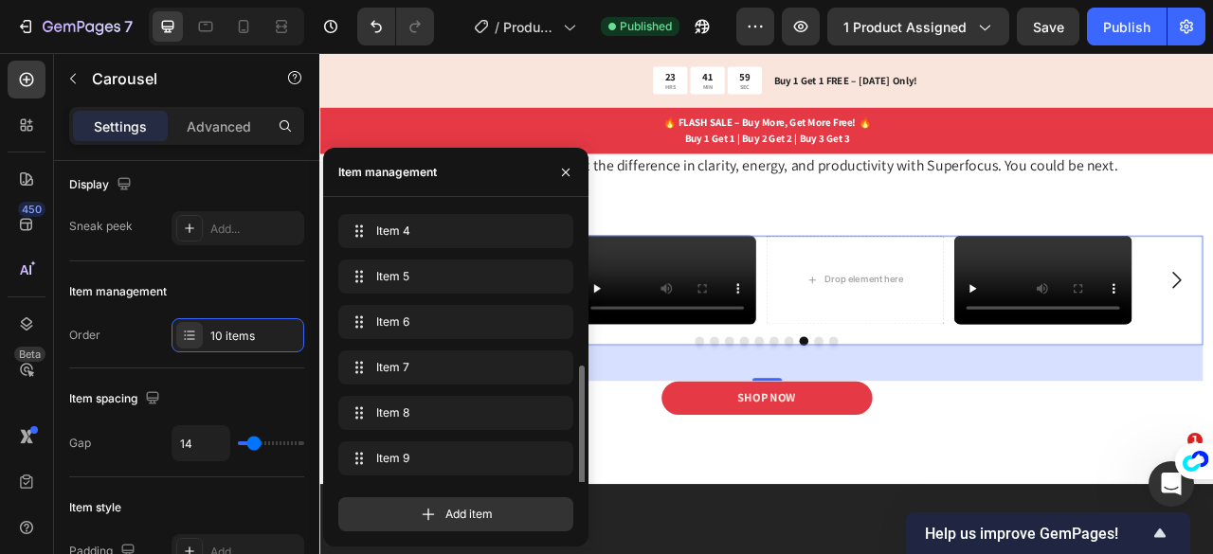
scroll to position [180, 0]
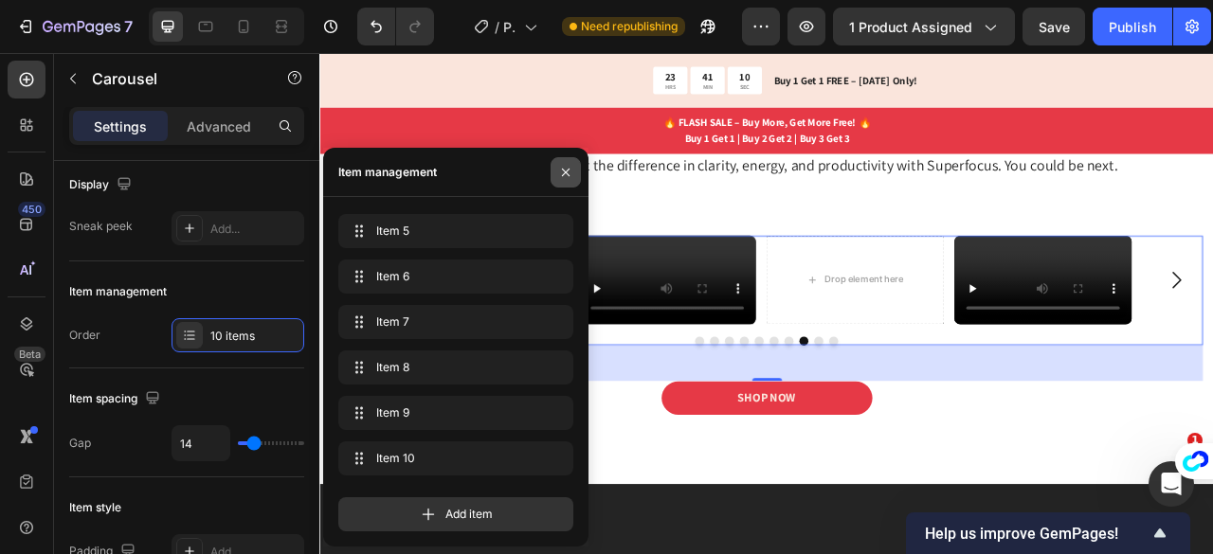
click at [570, 173] on icon "button" at bounding box center [565, 172] width 15 height 15
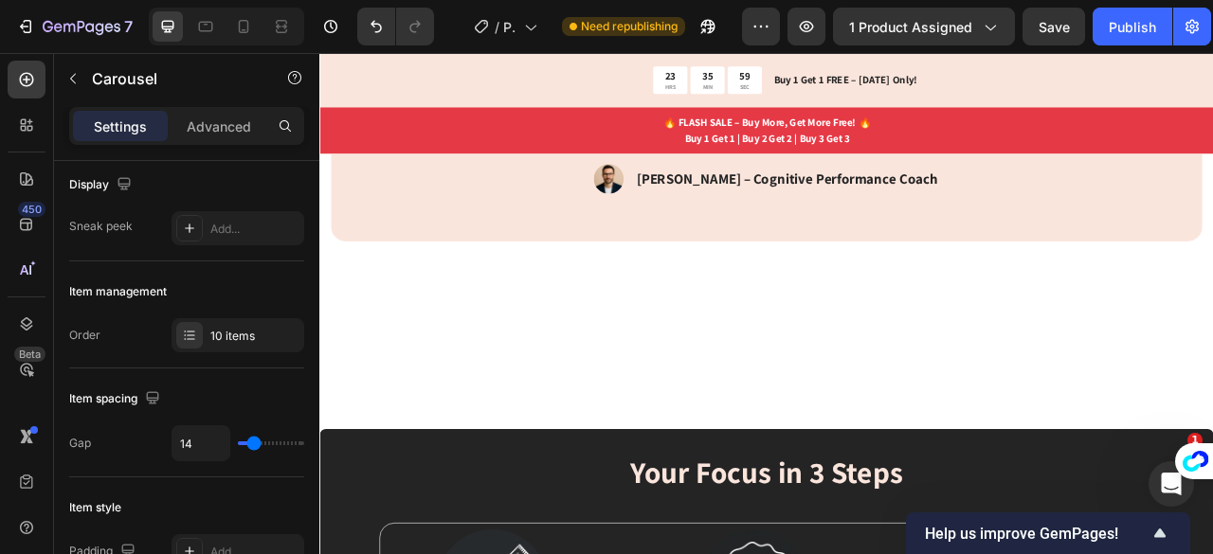
scroll to position [2778, 0]
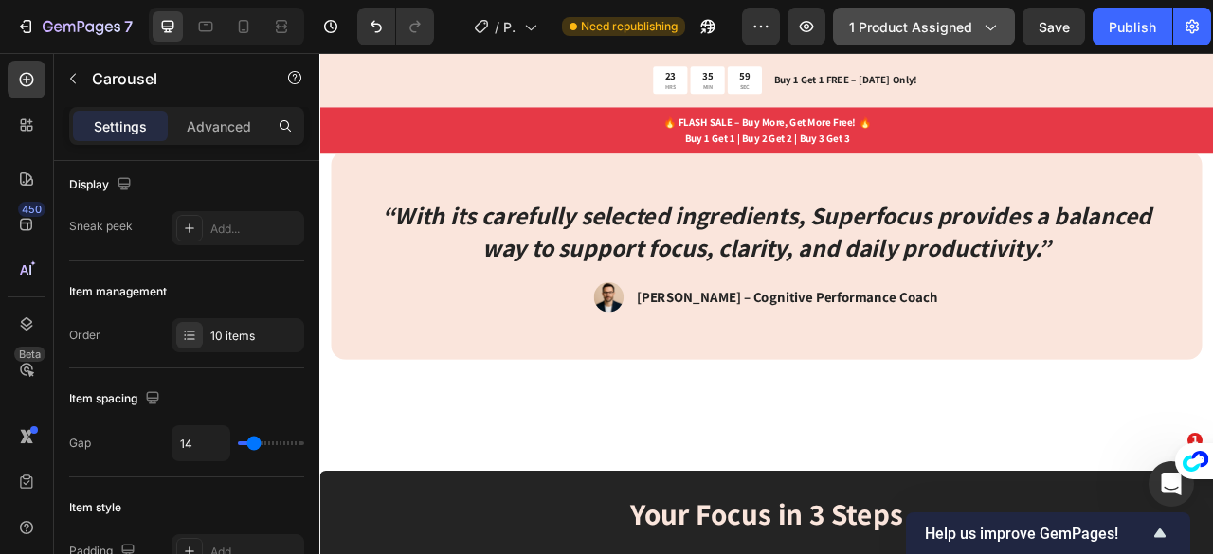
click at [983, 23] on icon "button" at bounding box center [989, 26] width 19 height 19
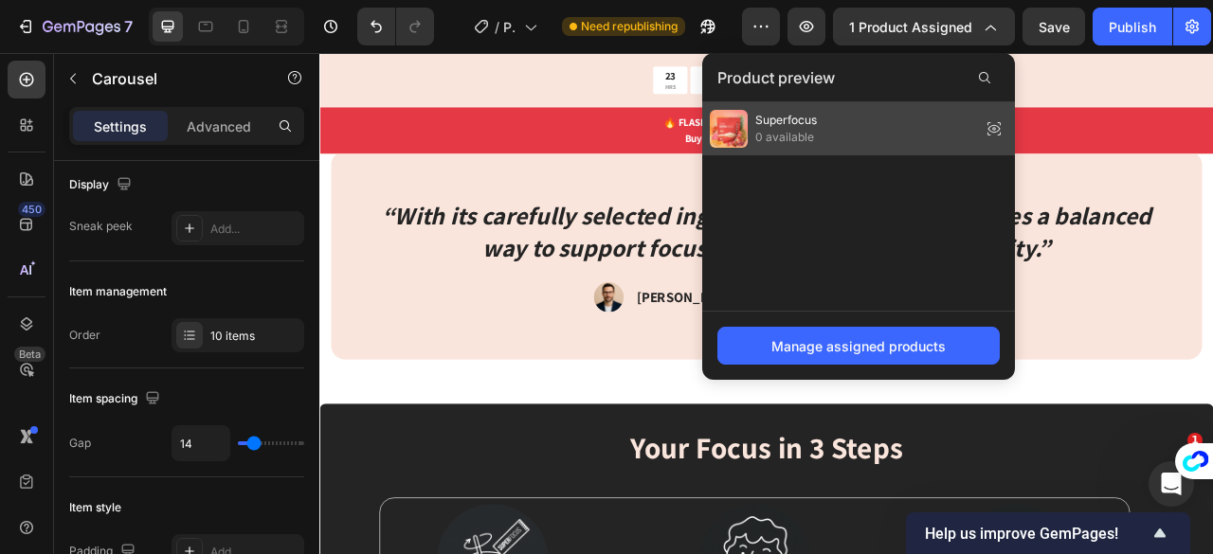
click at [811, 122] on span "Superfocus" at bounding box center [786, 120] width 62 height 17
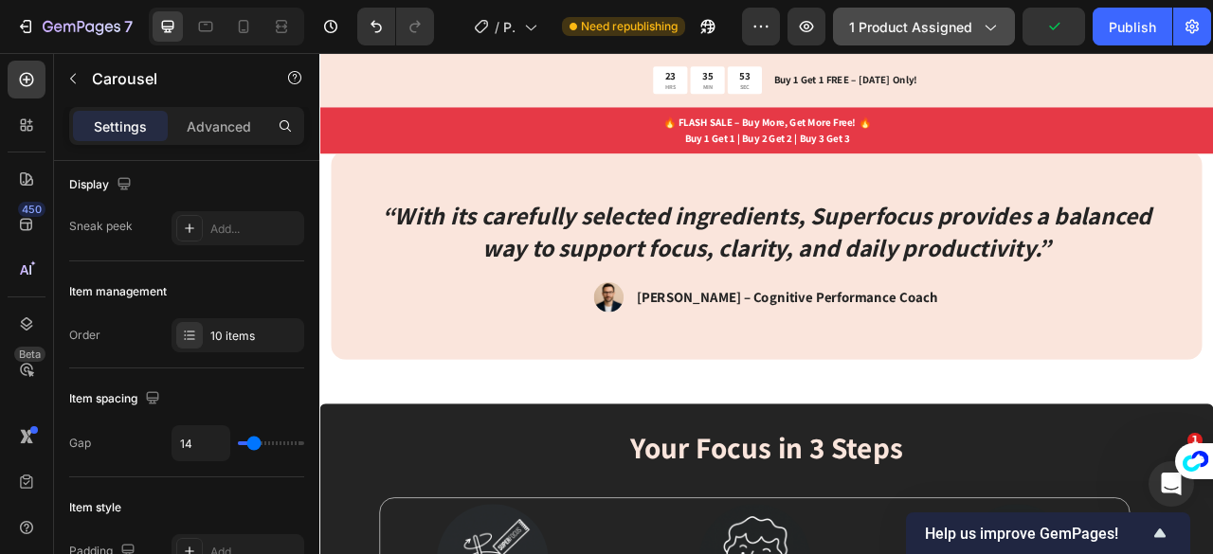
click at [976, 23] on div "1 product assigned" at bounding box center [924, 27] width 150 height 20
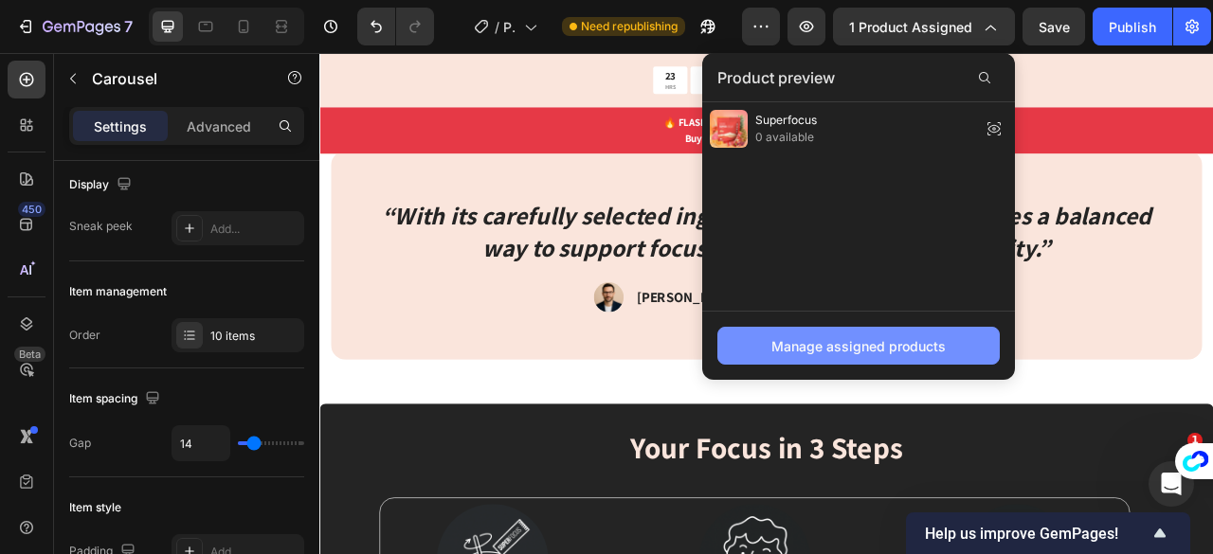
click at [866, 342] on div "Manage assigned products" at bounding box center [858, 346] width 174 height 20
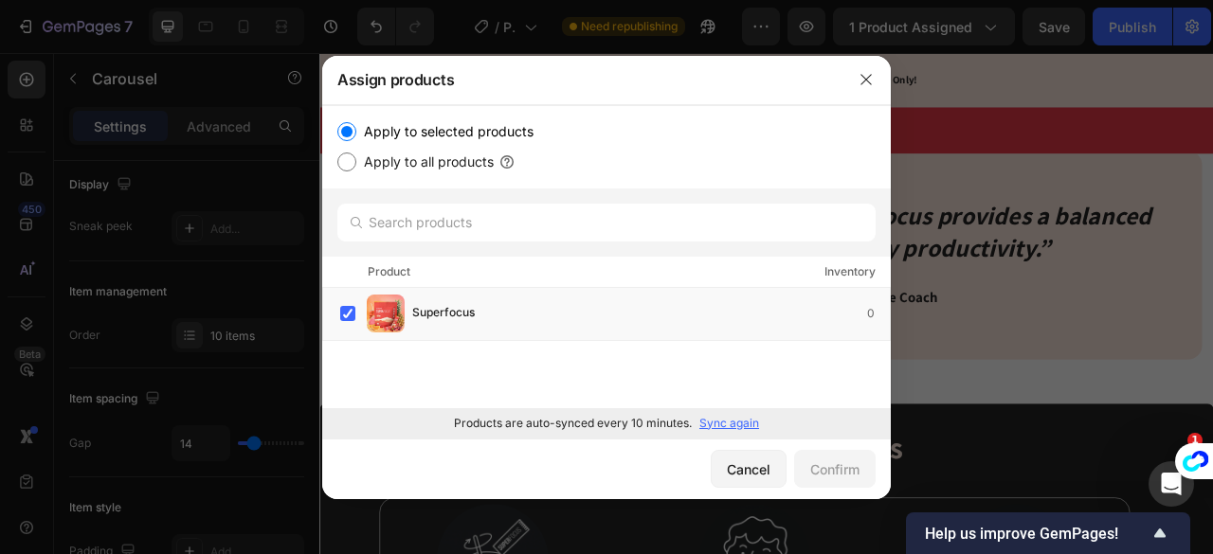
click at [622, 201] on div at bounding box center [606, 223] width 568 height 68
click at [655, 216] on input "text" at bounding box center [606, 223] width 538 height 38
click at [845, 311] on div "Superfocus 0" at bounding box center [650, 313] width 477 height 21
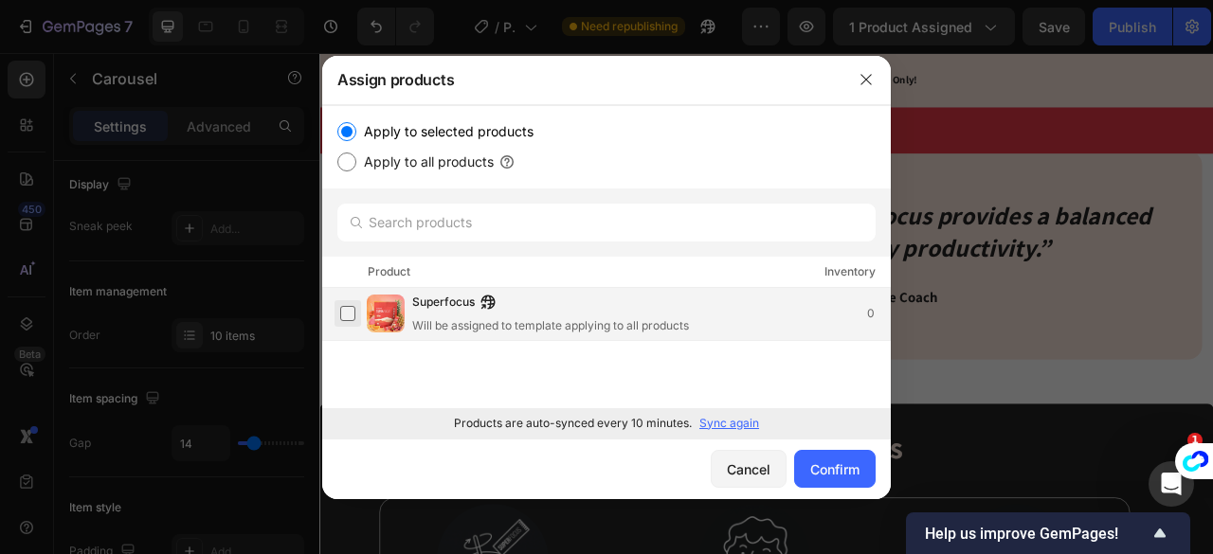
click at [349, 319] on label at bounding box center [347, 313] width 15 height 15
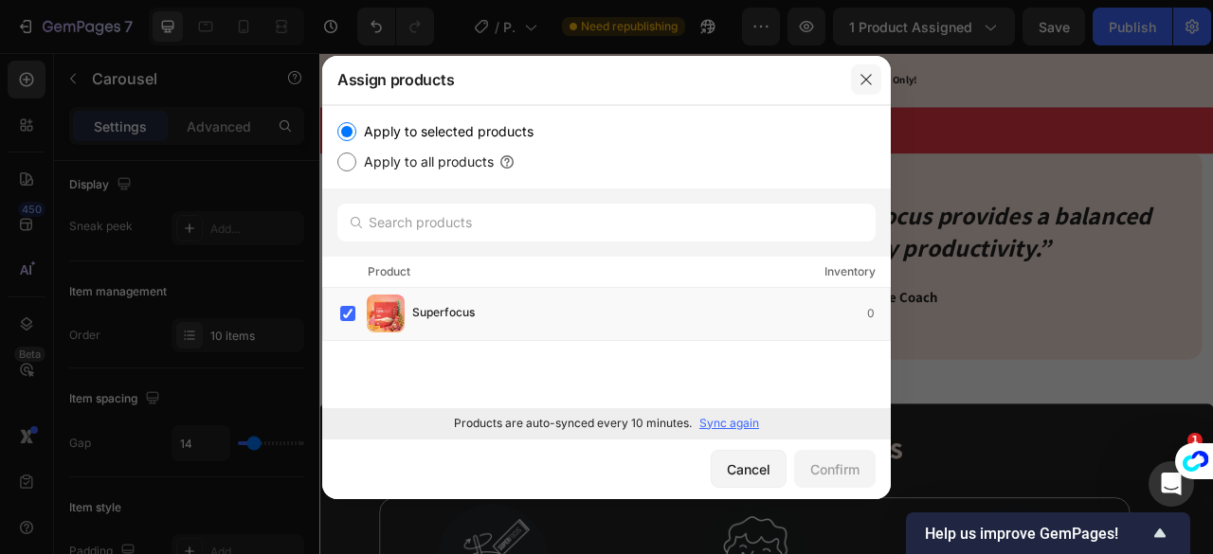
click at [864, 75] on icon "button" at bounding box center [865, 79] width 15 height 15
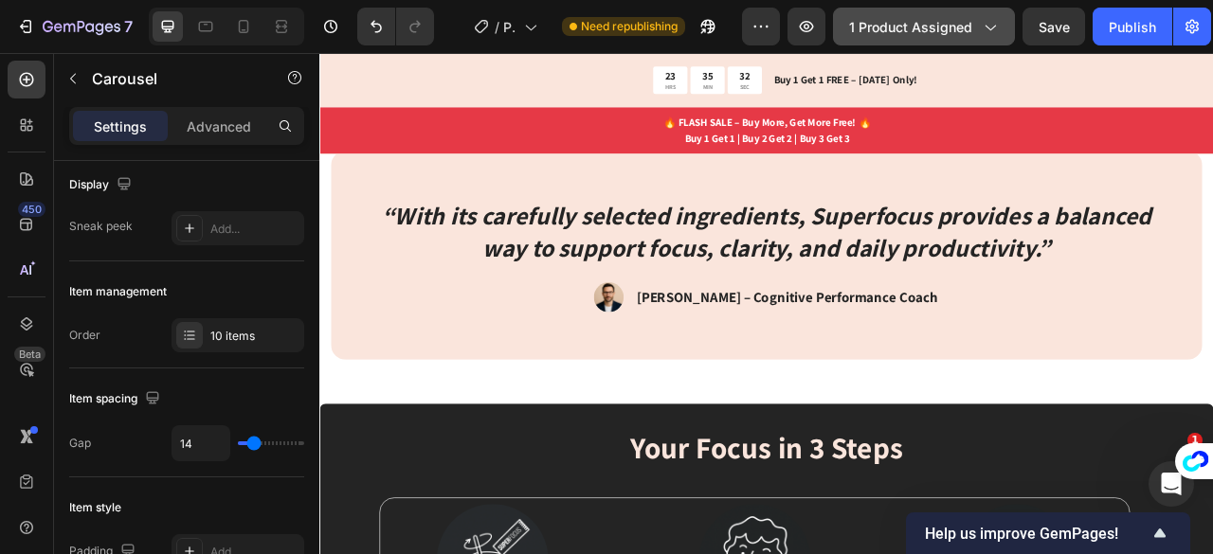
click at [980, 24] on icon "button" at bounding box center [989, 26] width 19 height 19
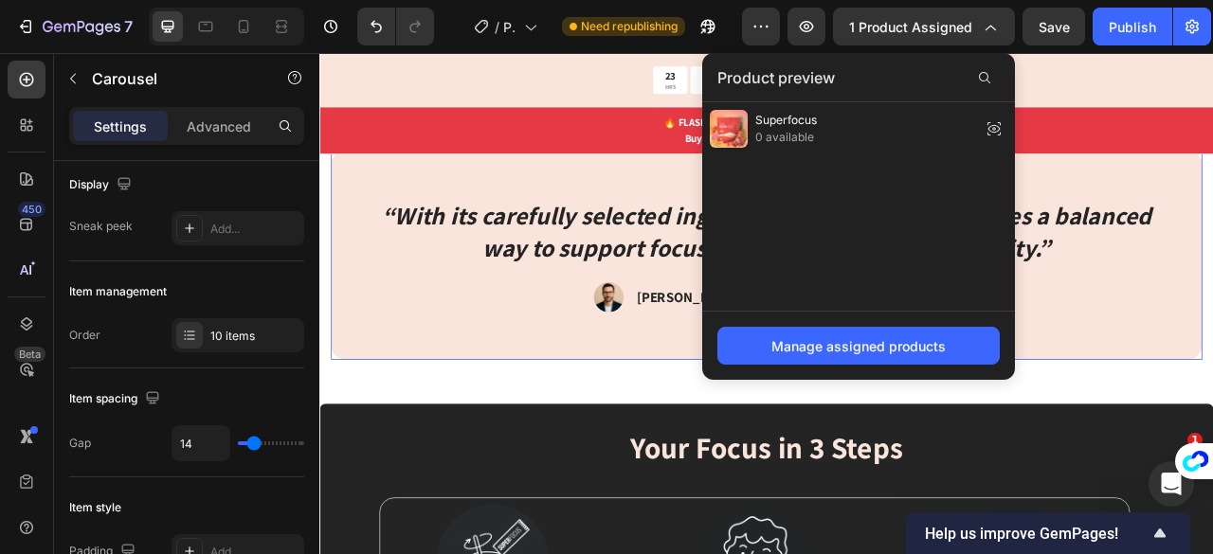
click at [1212, 319] on div "“With its carefully selected ingredients, Superfocus provides a balanced way to…" at bounding box center [887, 310] width 1108 height 267
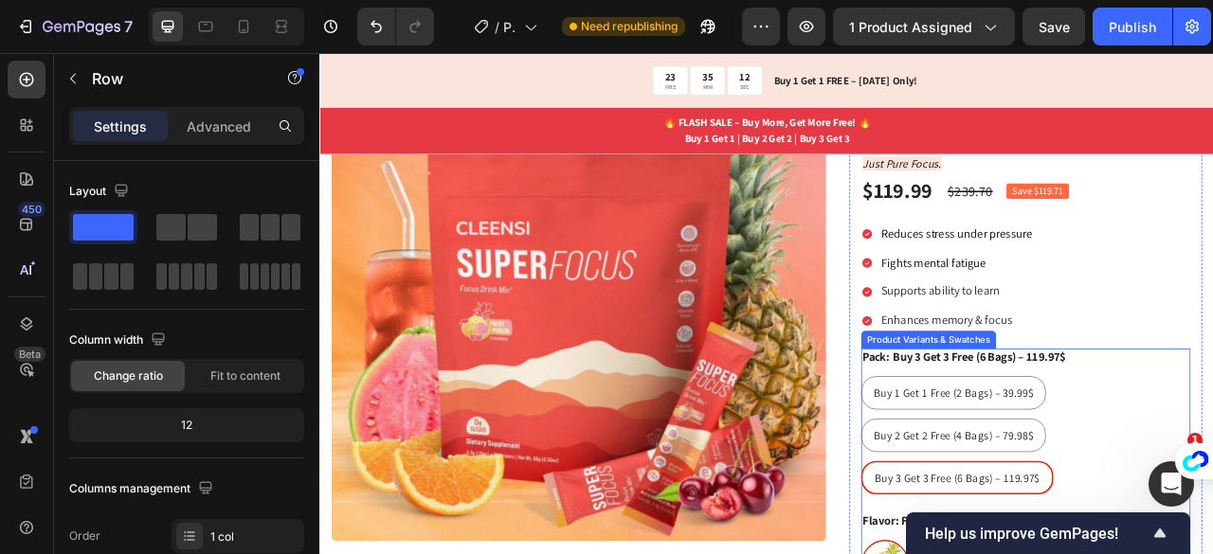
scroll to position [356, 0]
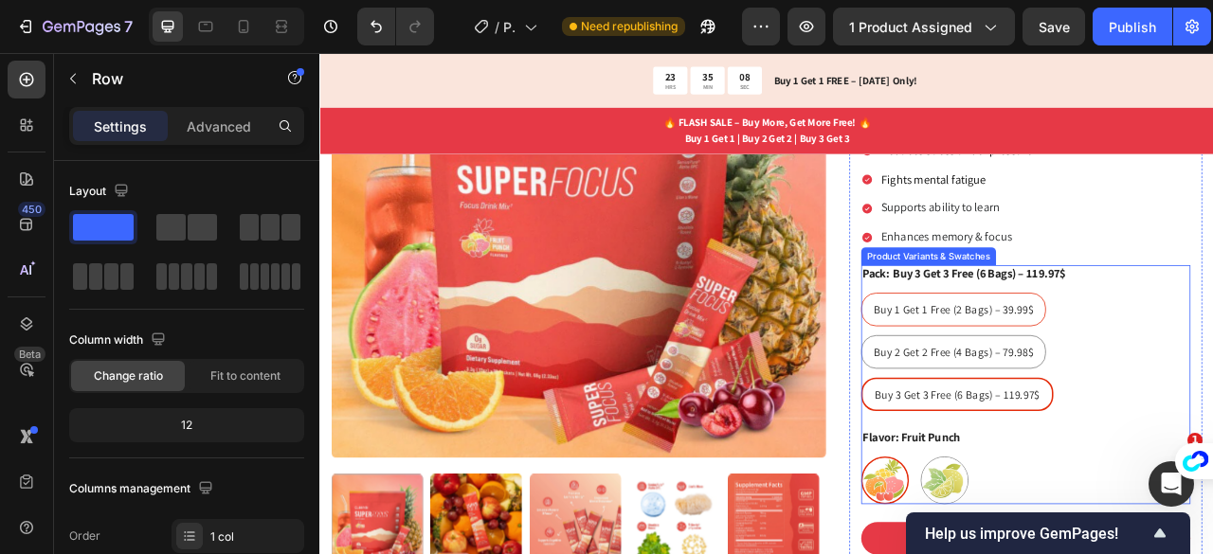
click at [1024, 370] on span "Buy 1 Get 1 Free (2 Bags) – 39.99$" at bounding box center [1126, 379] width 204 height 18
click at [1008, 357] on input "Buy 1 Get 1 Free (2 Bags) – 39.99$ Buy 1 Get 1 Free (2 Bags) – 39.99$ Buy 1 Get…" at bounding box center [1007, 357] width 1 height 1
radio input "true"
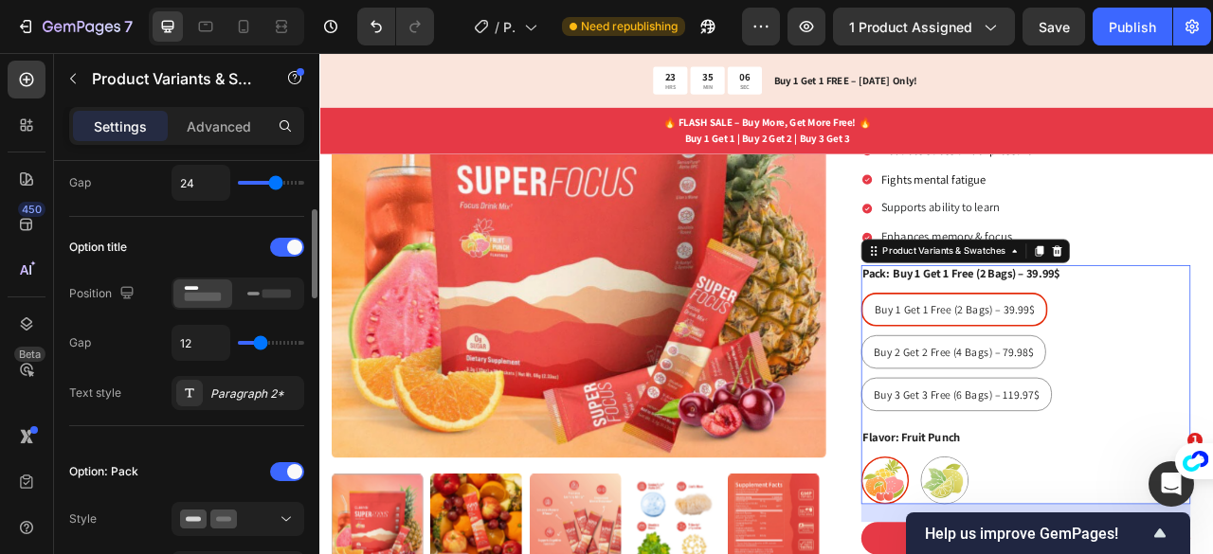
scroll to position [238, 0]
click at [265, 291] on rect at bounding box center [276, 292] width 28 height 9
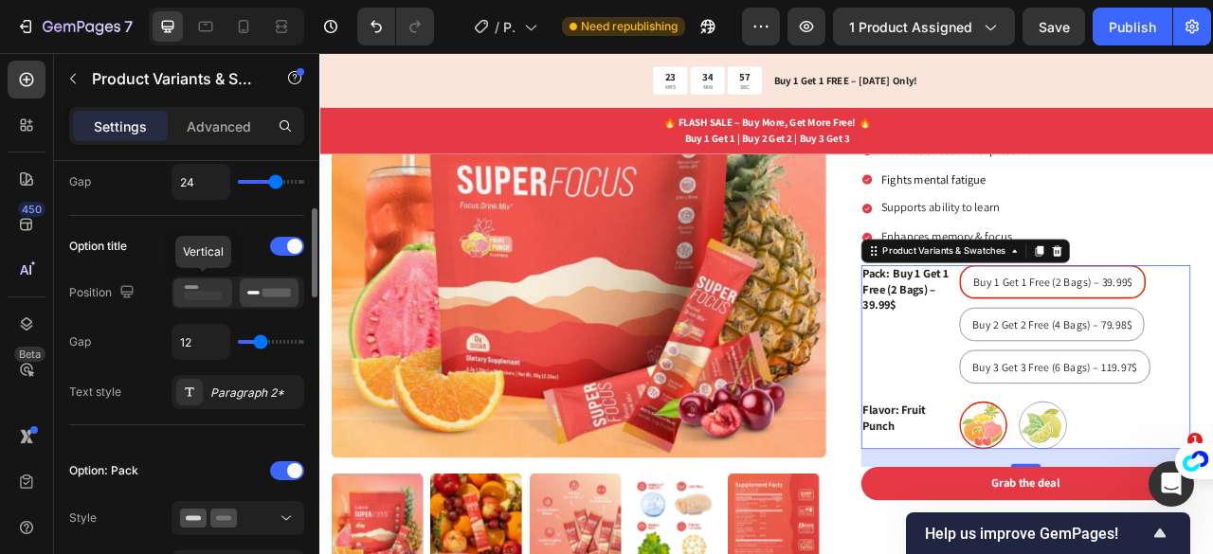
click at [211, 298] on icon at bounding box center [203, 292] width 44 height 21
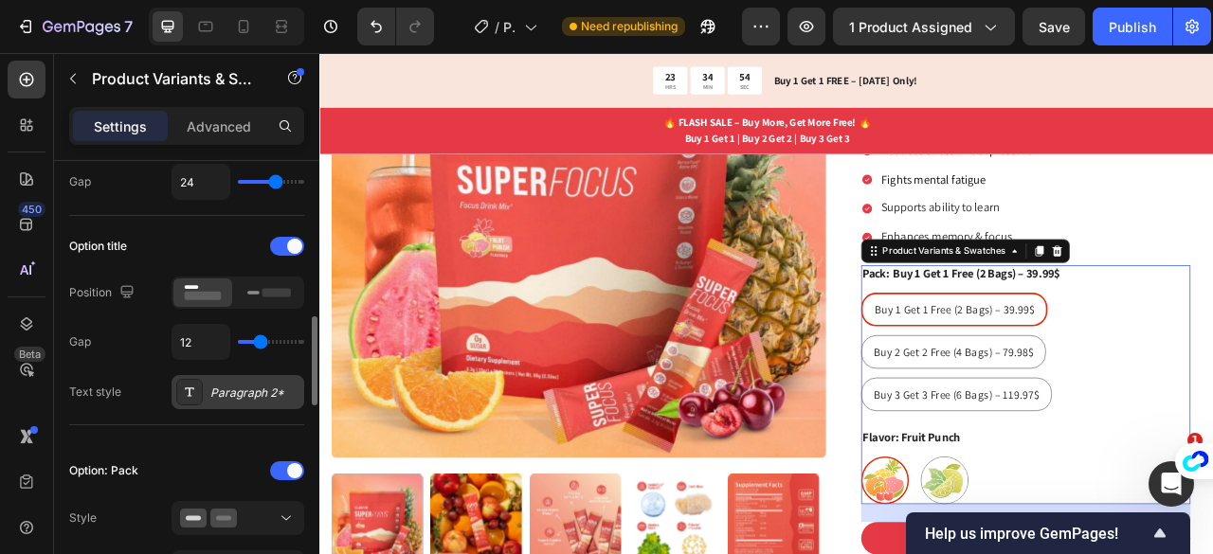
scroll to position [330, 0]
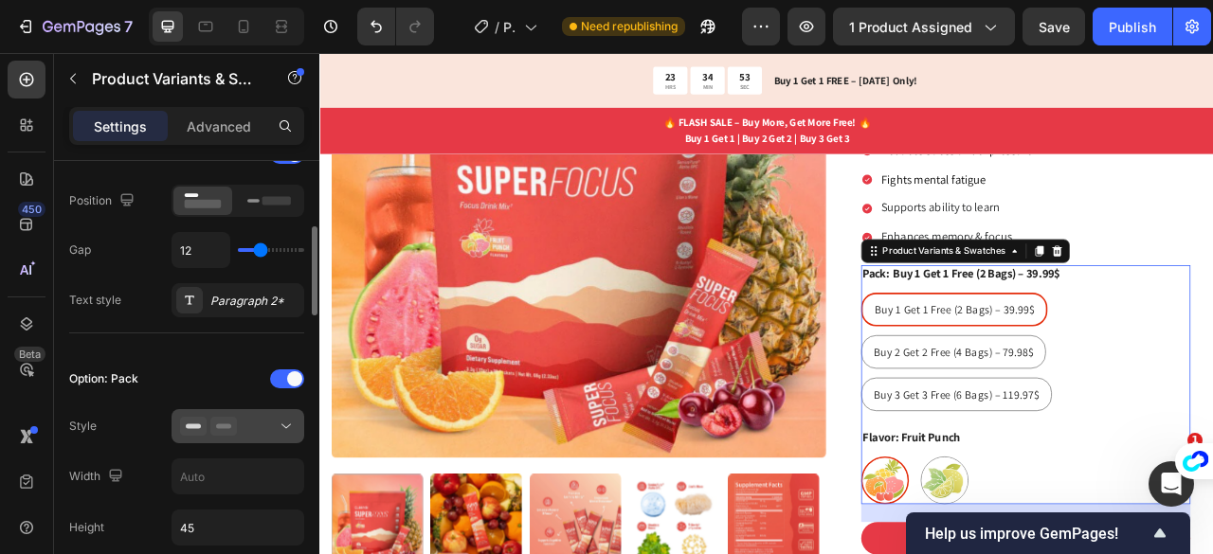
click at [258, 419] on div at bounding box center [238, 426] width 116 height 19
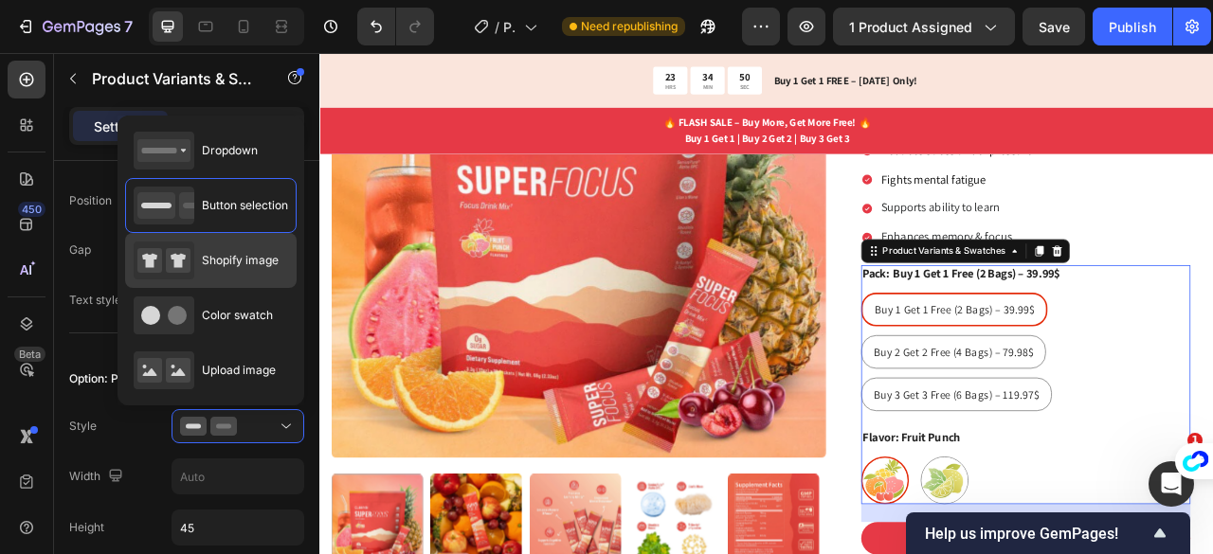
click at [241, 278] on div "Shopify image" at bounding box center [210, 260] width 171 height 55
type input "64"
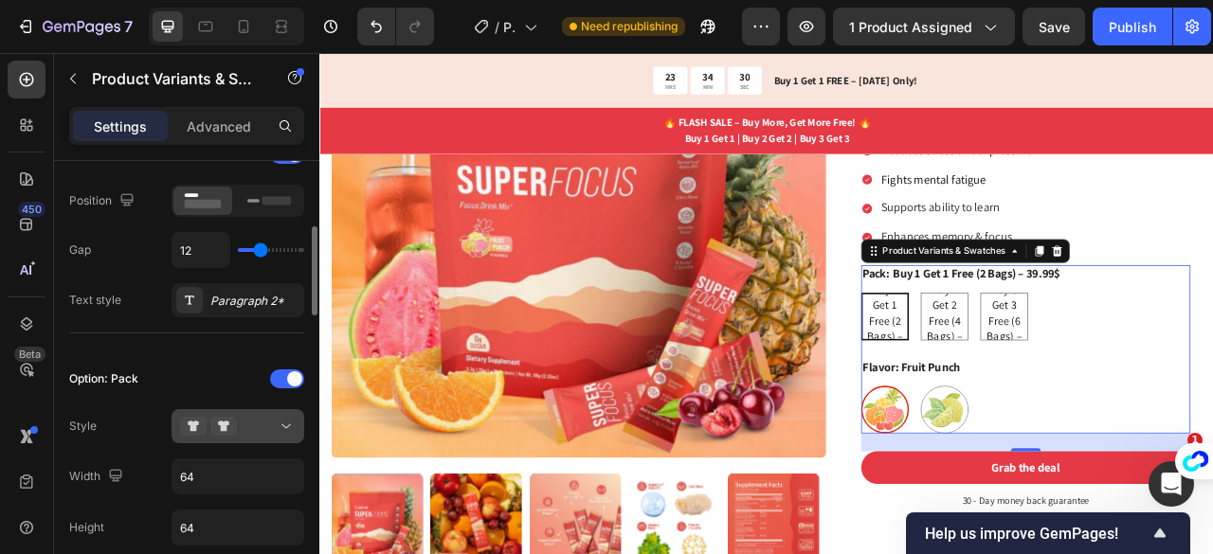
click at [282, 420] on icon at bounding box center [286, 426] width 19 height 19
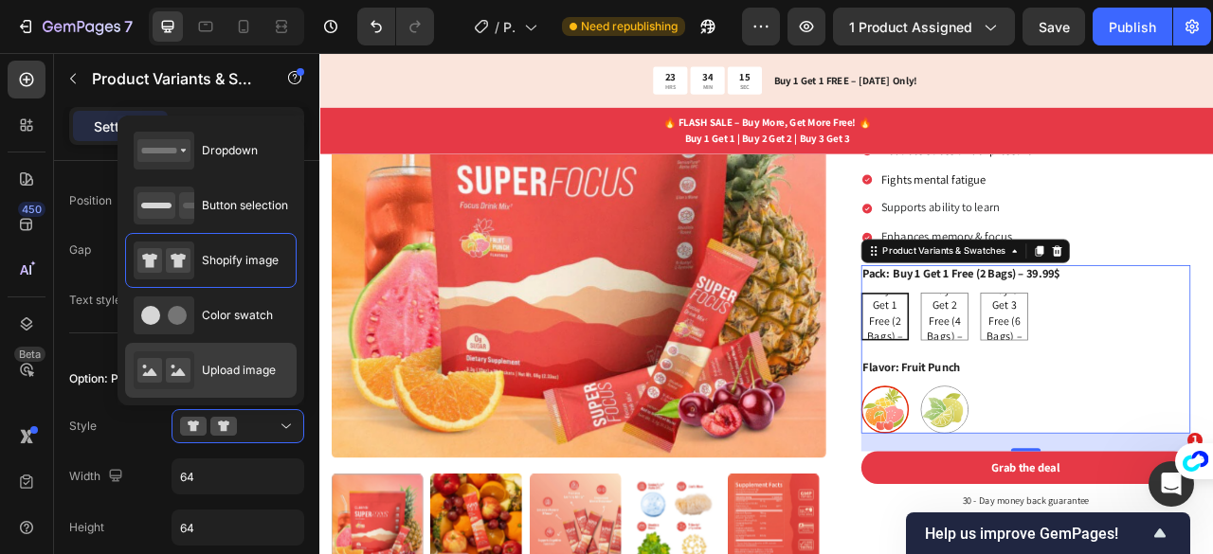
click at [224, 365] on span "Upload image" at bounding box center [239, 370] width 74 height 17
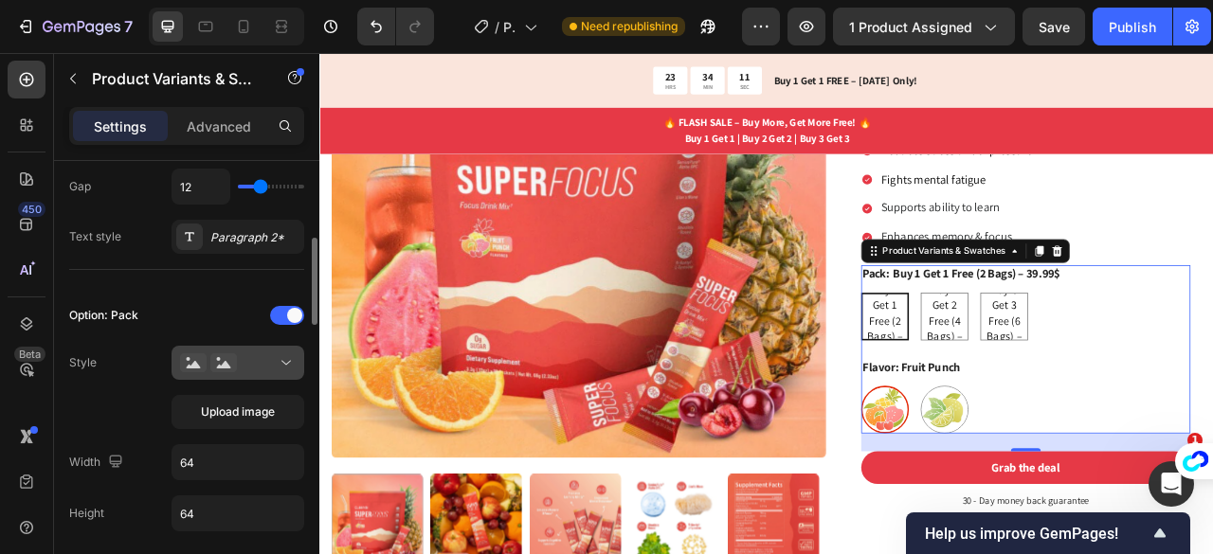
scroll to position [394, 0]
click at [277, 422] on button "Upload image" at bounding box center [237, 411] width 133 height 34
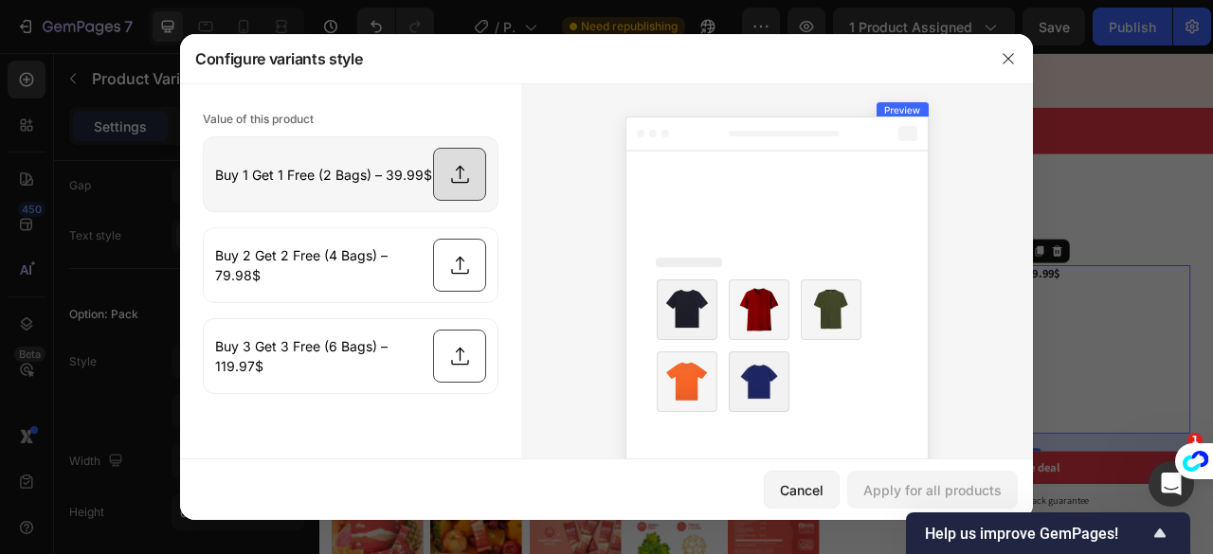
click at [430, 164] on input "file" at bounding box center [351, 174] width 294 height 74
click at [1016, 55] on icon "button" at bounding box center [1007, 58] width 15 height 15
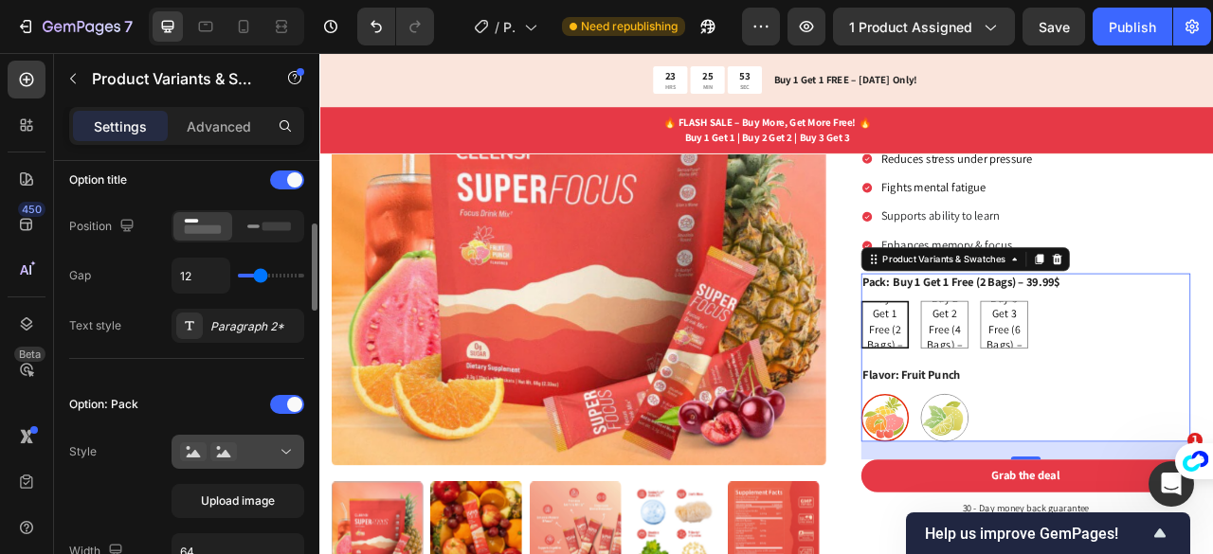
scroll to position [309, 0]
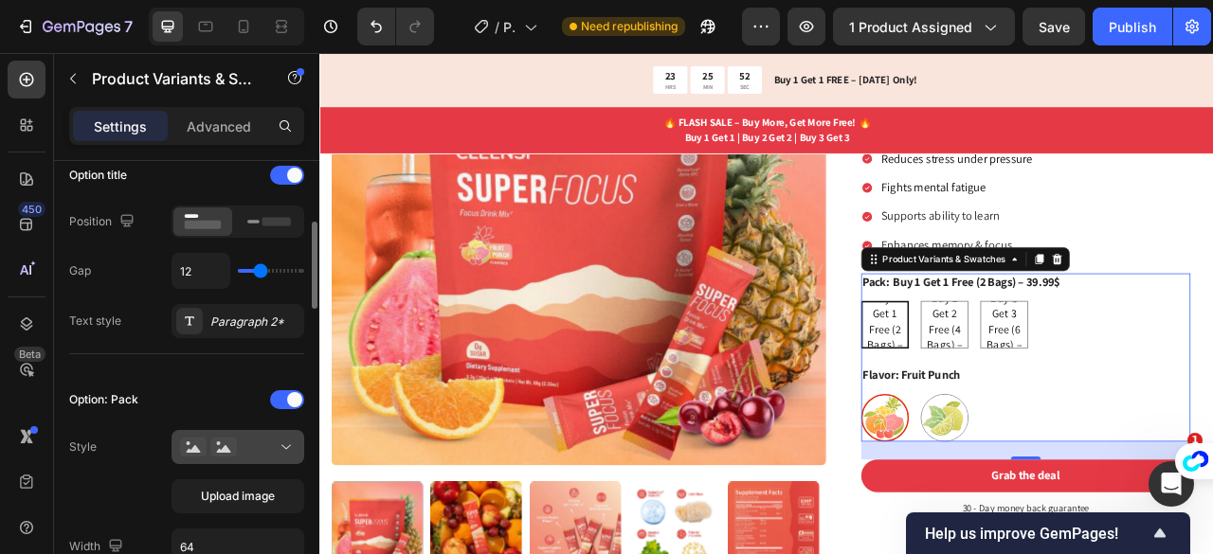
click at [255, 448] on div at bounding box center [238, 447] width 116 height 19
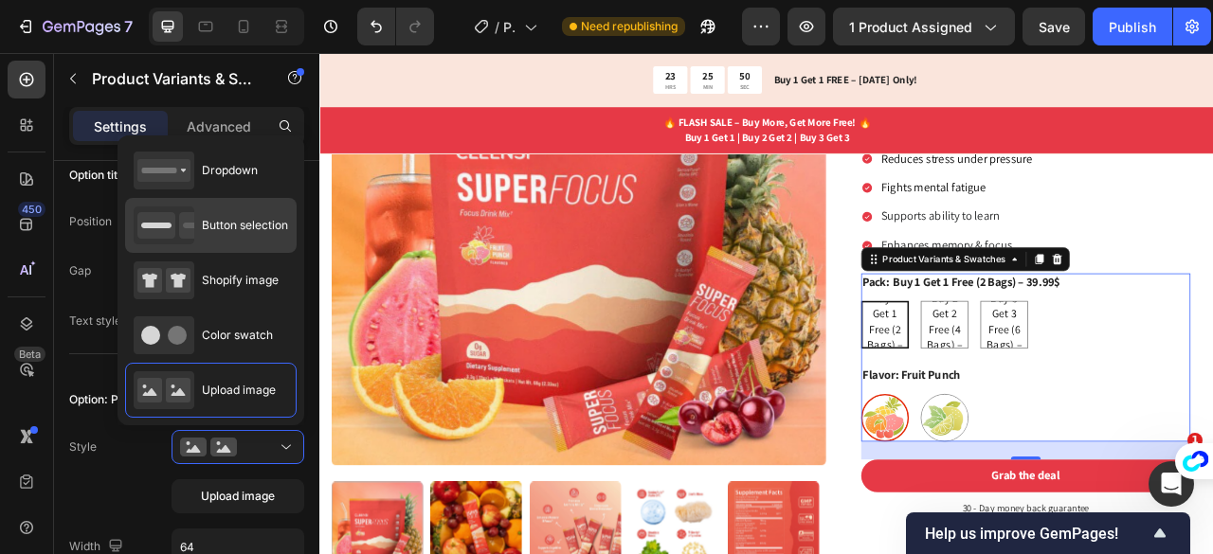
click at [226, 207] on div "Button selection" at bounding box center [211, 226] width 154 height 38
type input "45"
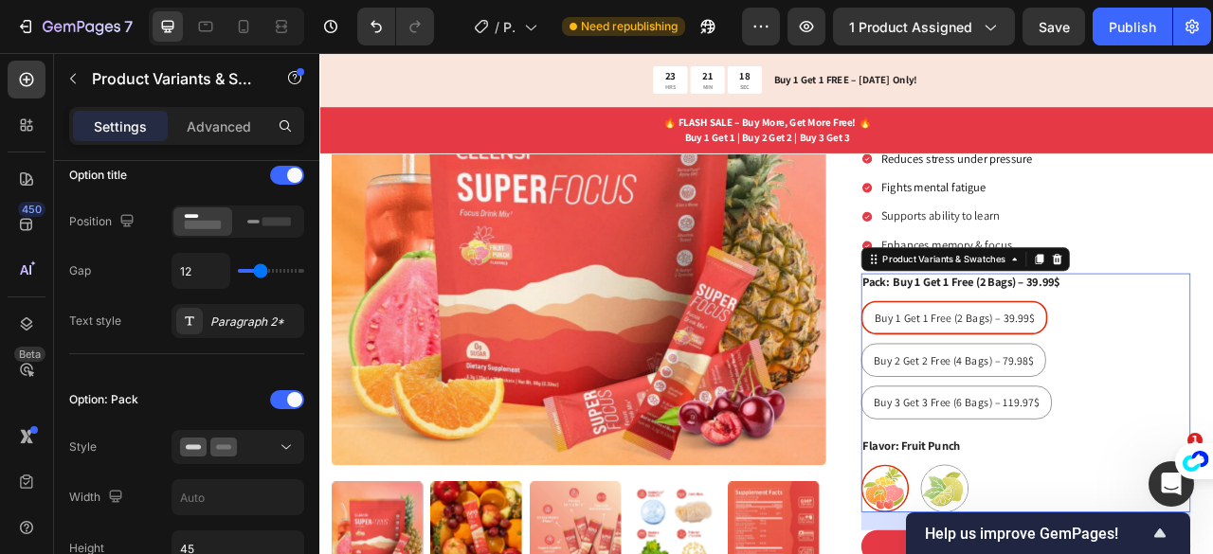
click at [1212, 389] on div "Buy 1 Get 1 Free (2 Bags) – 39.99$ Buy 1 Get 1 Free (2 Bags) – 39.99$ Buy 1 Get…" at bounding box center [1217, 444] width 419 height 151
